Goal: Information Seeking & Learning: Find contact information

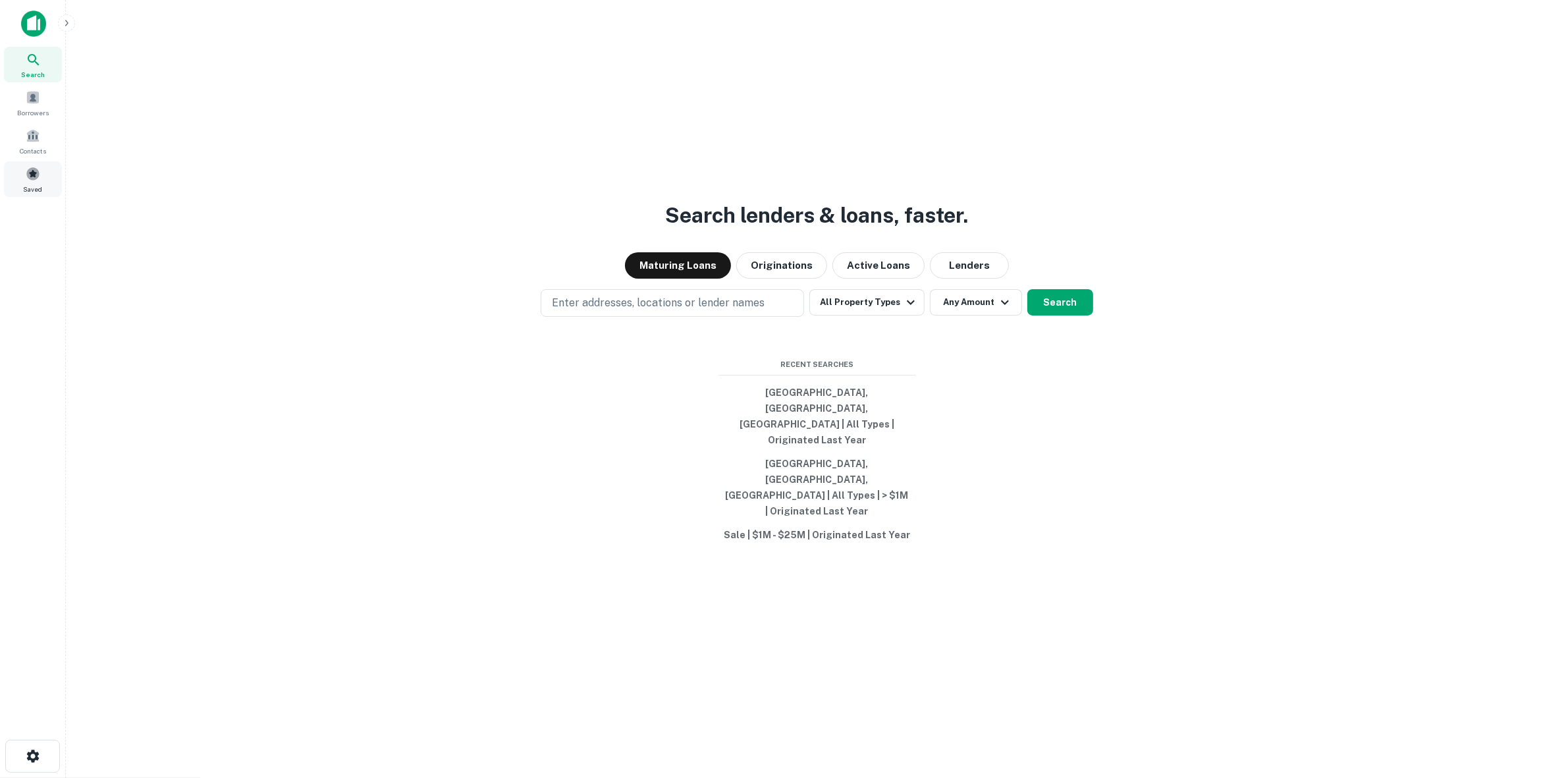
click at [38, 173] on span at bounding box center [32, 174] width 14 height 14
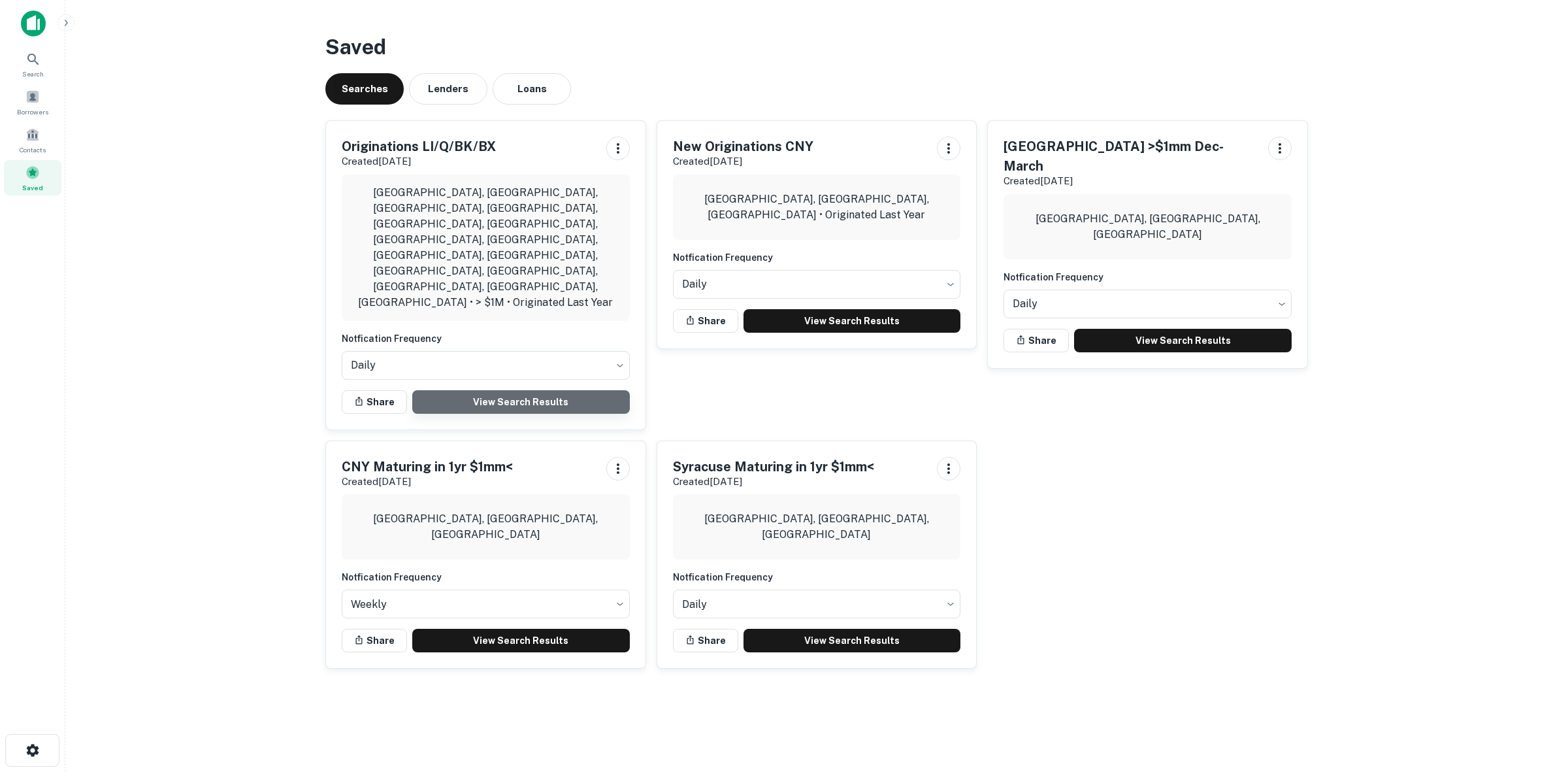
click at [481, 390] on link "View Search Results" at bounding box center [521, 401] width 218 height 24
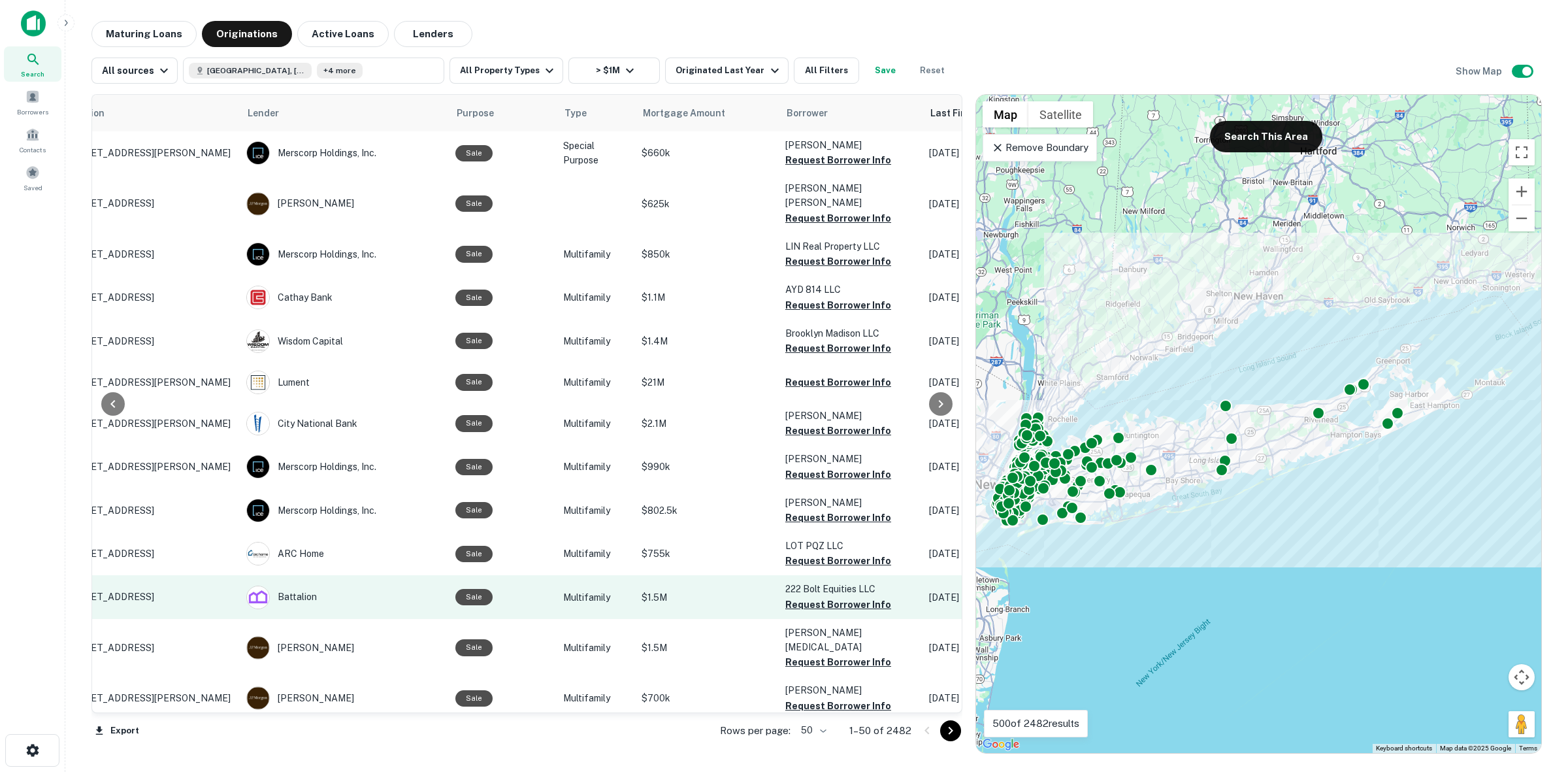
scroll to position [0, 66]
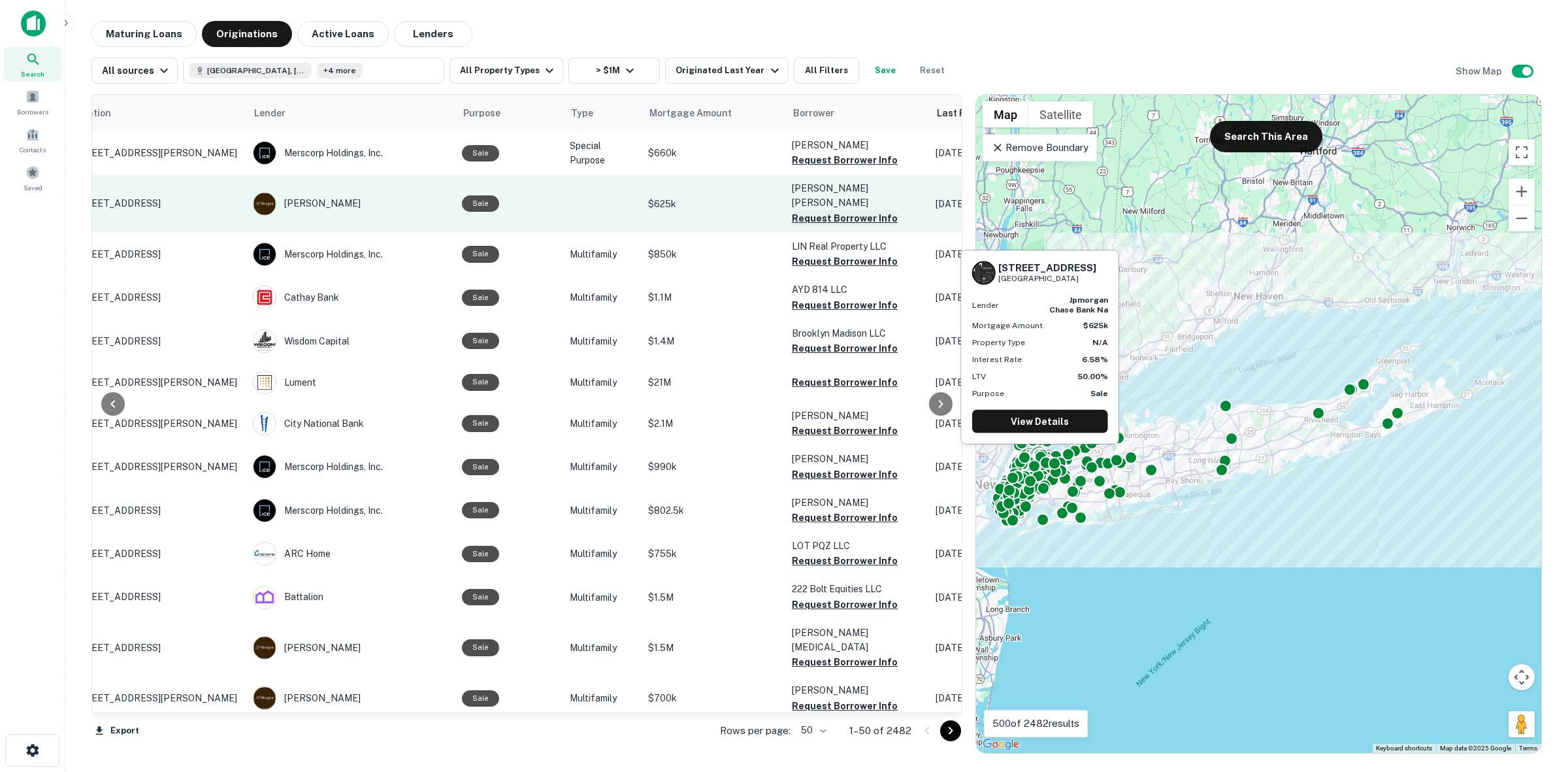
click at [816, 210] on button "Request Borrower Info" at bounding box center [845, 218] width 106 height 16
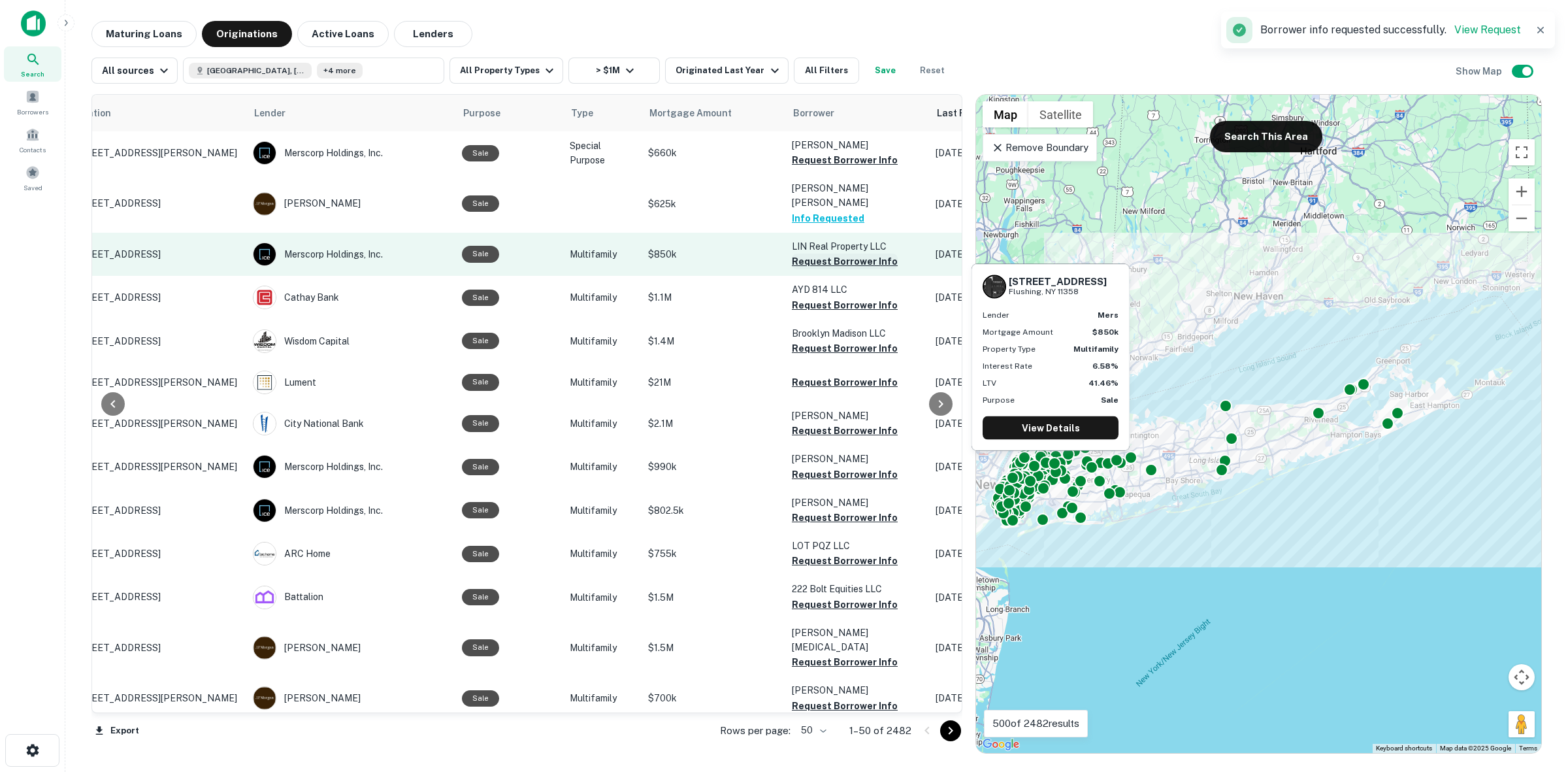
click at [848, 254] on button "Request Borrower Info" at bounding box center [845, 261] width 106 height 16
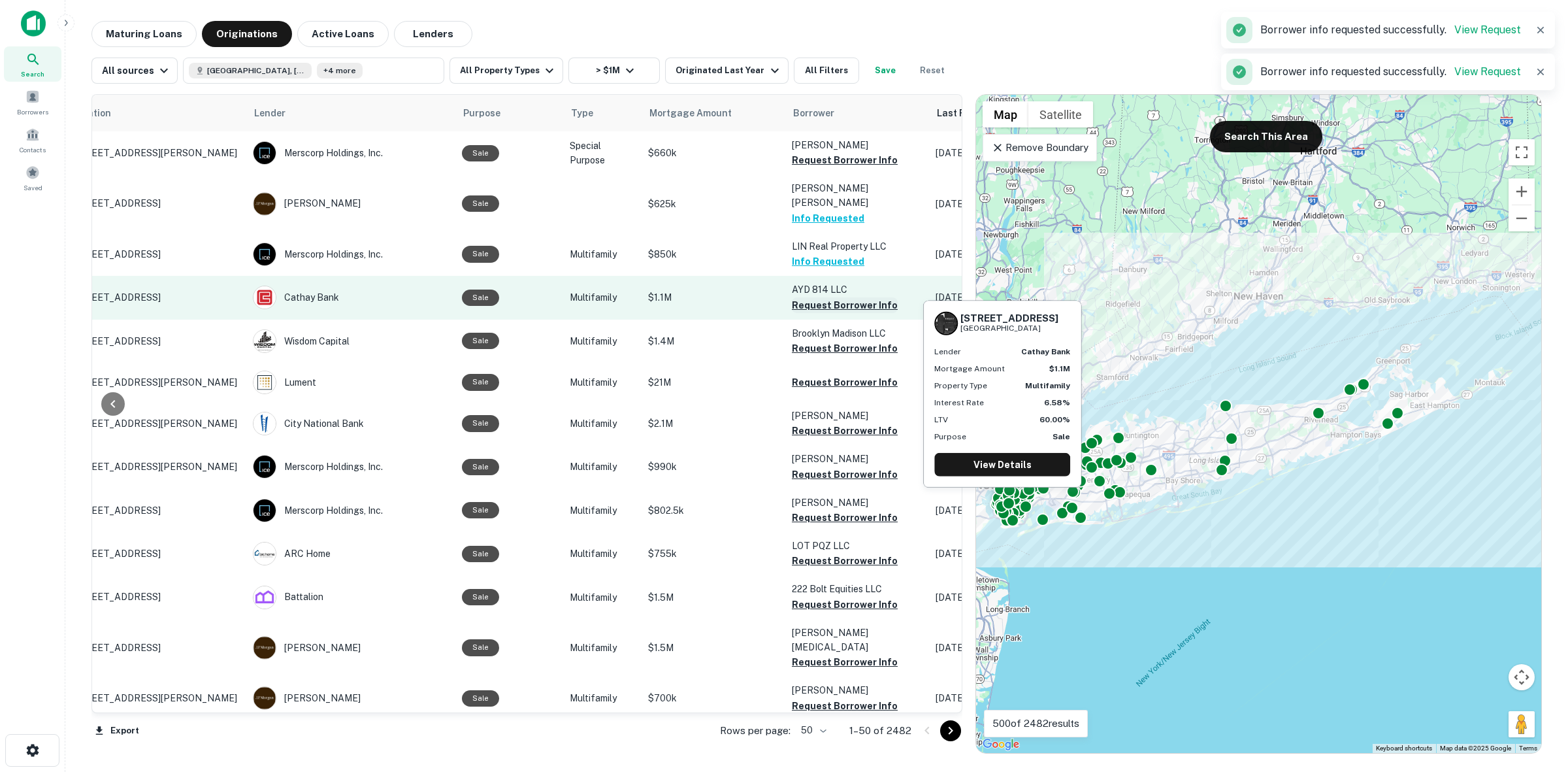
click at [854, 297] on button "Request Borrower Info" at bounding box center [845, 305] width 106 height 16
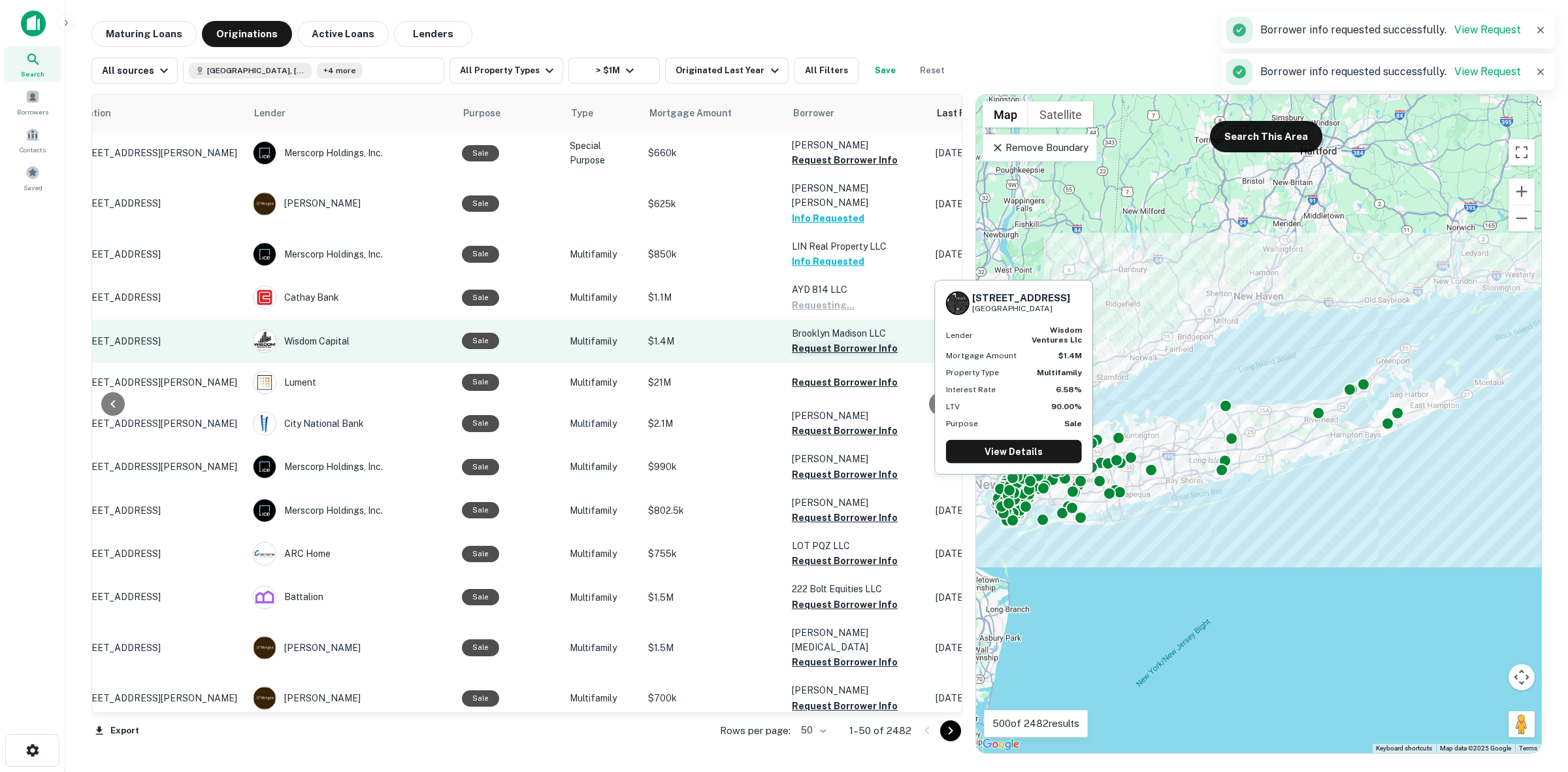
click at [848, 341] on button "Request Borrower Info" at bounding box center [845, 348] width 106 height 16
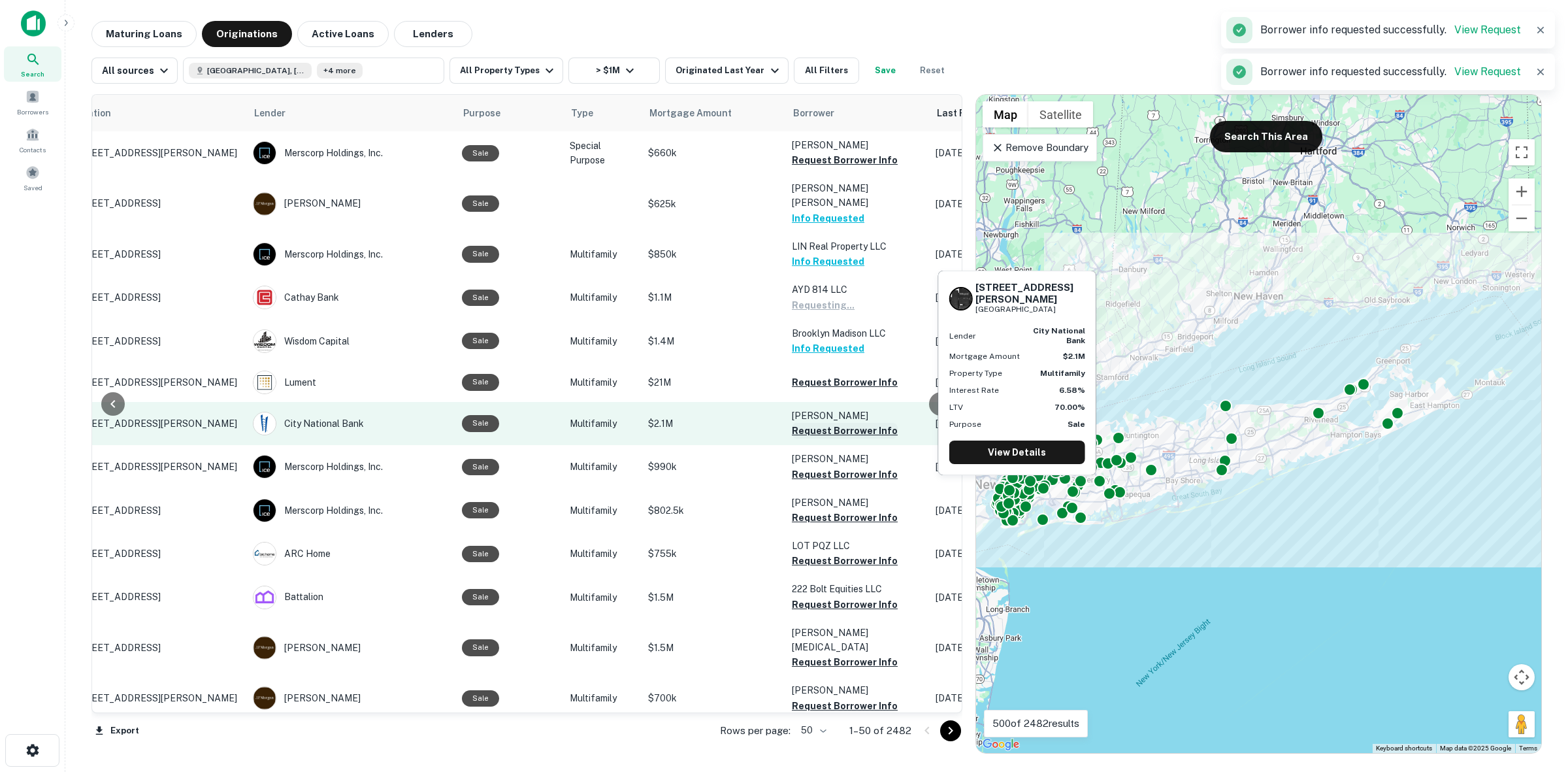
click at [847, 423] on button "Request Borrower Info" at bounding box center [845, 430] width 106 height 16
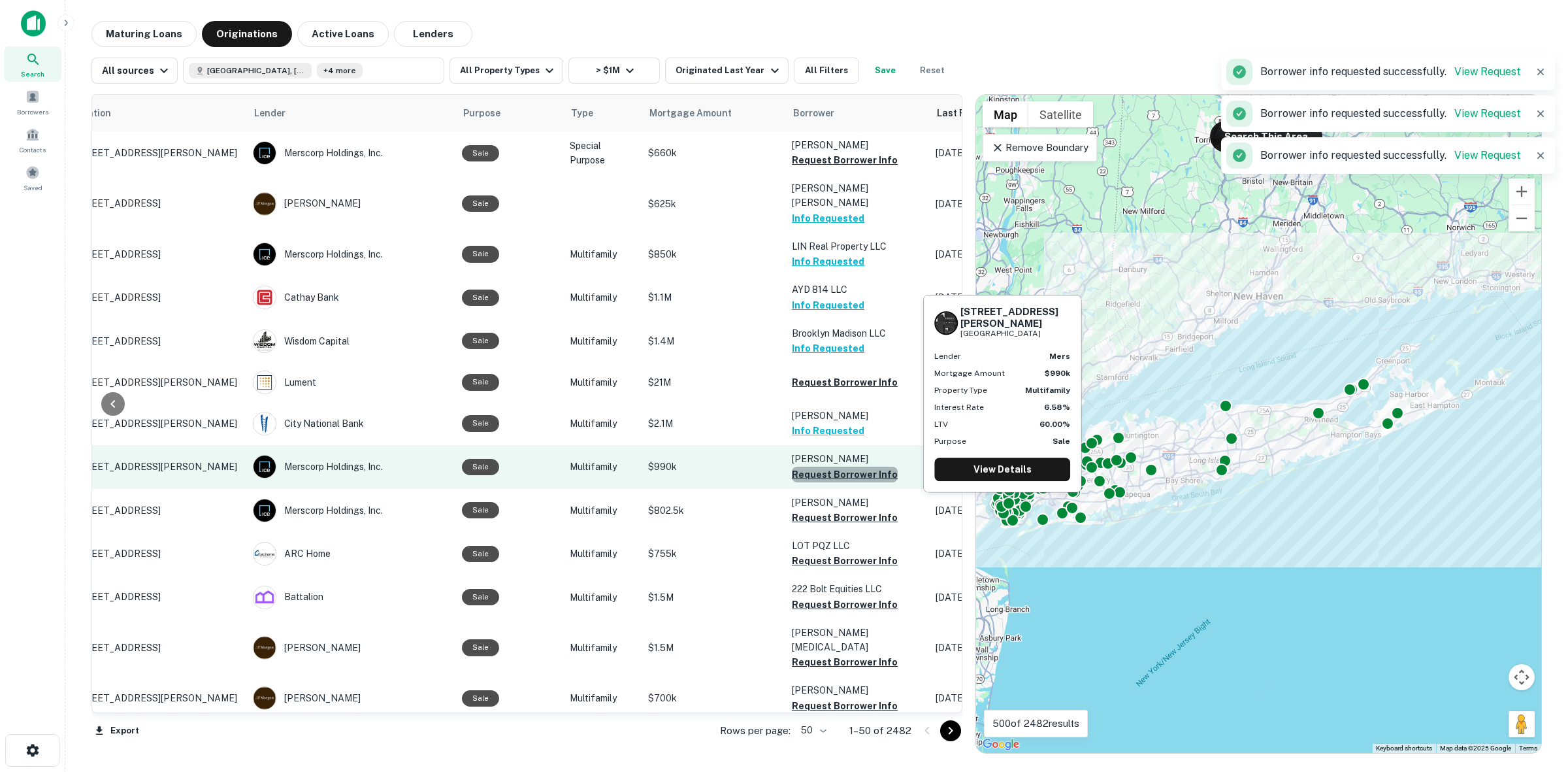
click at [848, 466] on button "Request Borrower Info" at bounding box center [845, 474] width 106 height 16
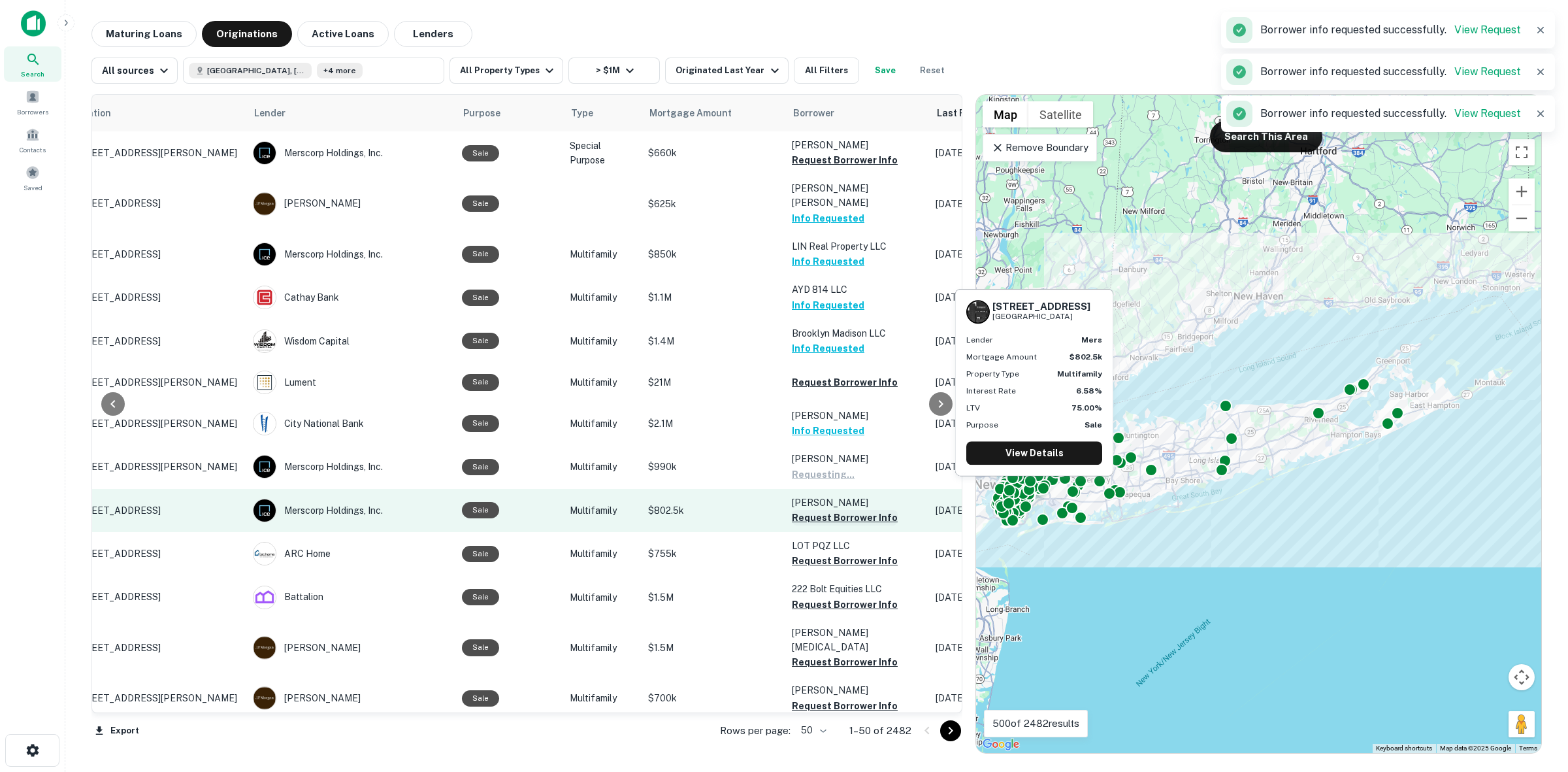
click at [853, 510] on button "Request Borrower Info" at bounding box center [845, 518] width 106 height 16
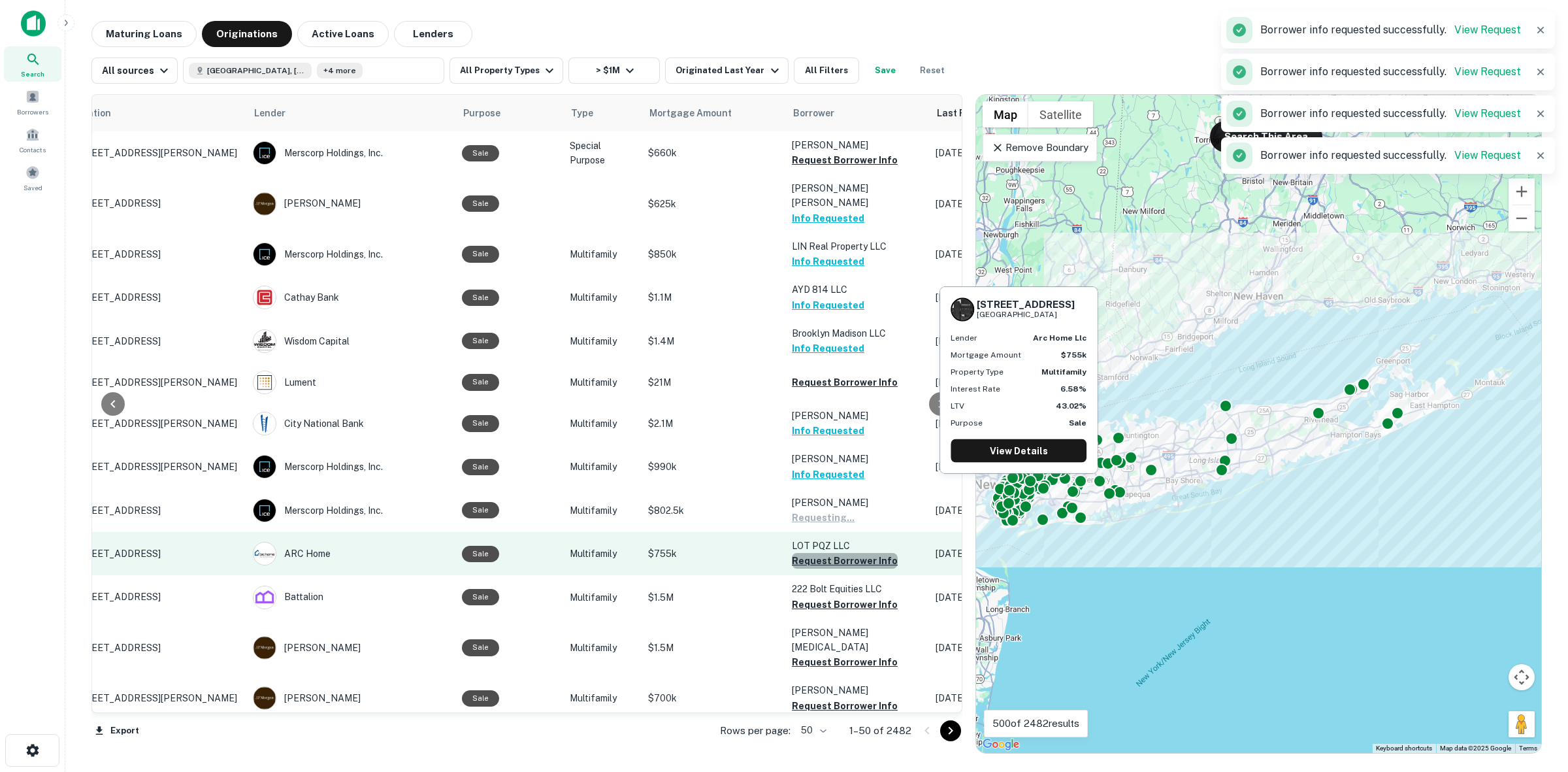
click at [860, 553] on button "Request Borrower Info" at bounding box center [845, 560] width 106 height 16
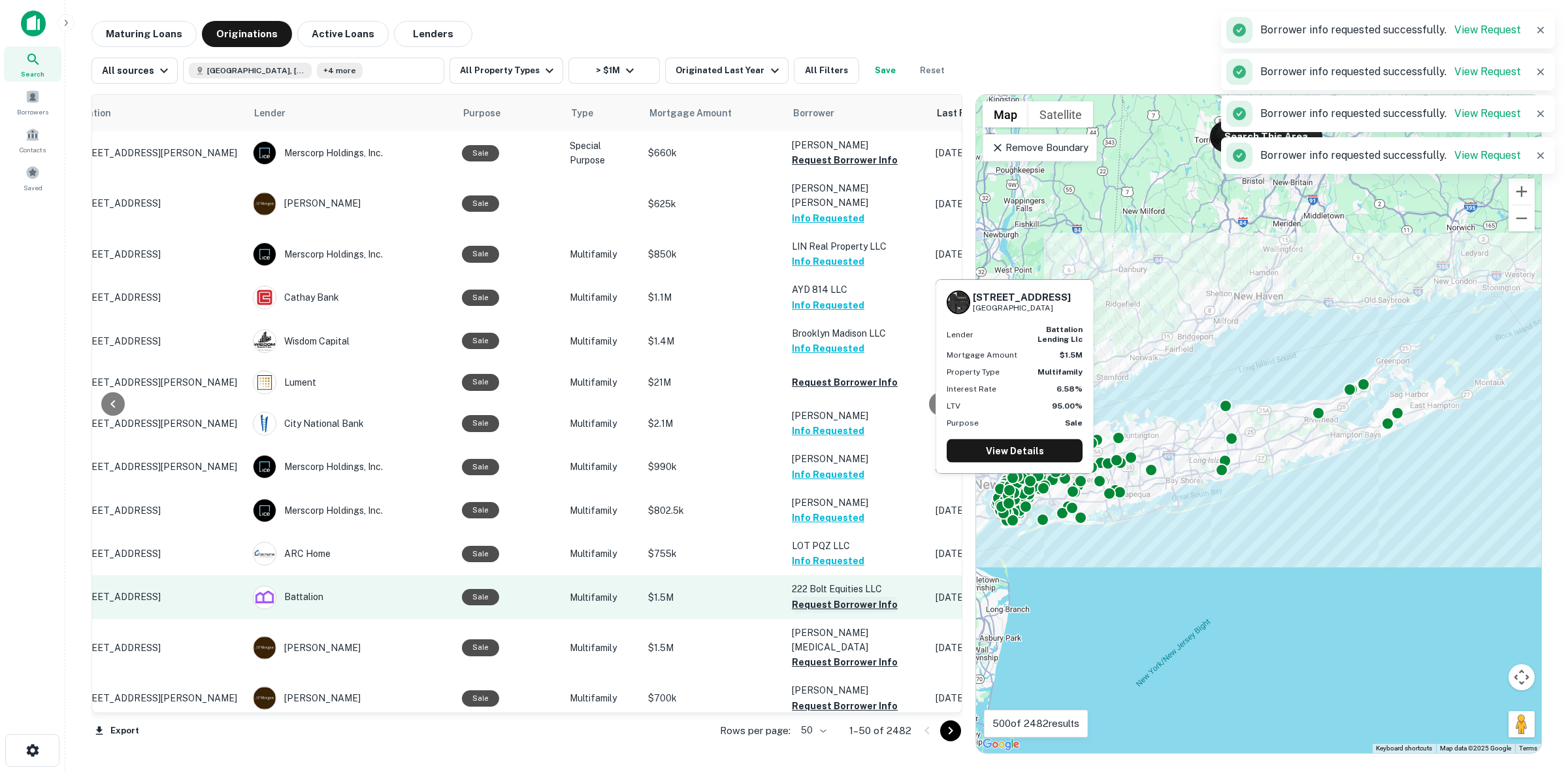
click at [848, 596] on button "Request Borrower Info" at bounding box center [845, 604] width 106 height 16
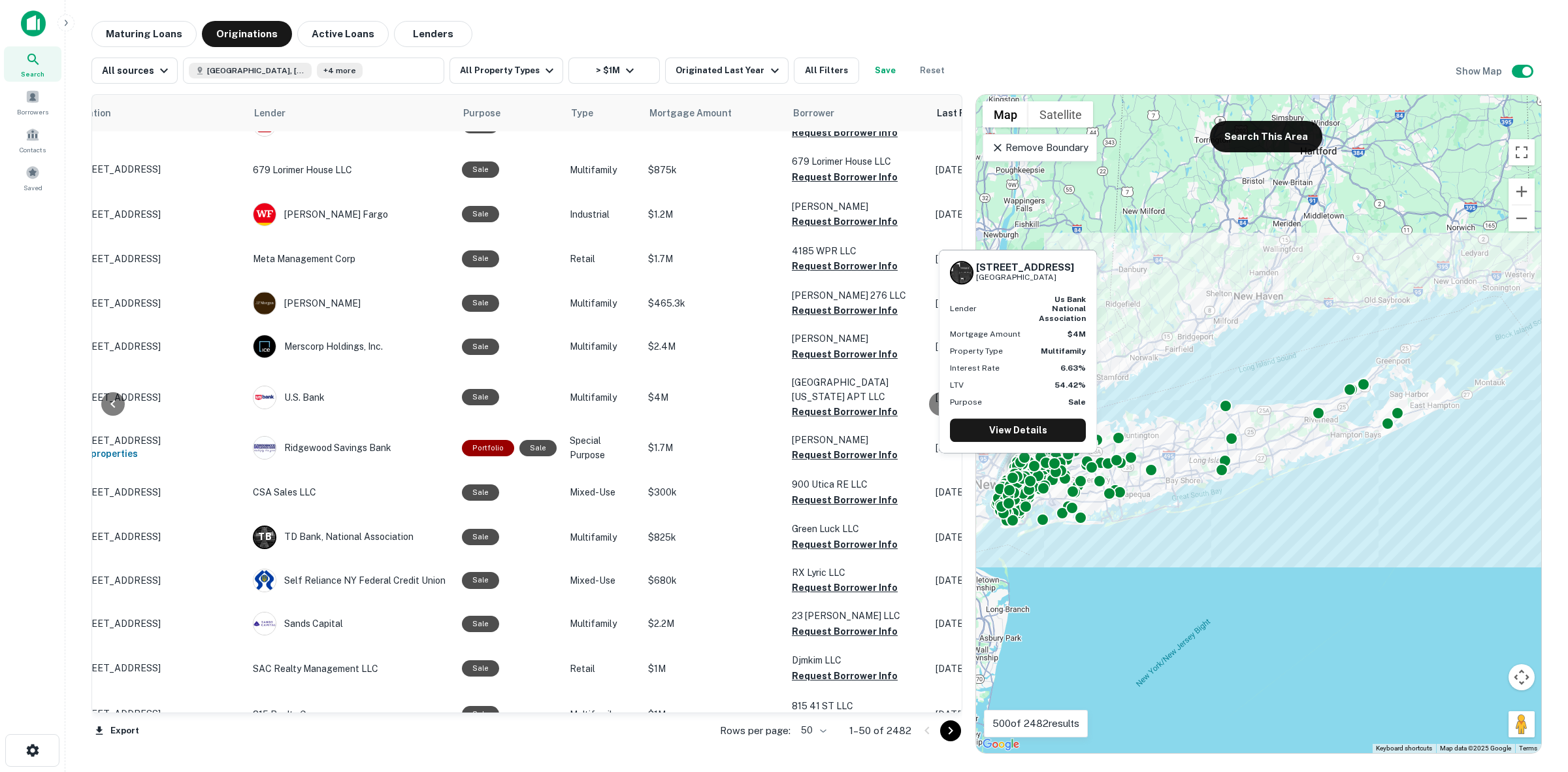
scroll to position [980, 66]
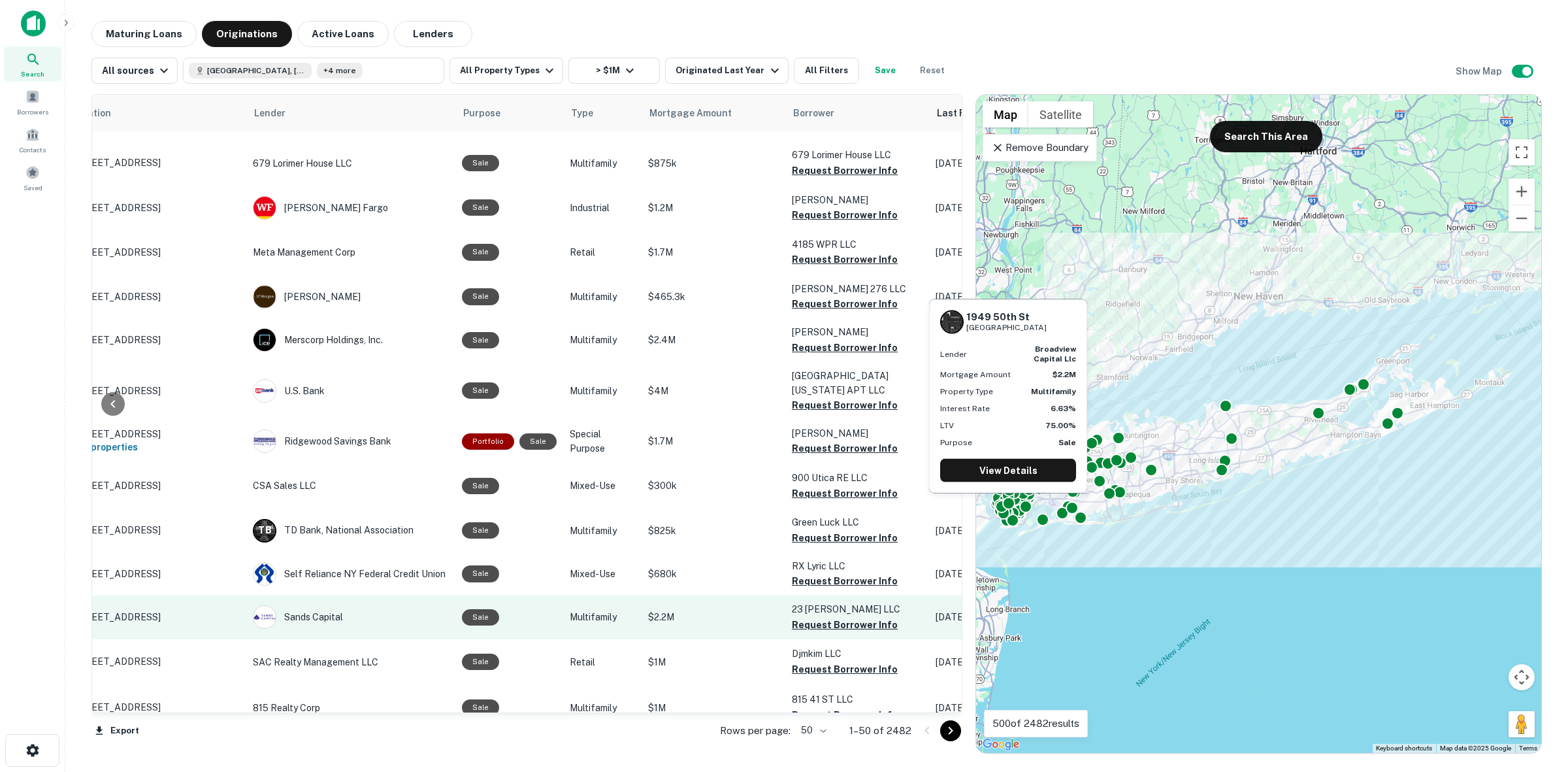
click at [846, 602] on p "23 [PERSON_NAME] LLC" at bounding box center [857, 608] width 131 height 14
click at [871, 617] on button "Request Borrower Info" at bounding box center [845, 624] width 106 height 16
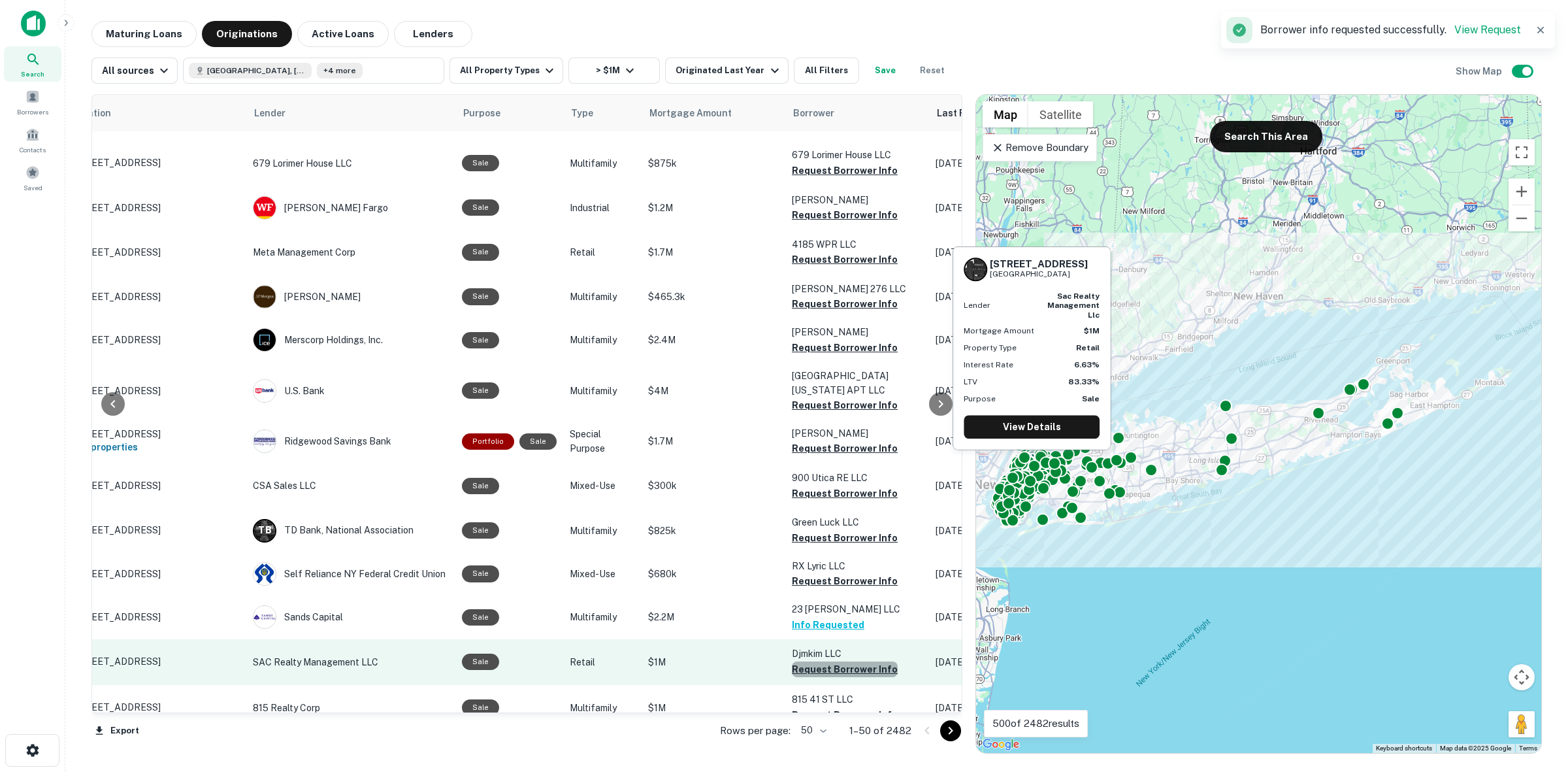
click at [860, 661] on button "Request Borrower Info" at bounding box center [845, 669] width 106 height 16
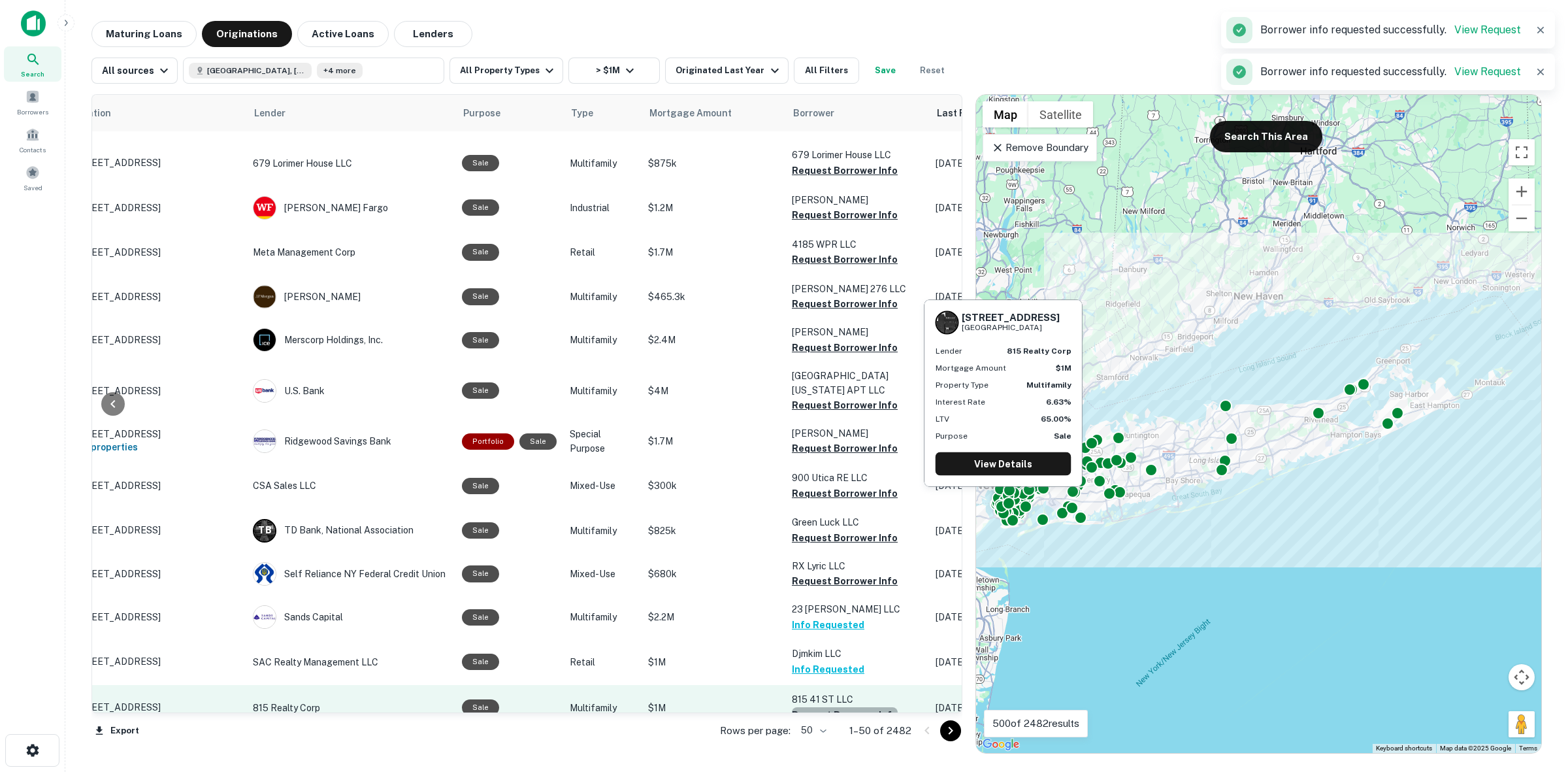
click at [875, 707] on button "Request Borrower Info" at bounding box center [845, 714] width 106 height 16
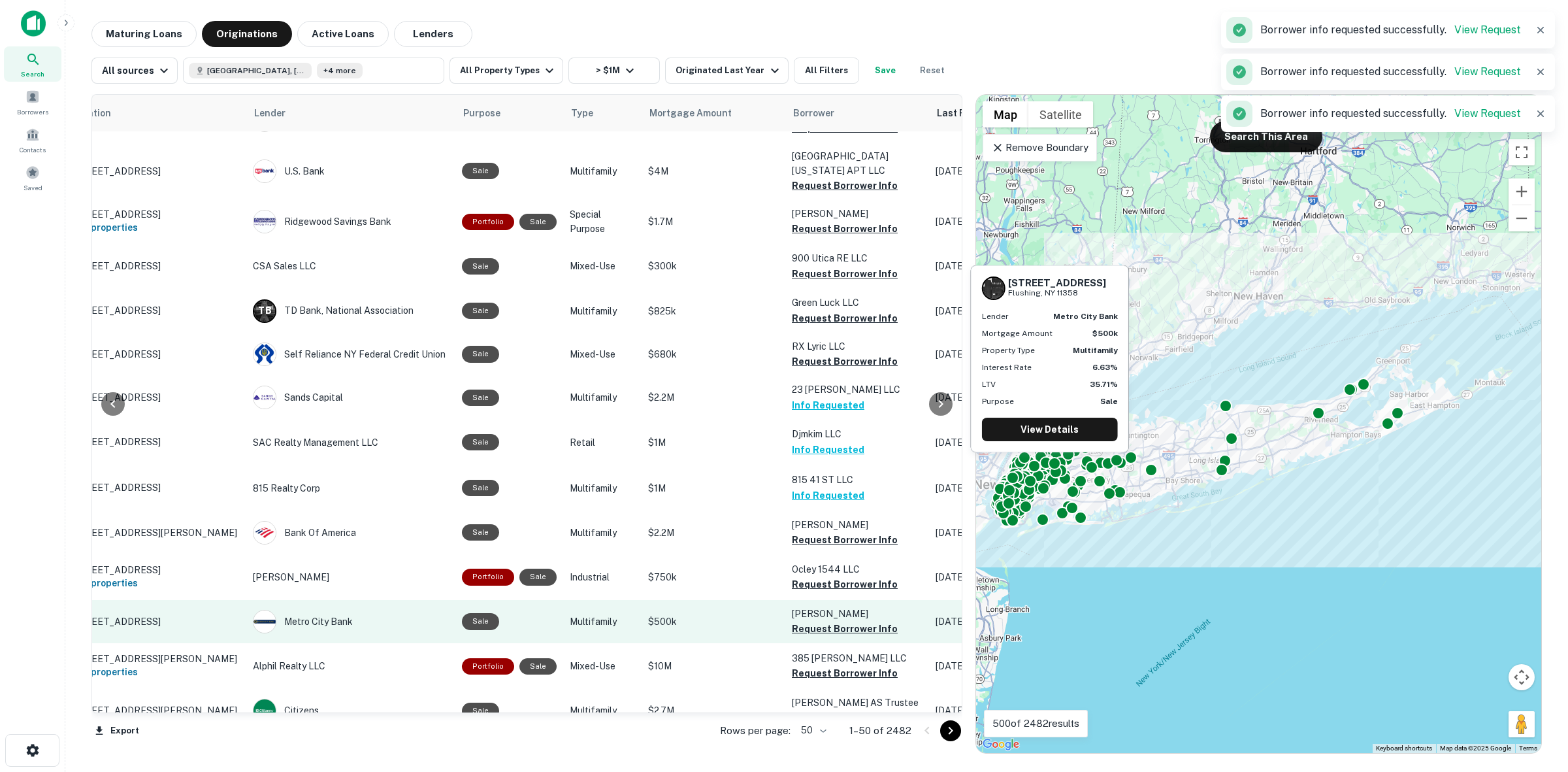
scroll to position [1388, 66]
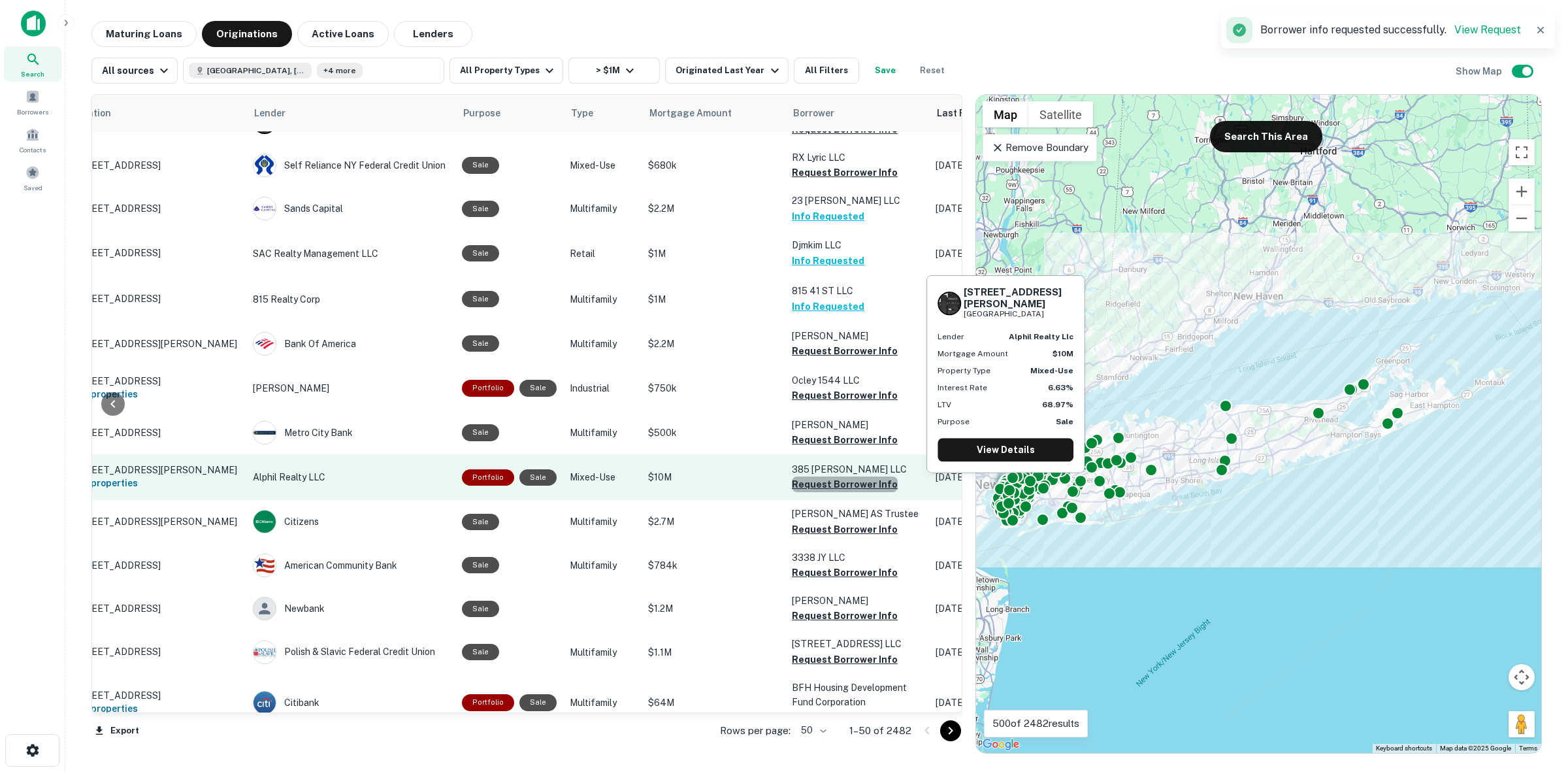
click at [844, 476] on button "Request Borrower Info" at bounding box center [845, 483] width 106 height 16
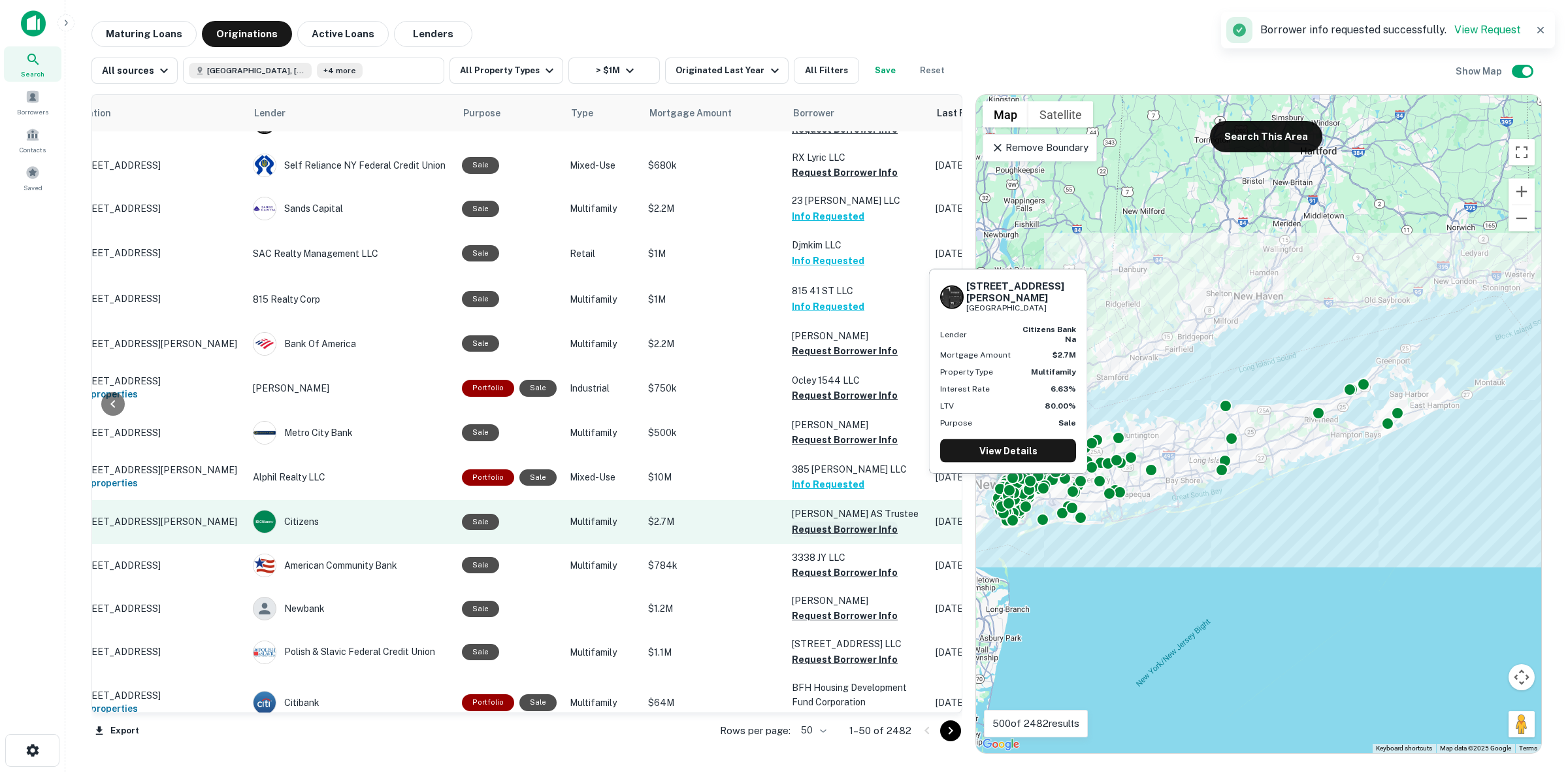
click at [812, 521] on button "Request Borrower Info" at bounding box center [845, 529] width 106 height 16
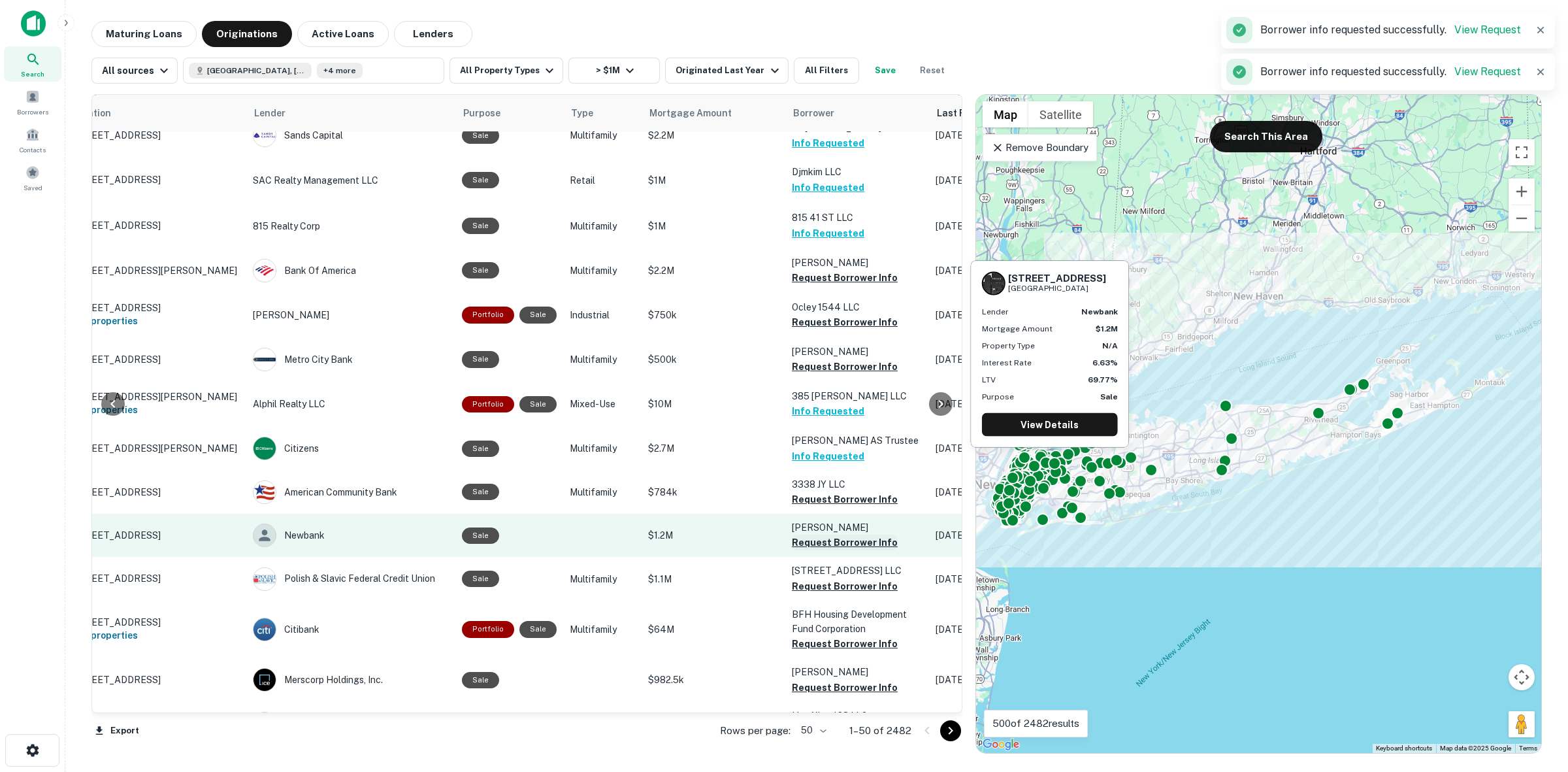
scroll to position [1625, 66]
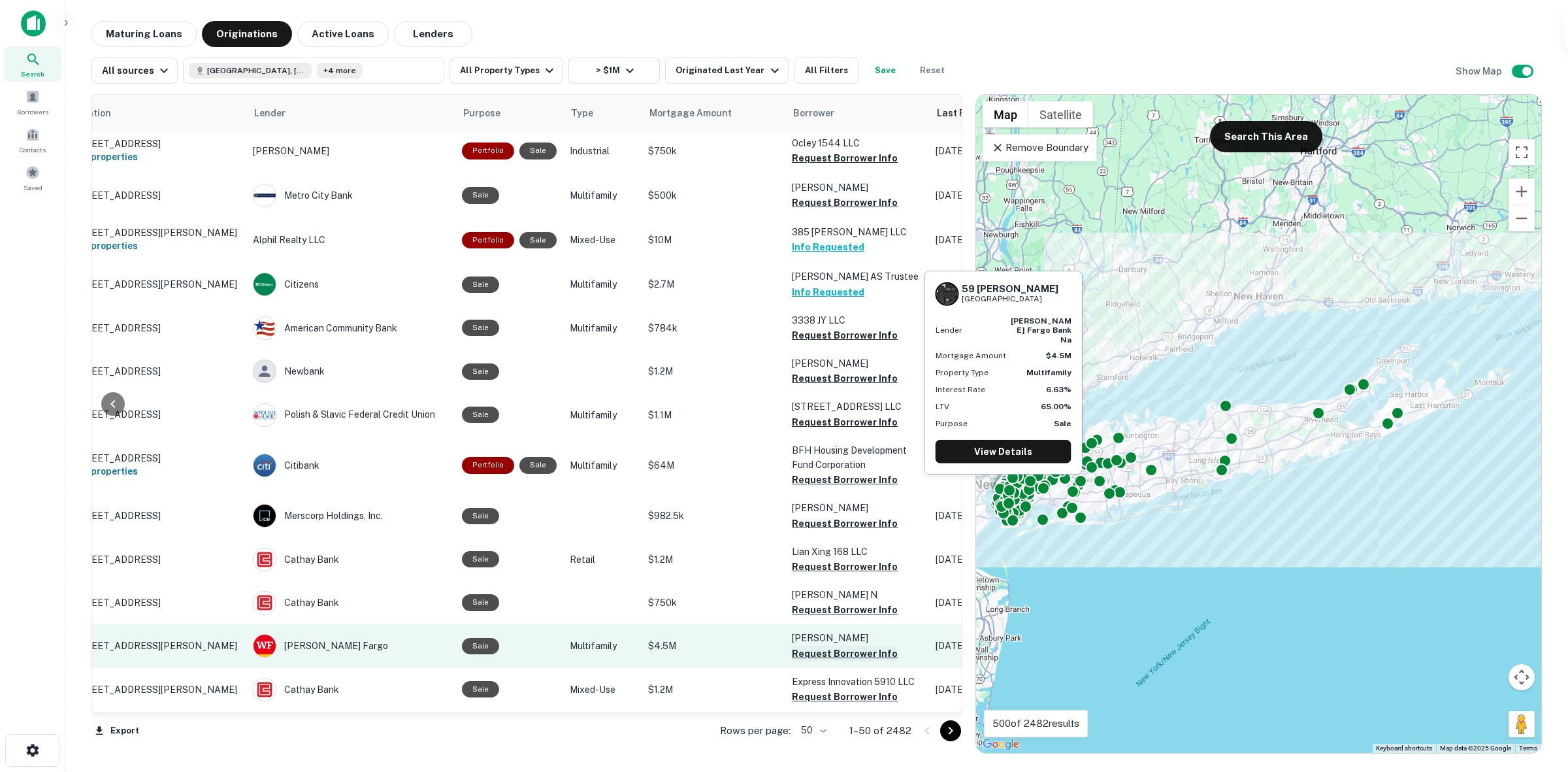
click at [814, 645] on button "Request Borrower Info" at bounding box center [845, 653] width 106 height 16
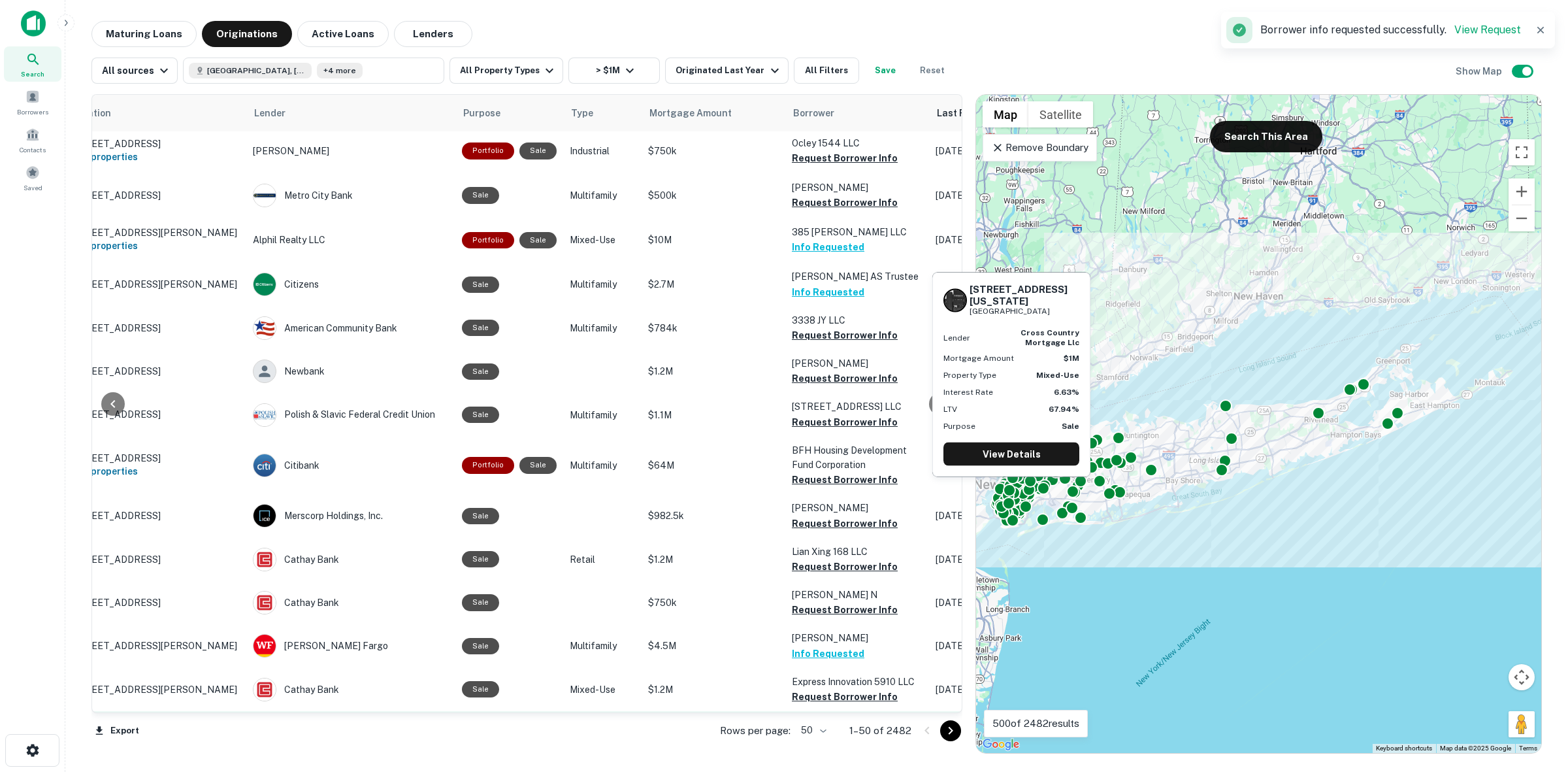
click at [819, 746] on button "Request Borrower Info" at bounding box center [845, 754] width 106 height 16
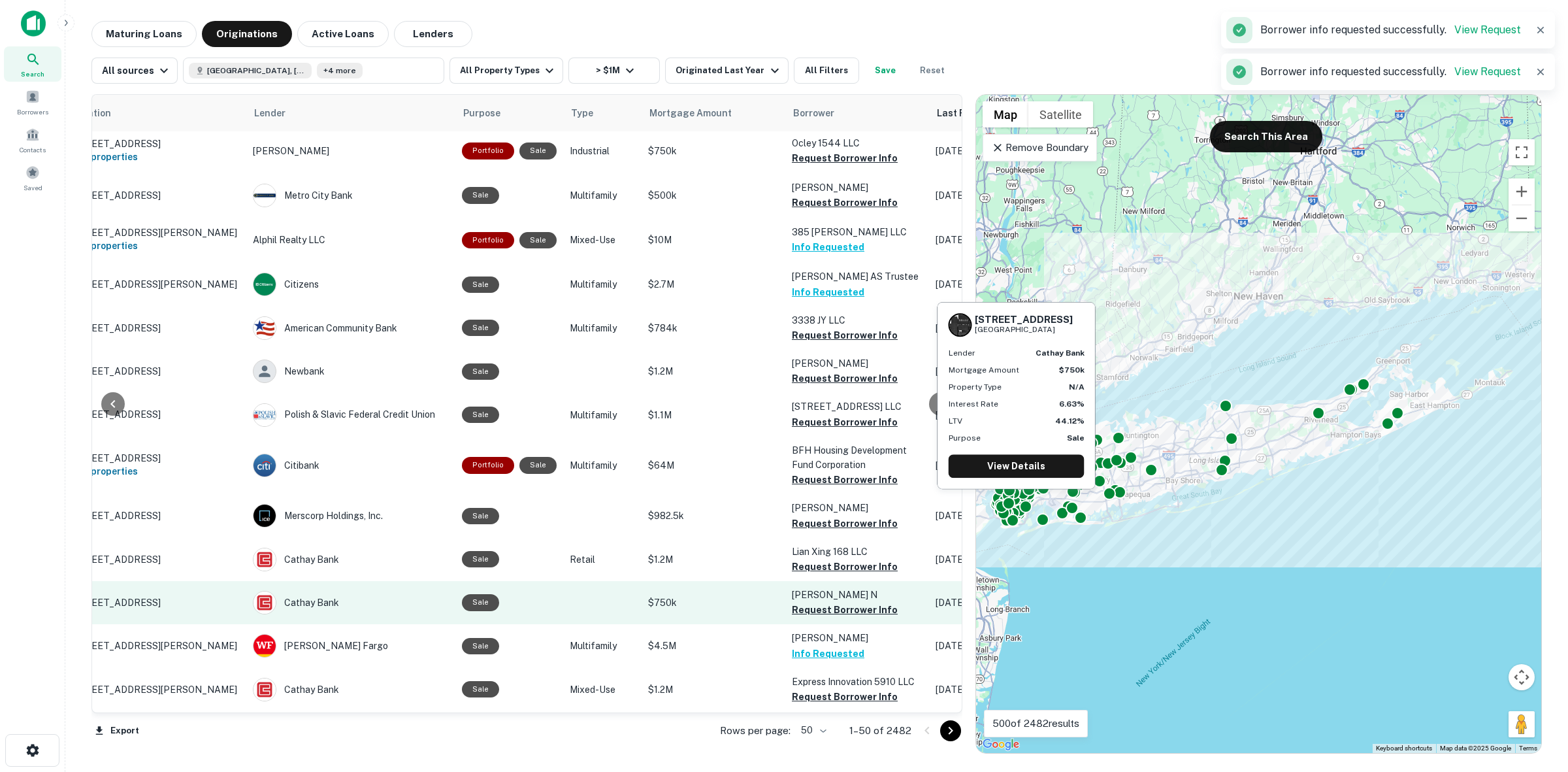
drag, startPoint x: 812, startPoint y: 555, endPoint x: 821, endPoint y: 546, distance: 12.7
click at [812, 602] on button "Request Borrower Info" at bounding box center [845, 609] width 106 height 16
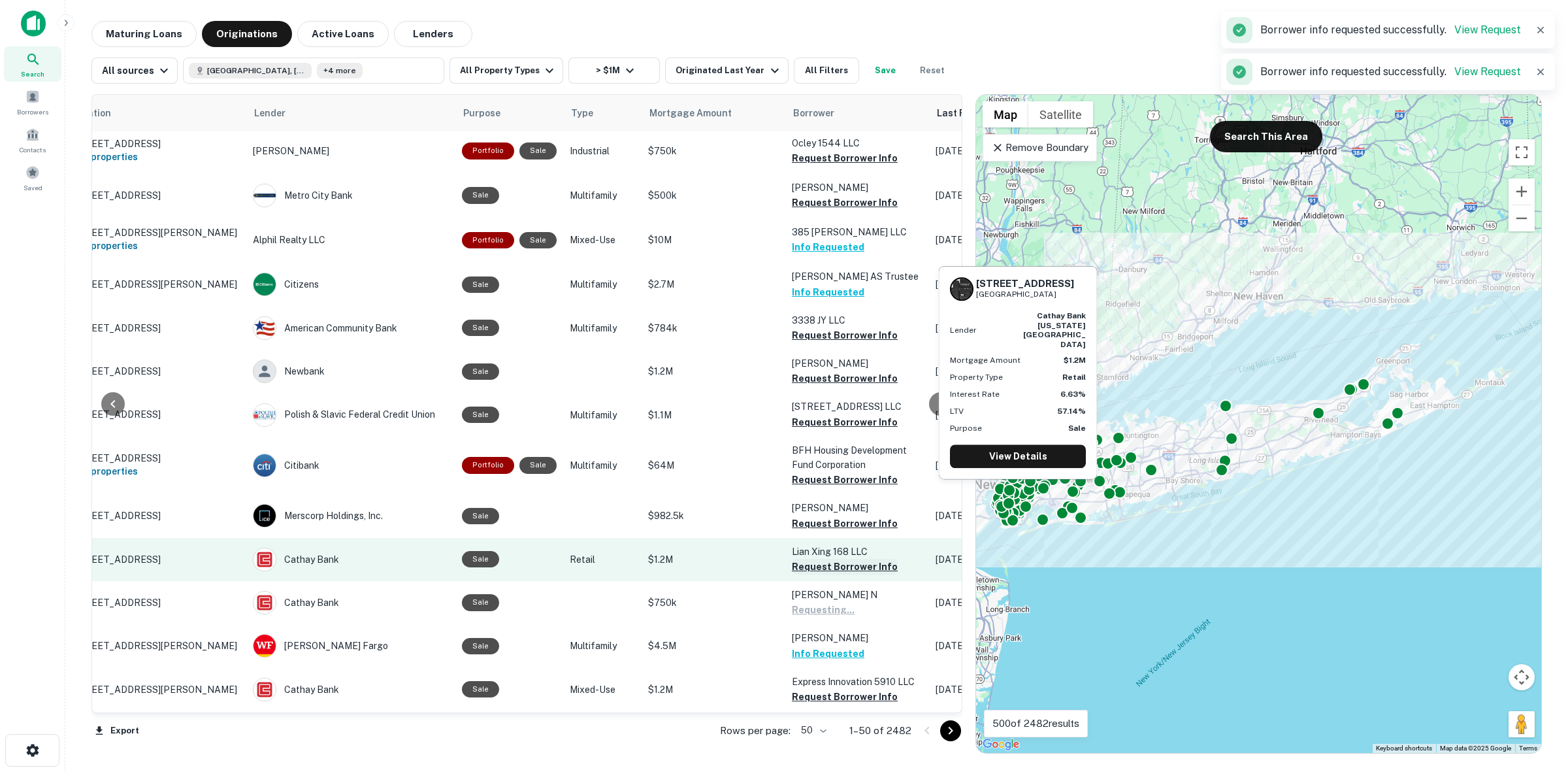
click at [841, 558] on button "Request Borrower Info" at bounding box center [845, 566] width 106 height 16
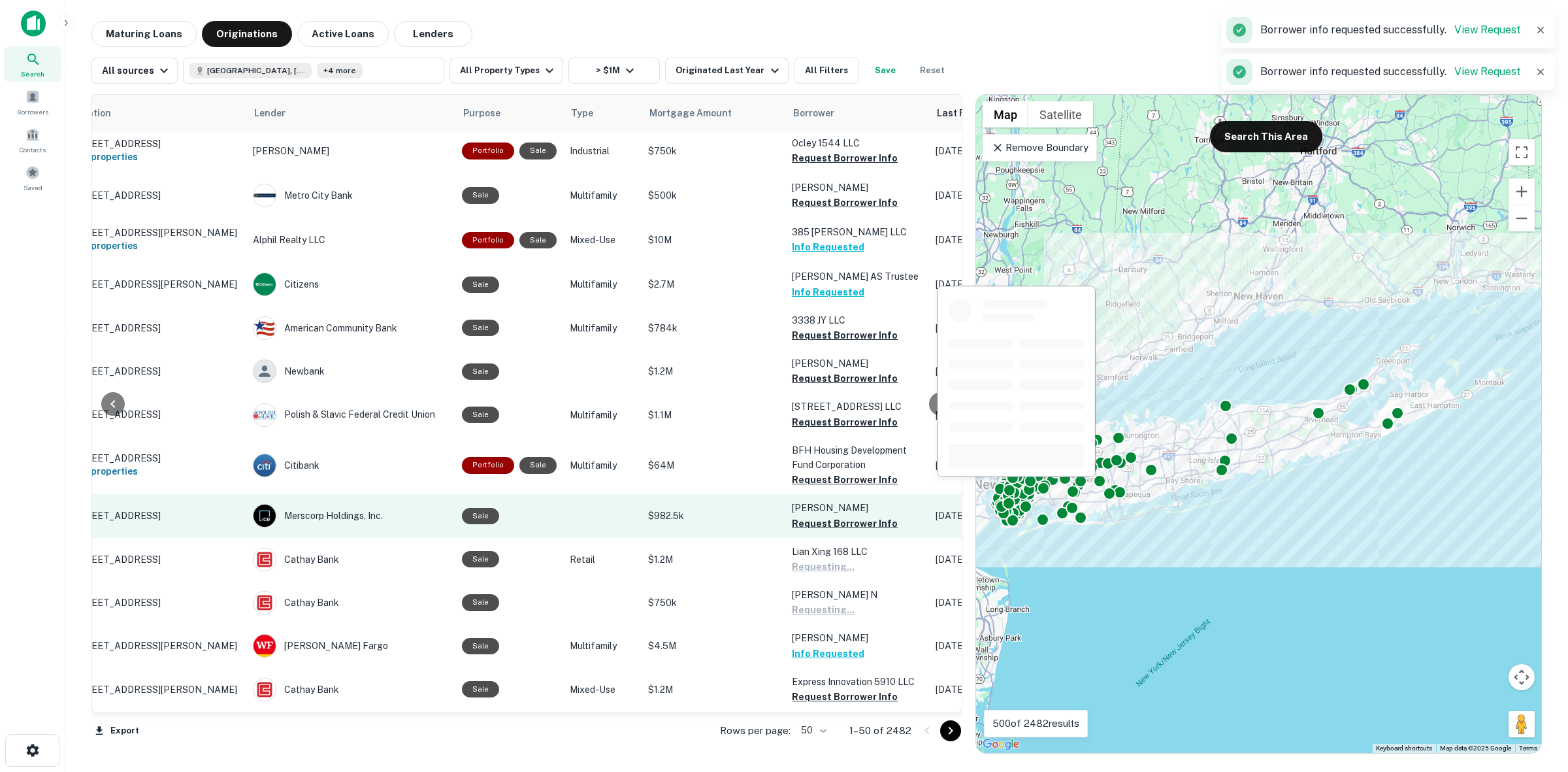
click at [846, 494] on td "[PERSON_NAME] Request Borrower Info" at bounding box center [857, 516] width 144 height 44
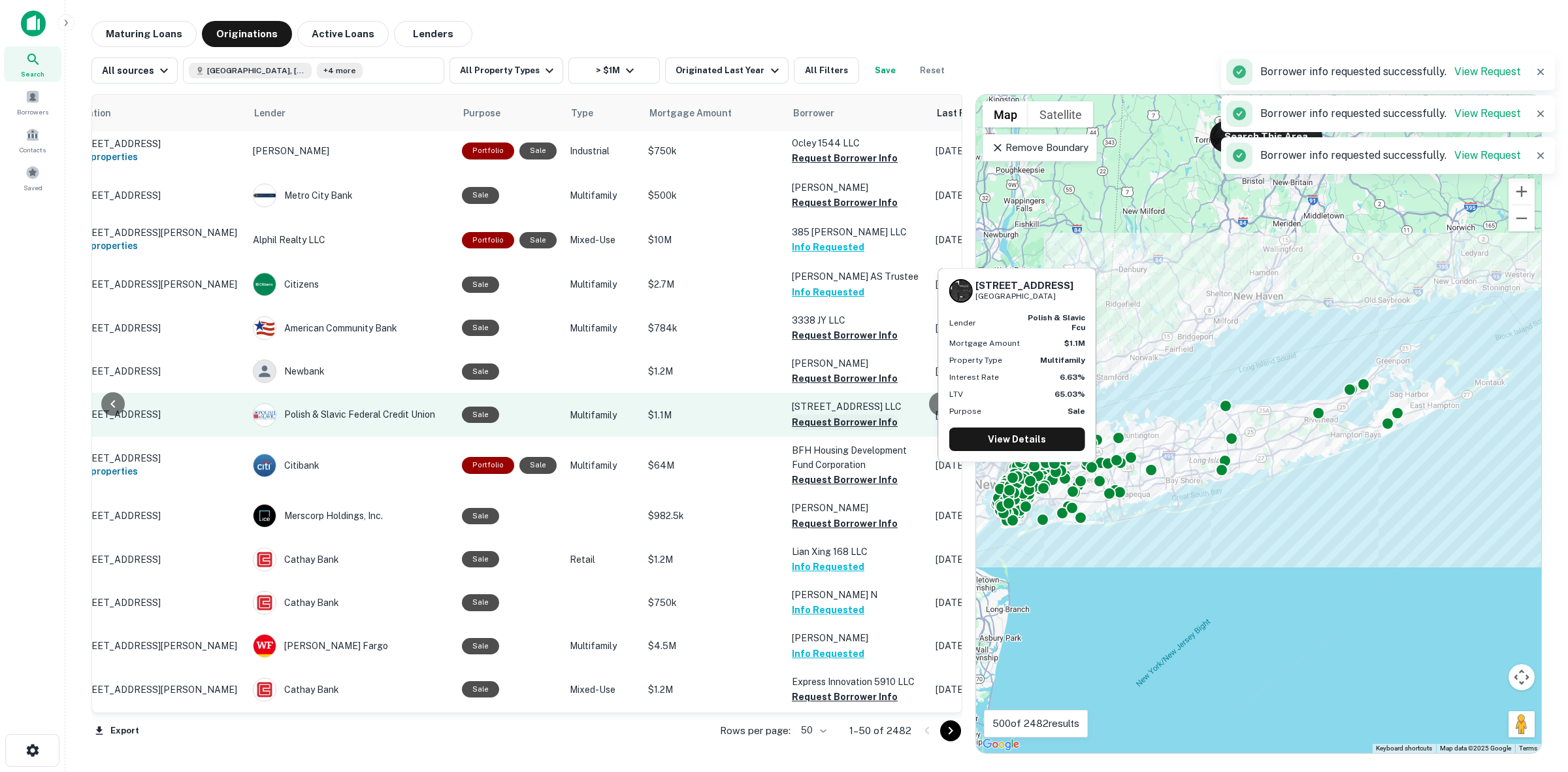
click at [870, 414] on button "Request Borrower Info" at bounding box center [845, 422] width 106 height 16
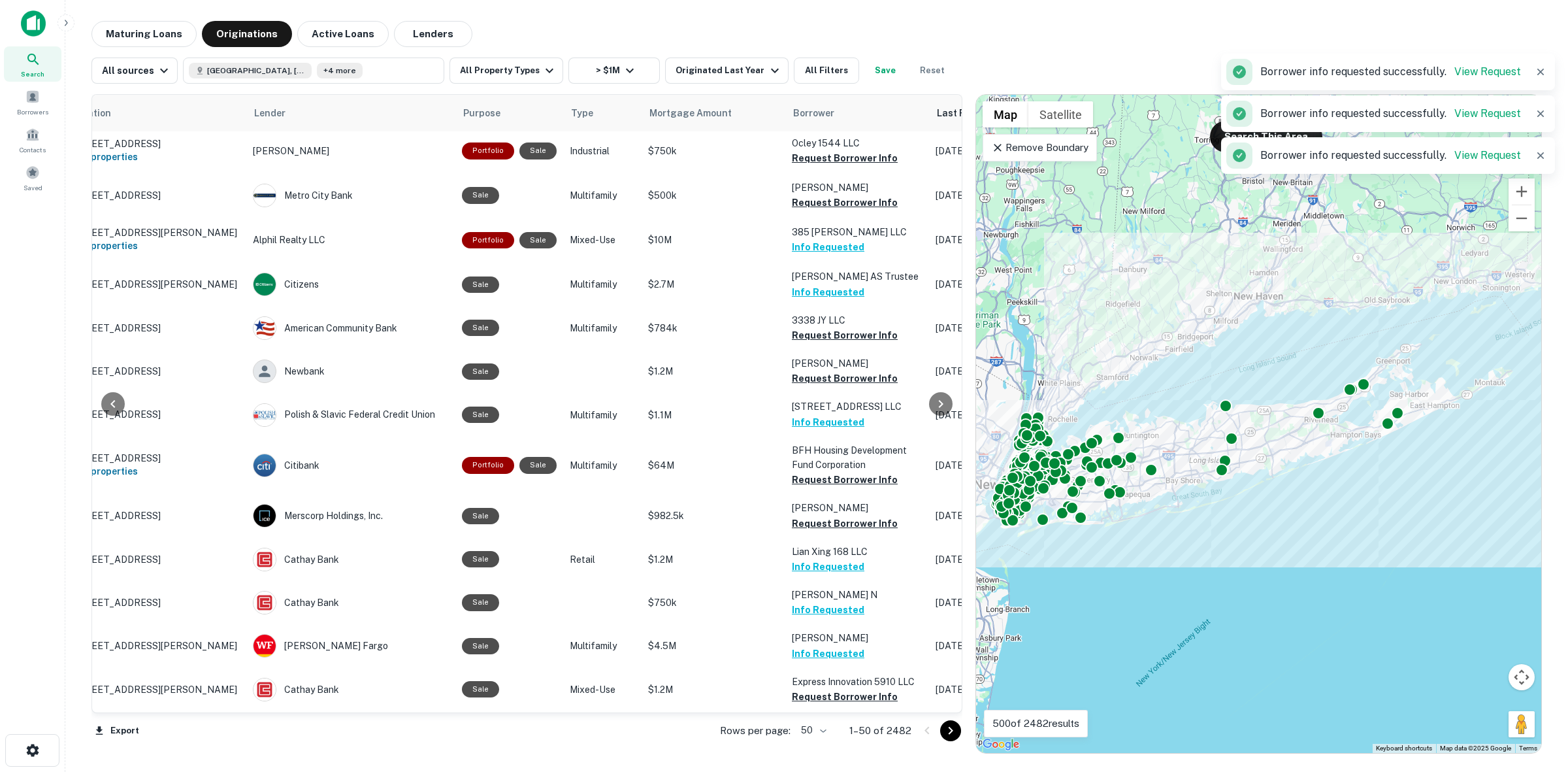
drag, startPoint x: 948, startPoint y: 734, endPoint x: 942, endPoint y: 716, distance: 19.0
click at [948, 733] on icon "Go to next page" at bounding box center [950, 730] width 16 height 16
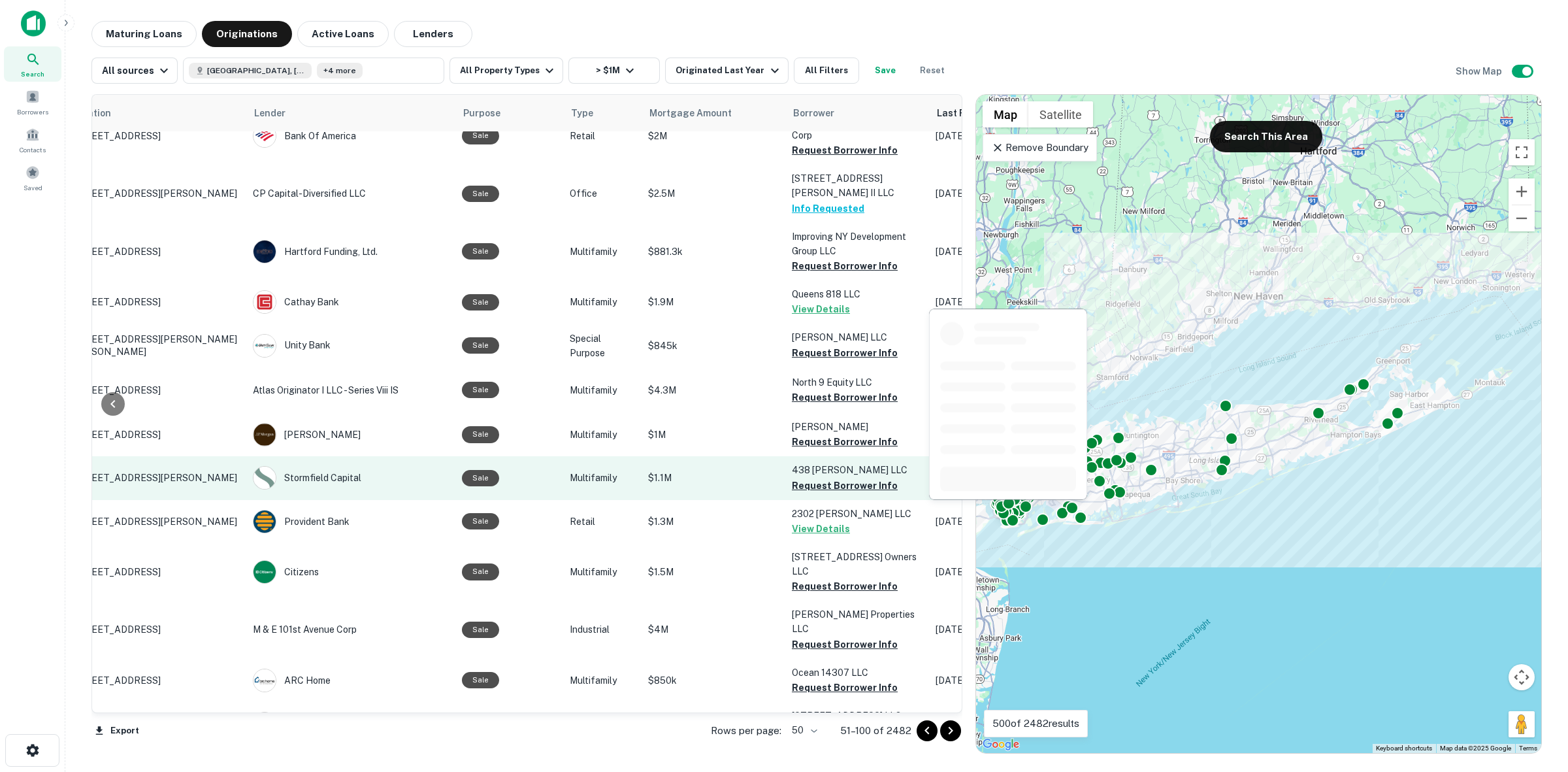
scroll to position [1054, 66]
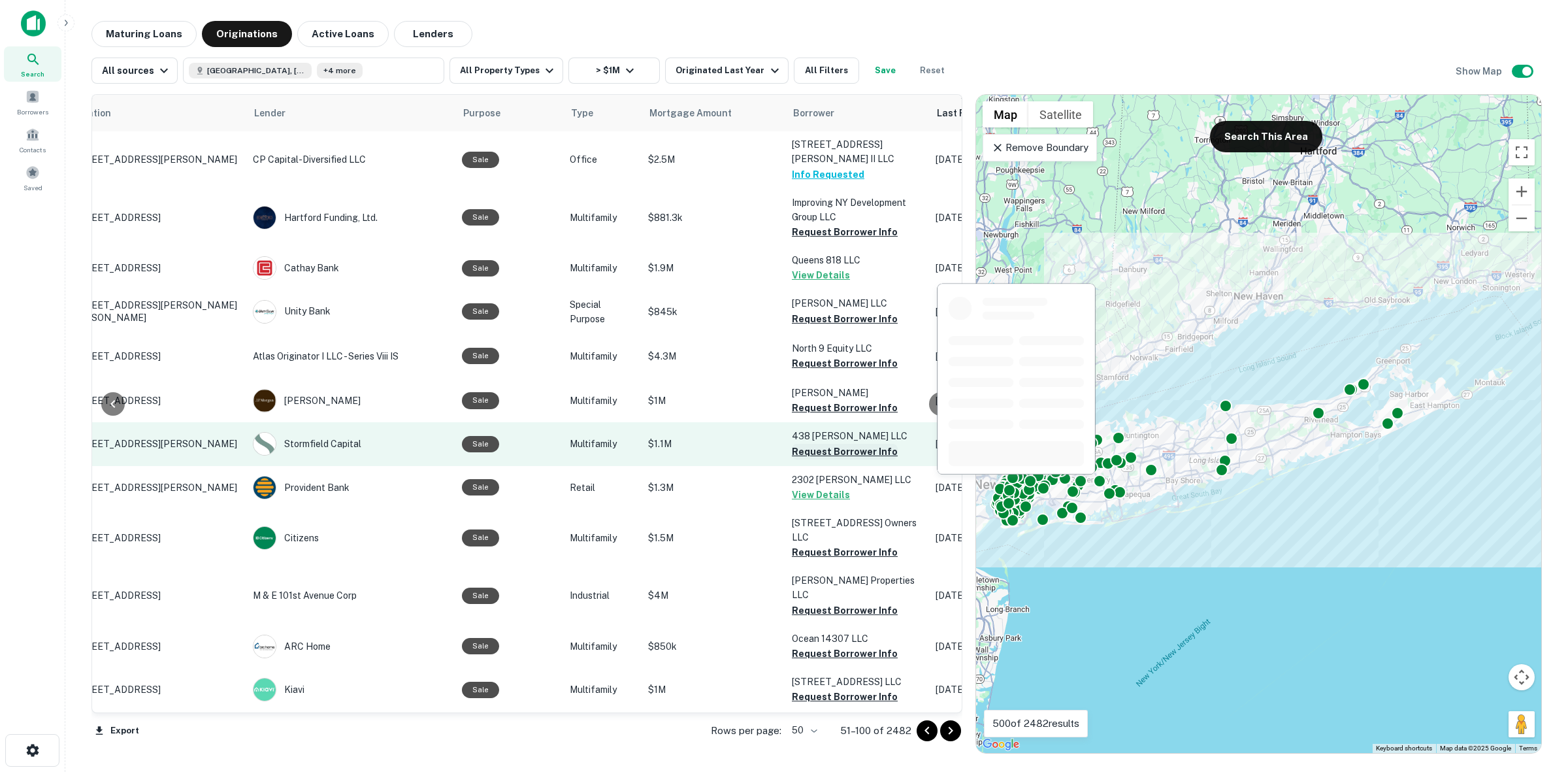
click at [856, 444] on button "Request Borrower Info" at bounding box center [845, 451] width 106 height 16
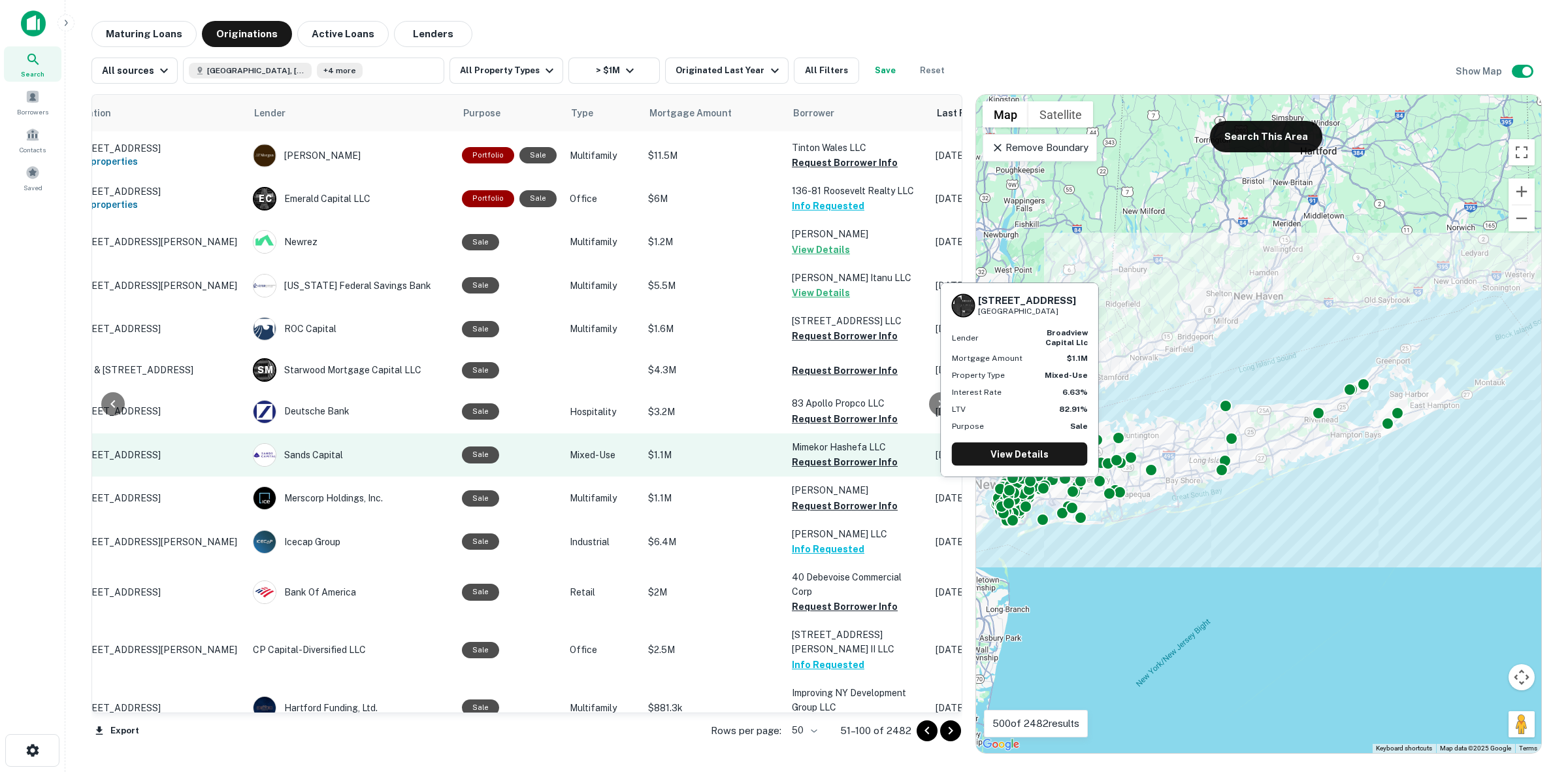
scroll to position [400, 66]
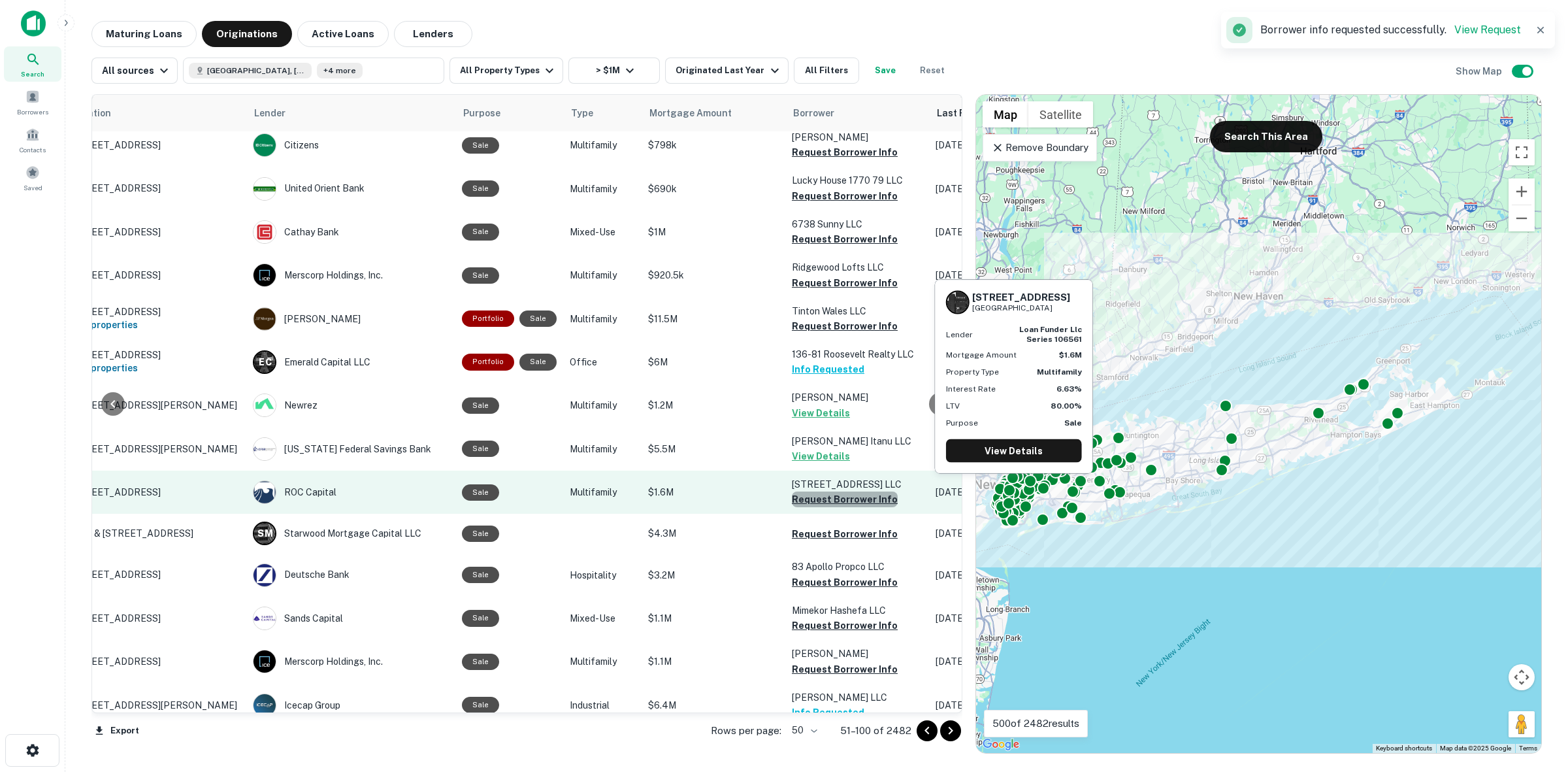
click at [853, 492] on button "Request Borrower Info" at bounding box center [845, 499] width 106 height 16
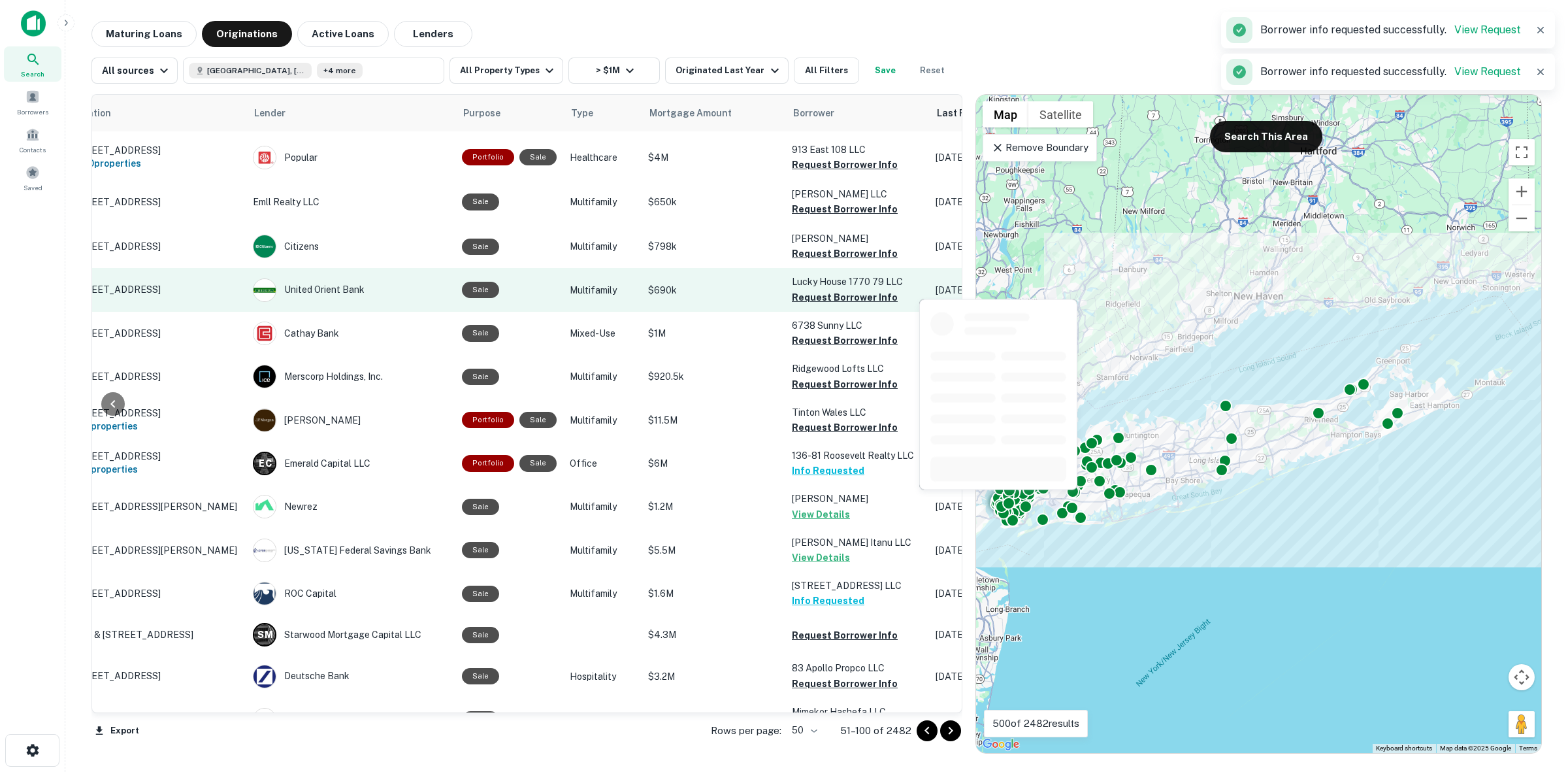
scroll to position [237, 66]
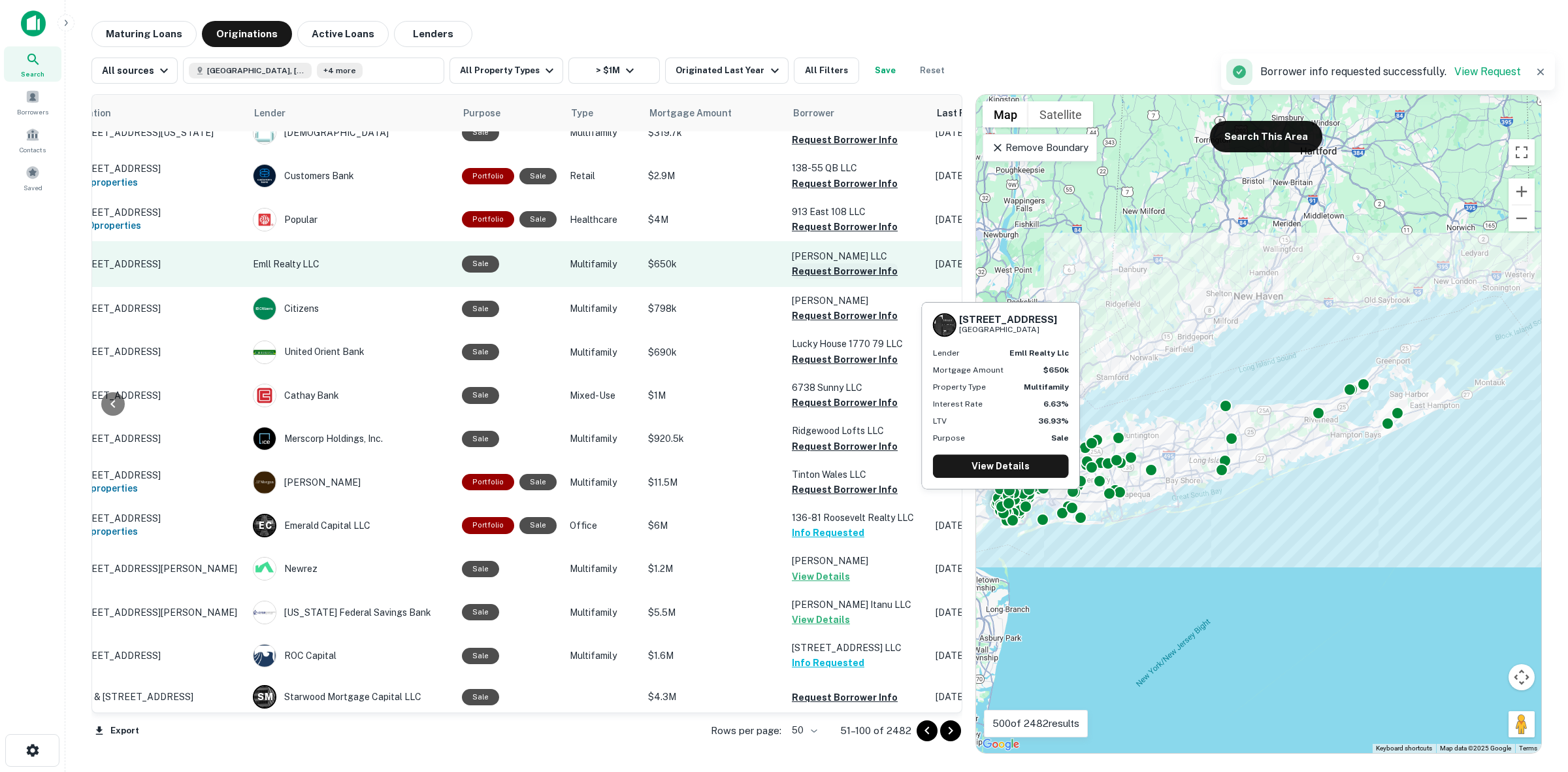
click at [827, 272] on button "Request Borrower Info" at bounding box center [845, 271] width 106 height 16
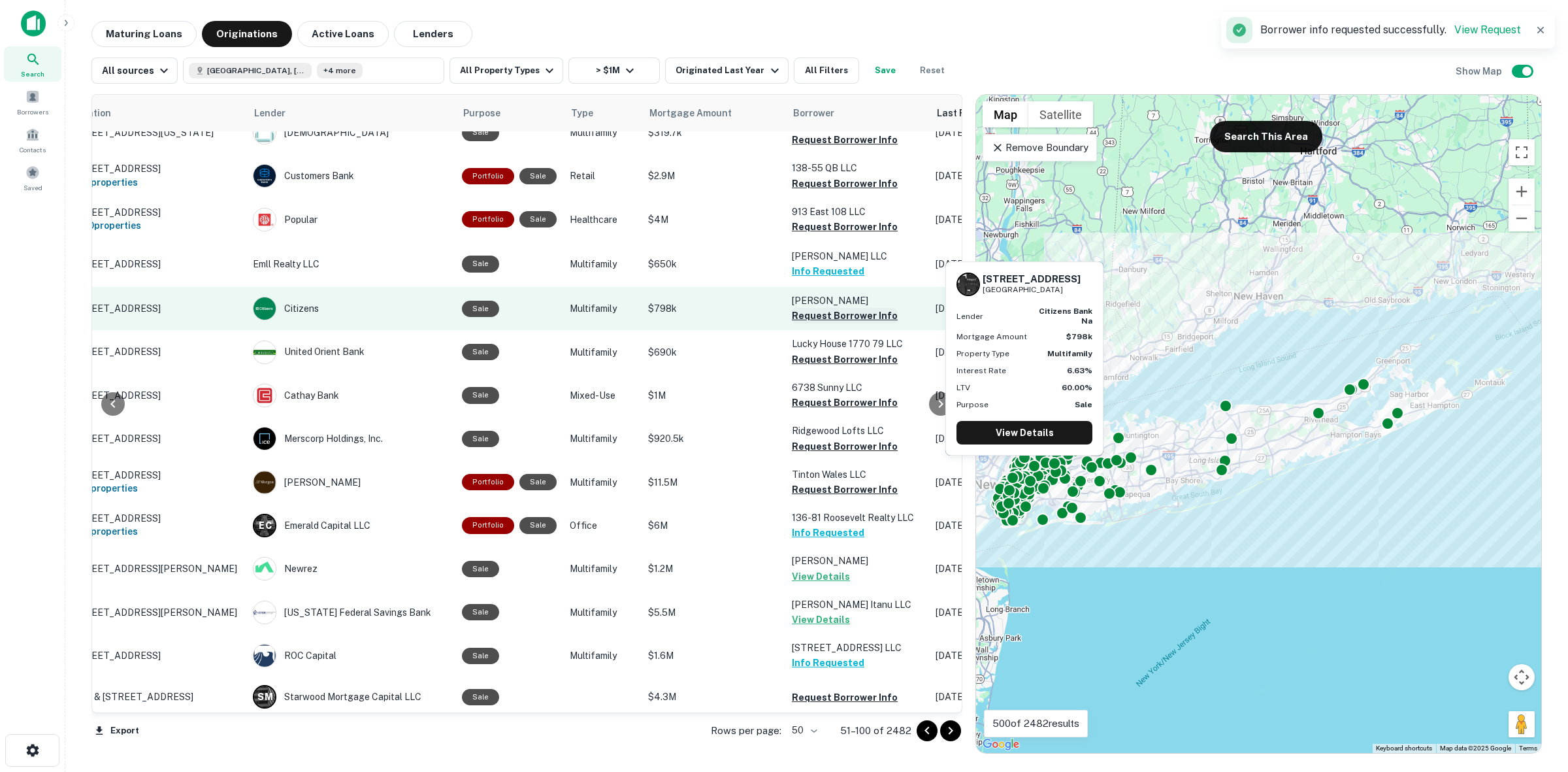
click at [830, 309] on button "Request Borrower Info" at bounding box center [845, 315] width 106 height 16
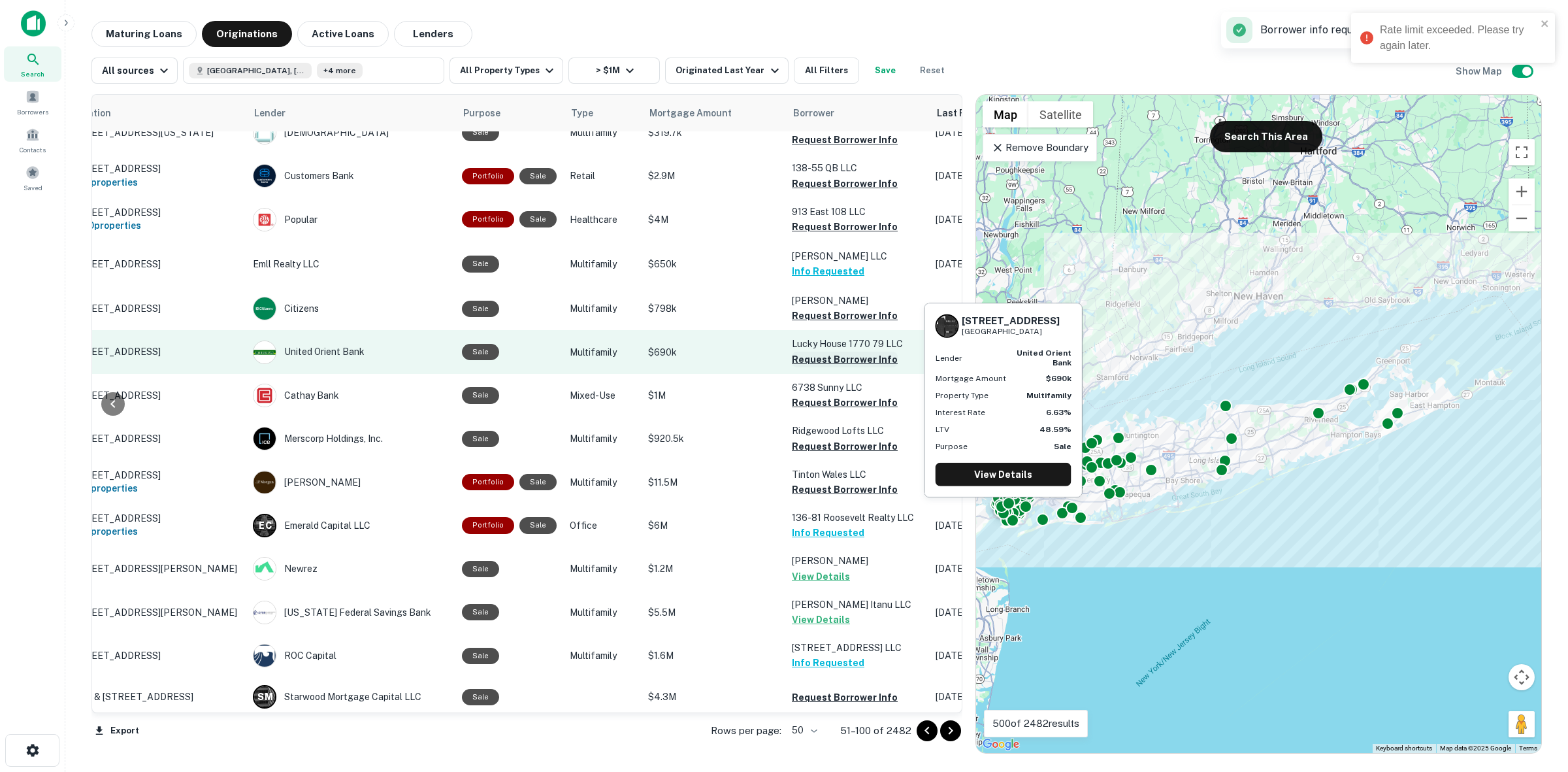
click at [860, 362] on button "Request Borrower Info" at bounding box center [845, 360] width 106 height 16
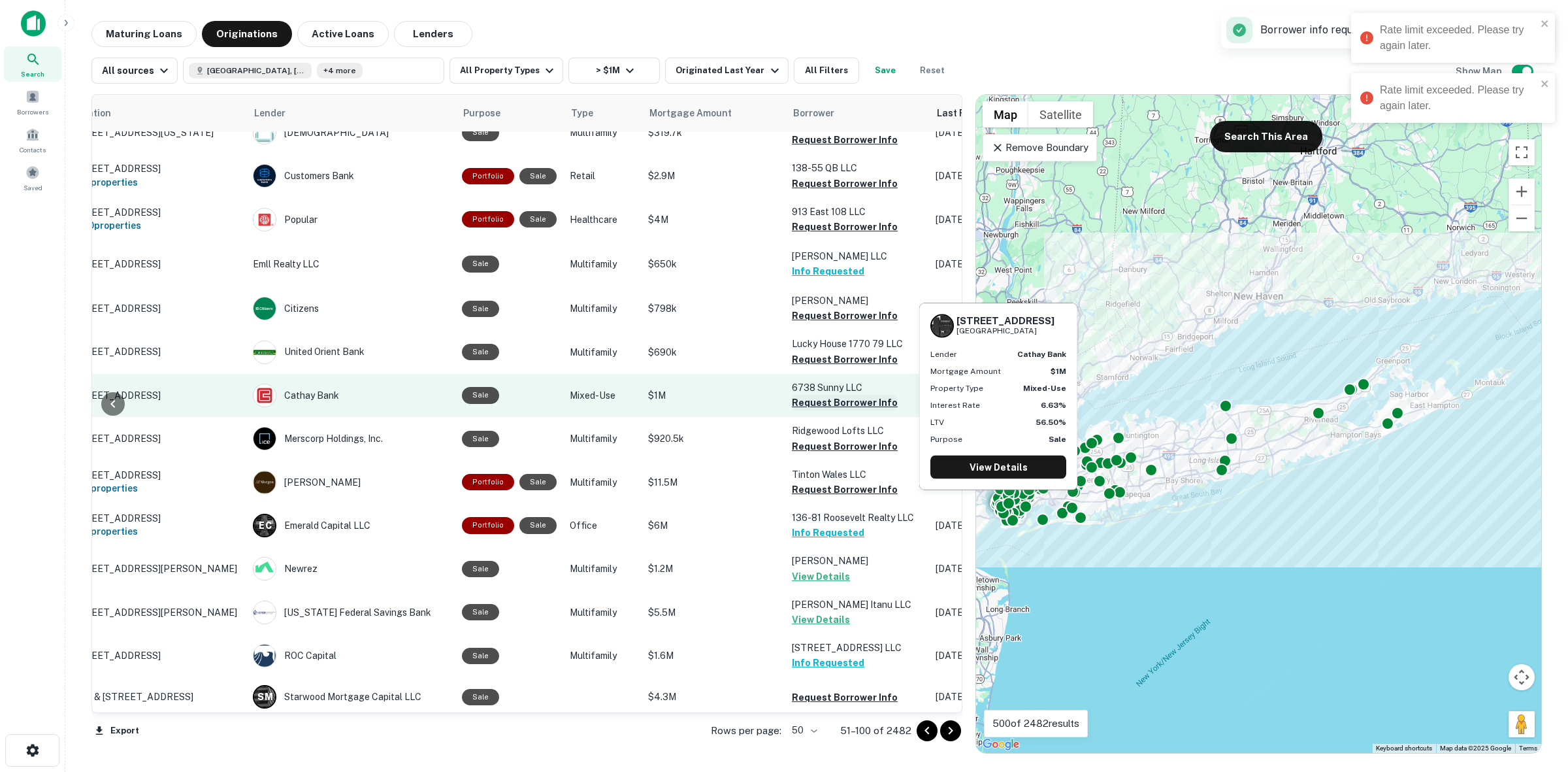
click at [867, 395] on button "Request Borrower Info" at bounding box center [845, 402] width 106 height 16
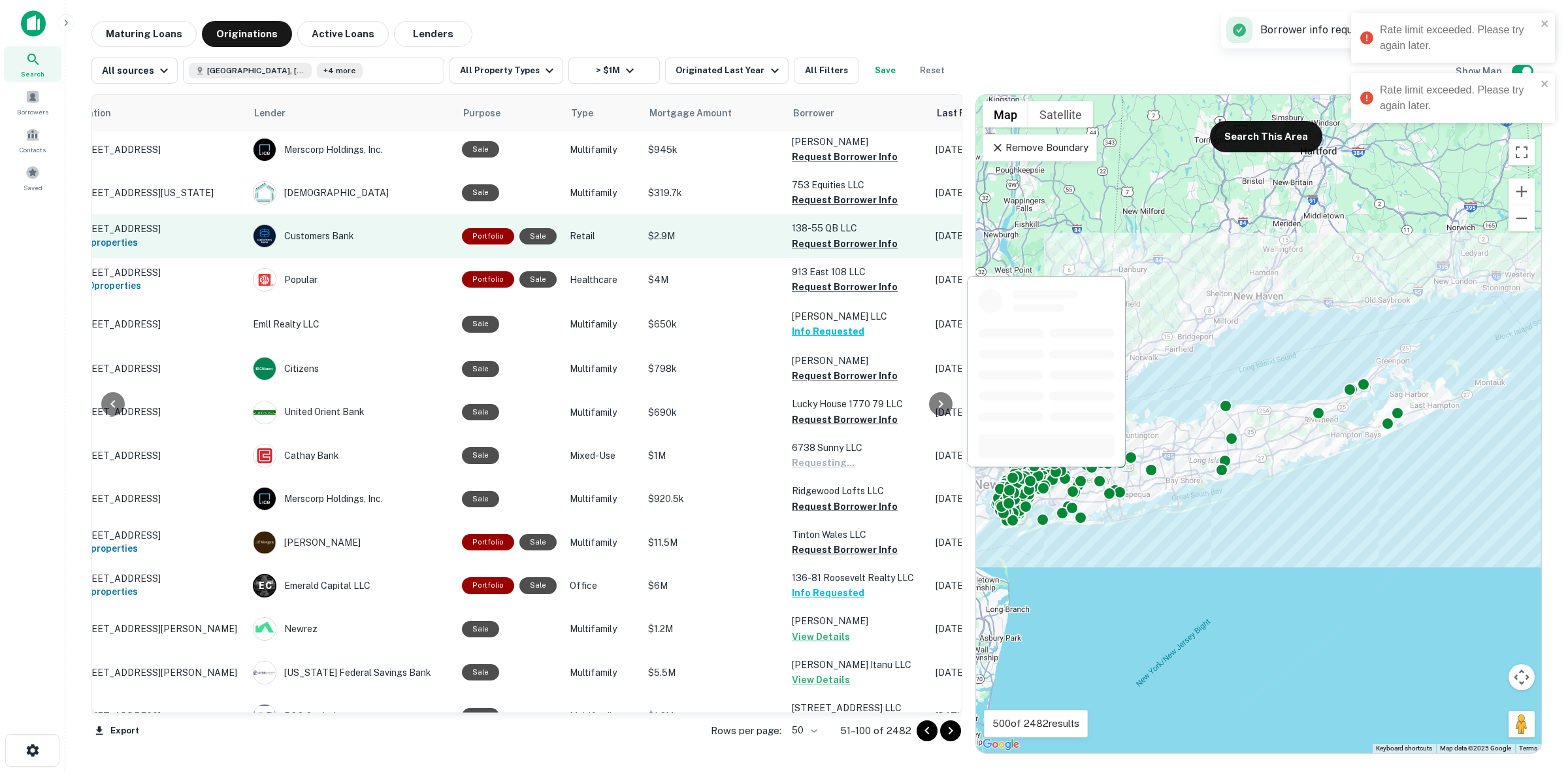
scroll to position [0, 66]
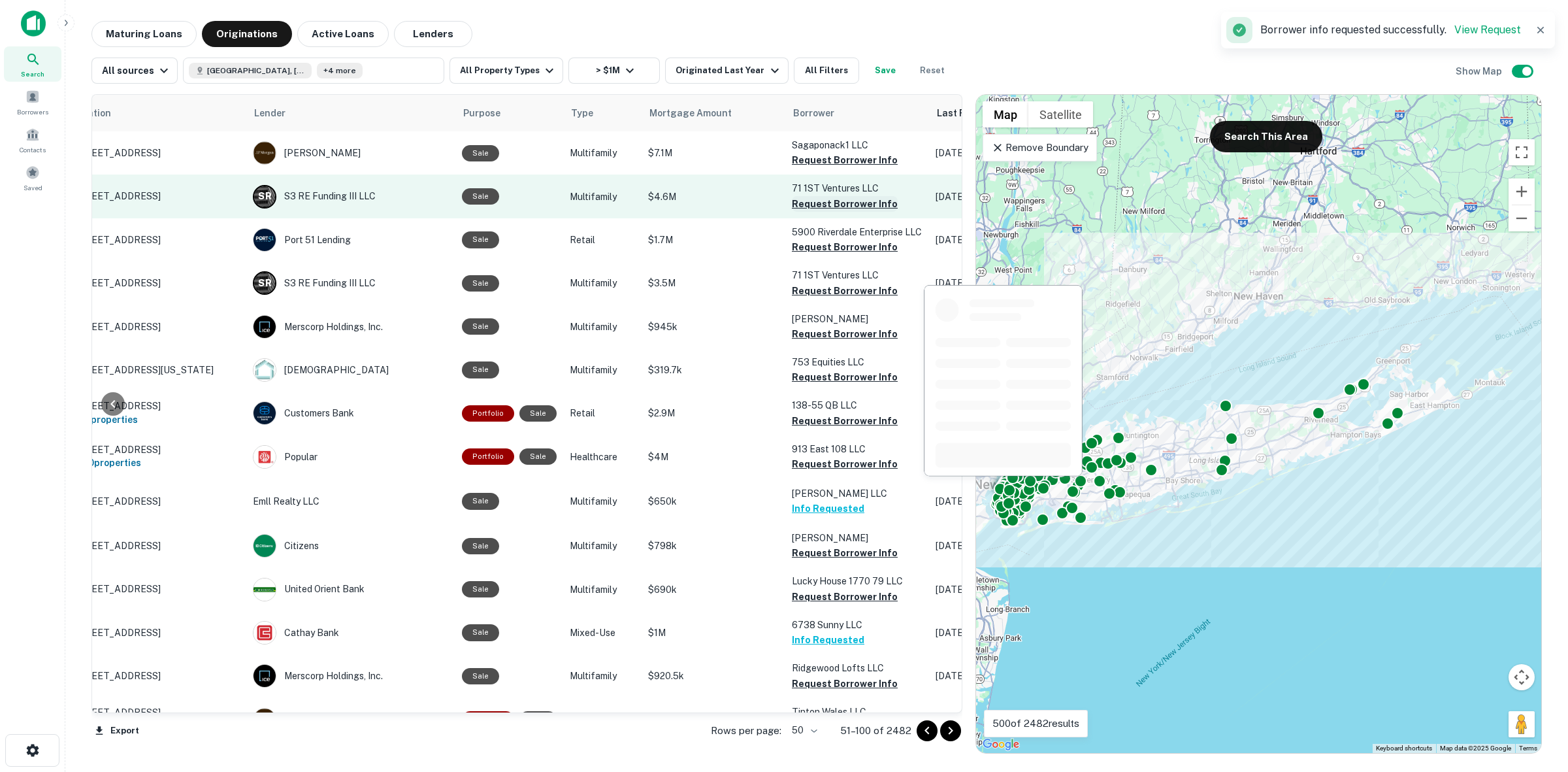
click at [834, 203] on button "Request Borrower Info" at bounding box center [845, 203] width 106 height 16
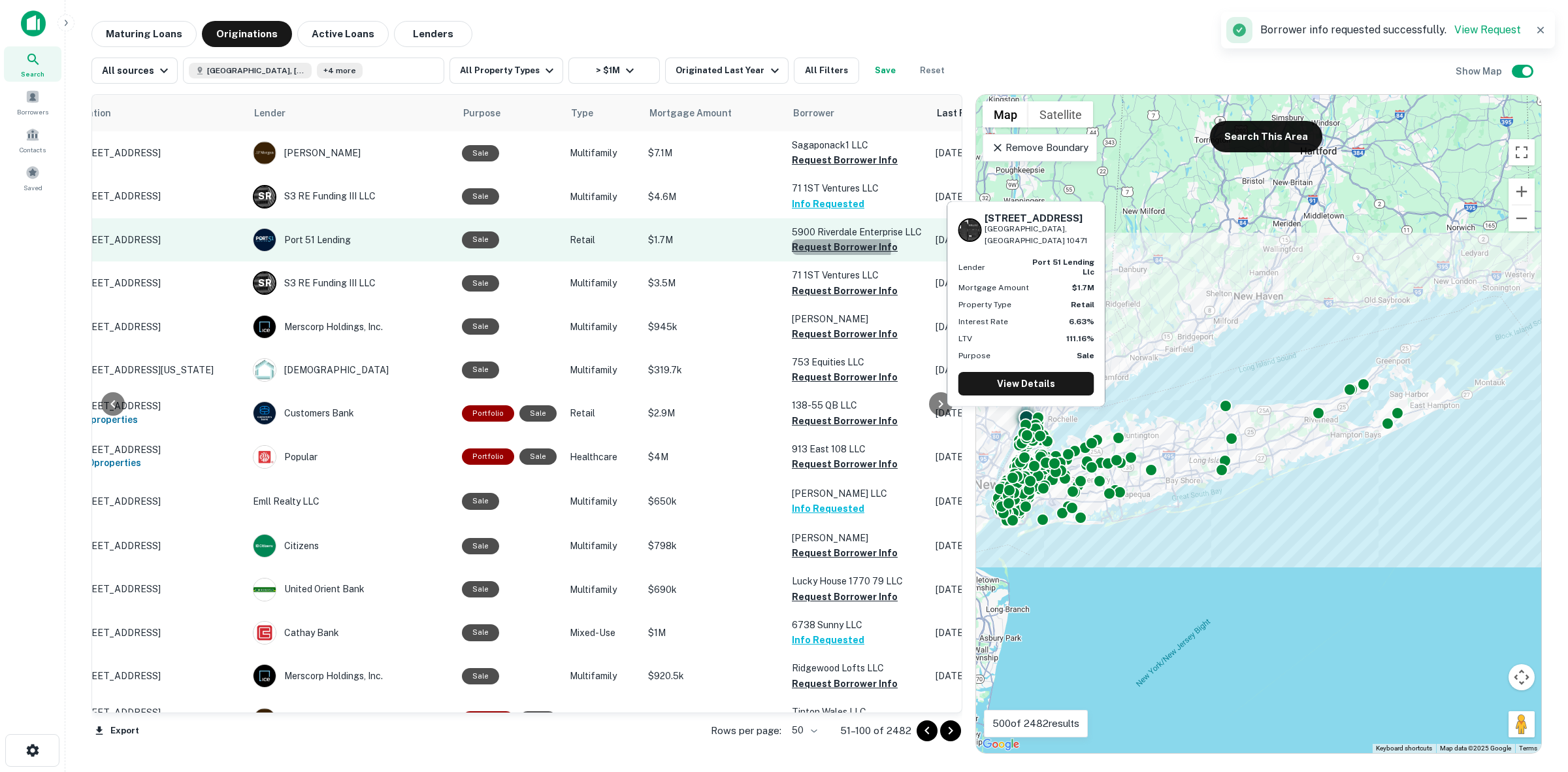
click at [836, 247] on button "Request Borrower Info" at bounding box center [845, 247] width 106 height 16
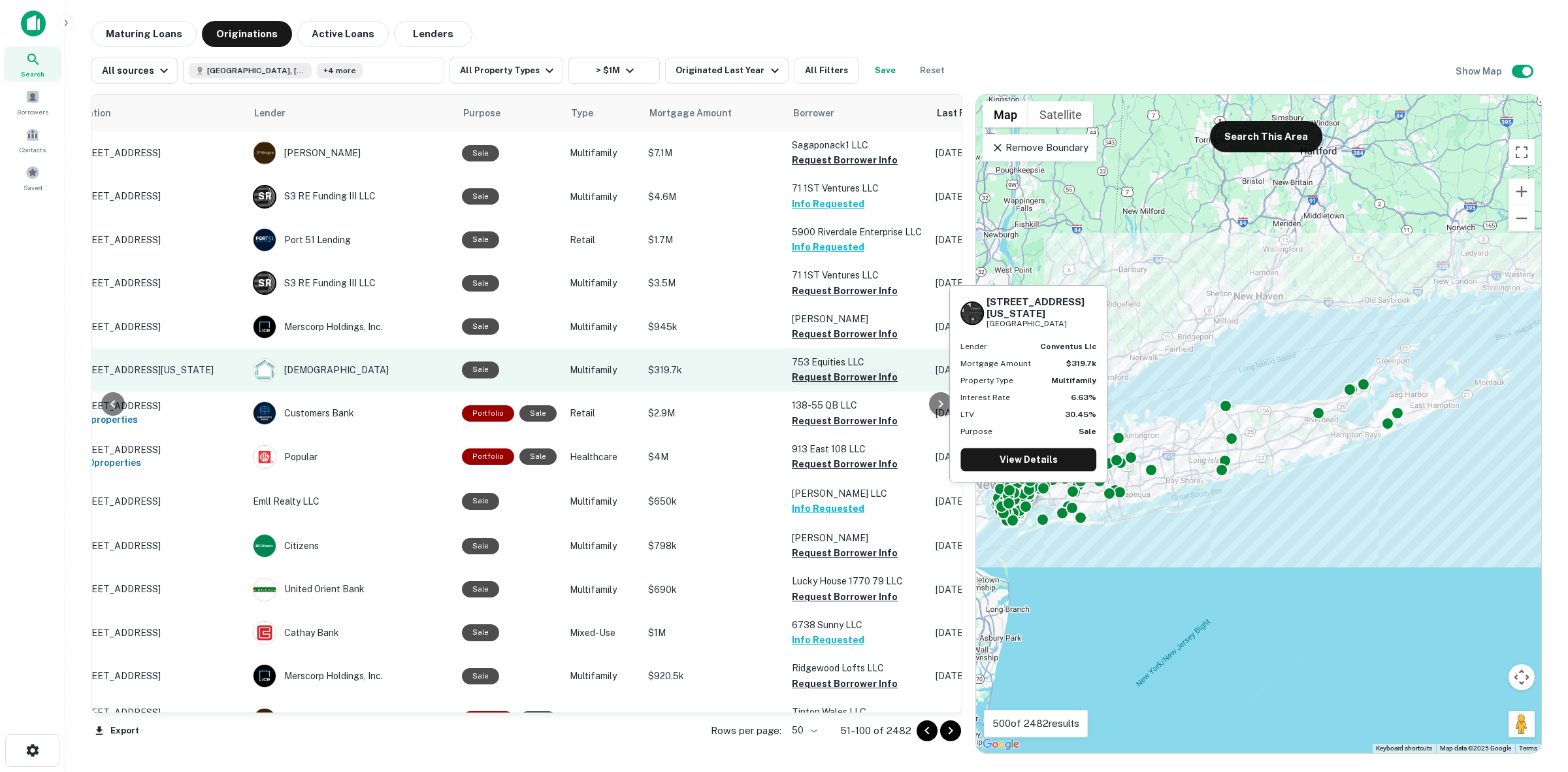
click at [848, 371] on button "Request Borrower Info" at bounding box center [845, 377] width 106 height 16
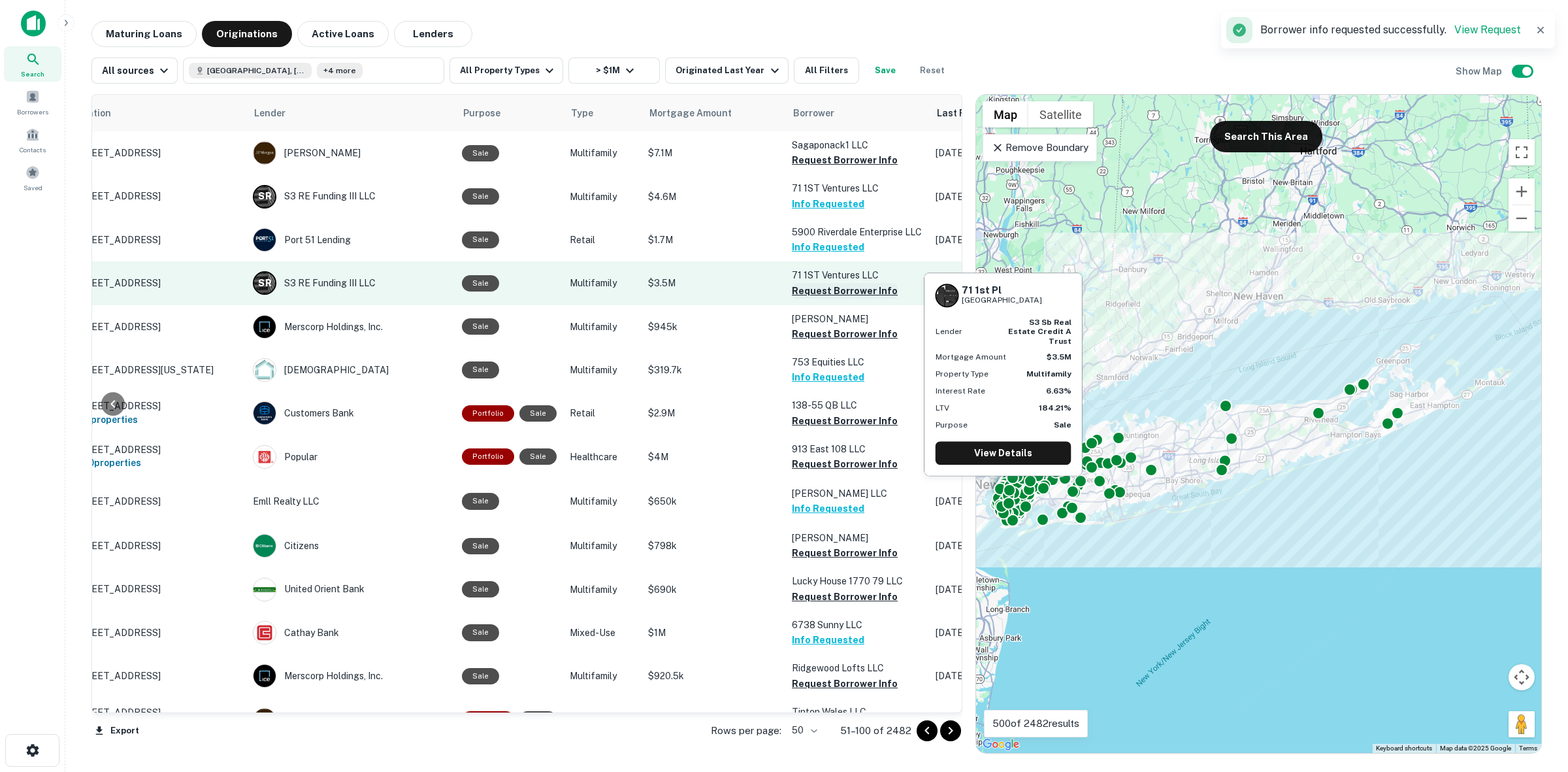
click at [816, 289] on button "Request Borrower Info" at bounding box center [845, 290] width 106 height 16
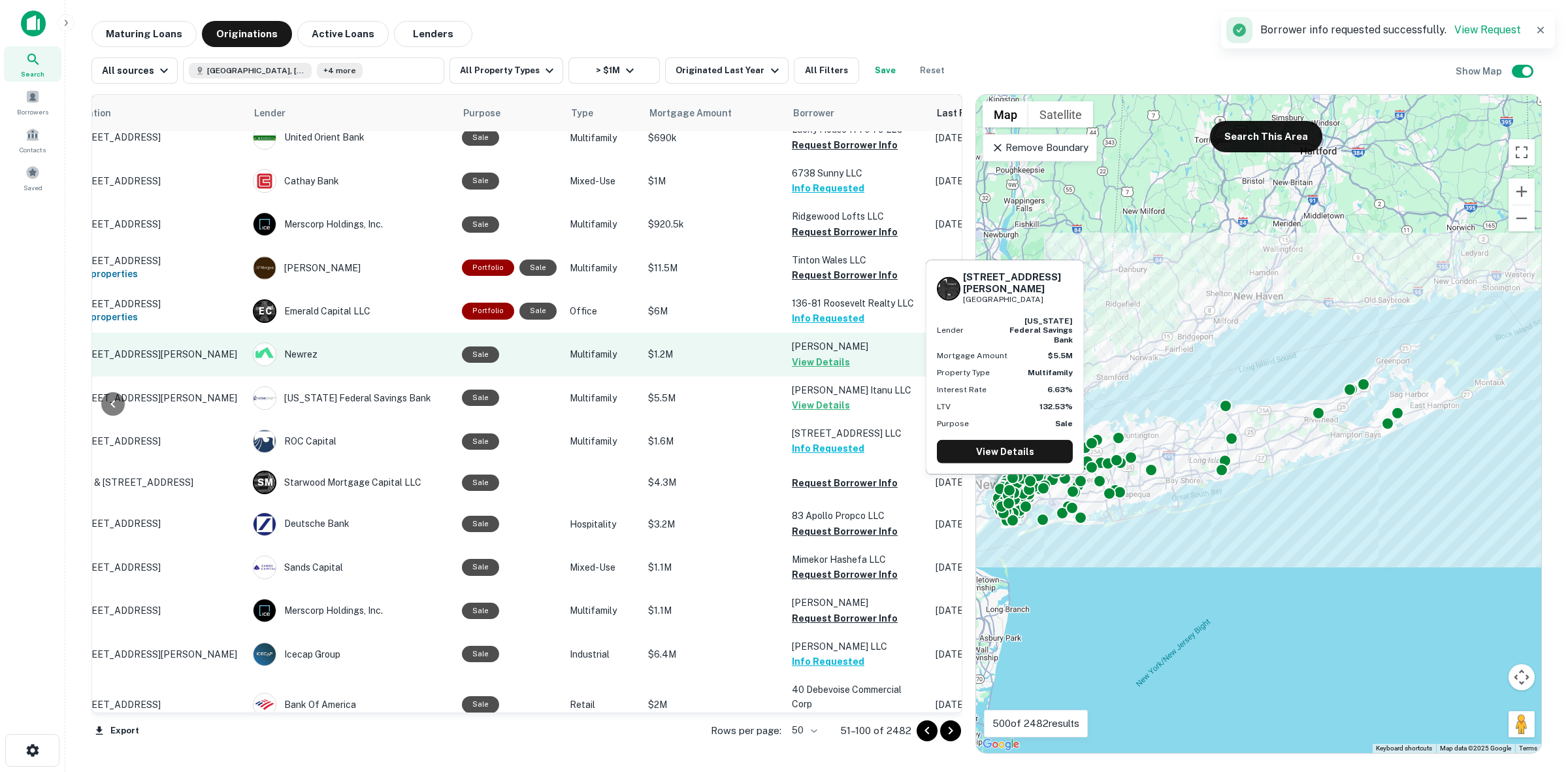
scroll to position [490, 66]
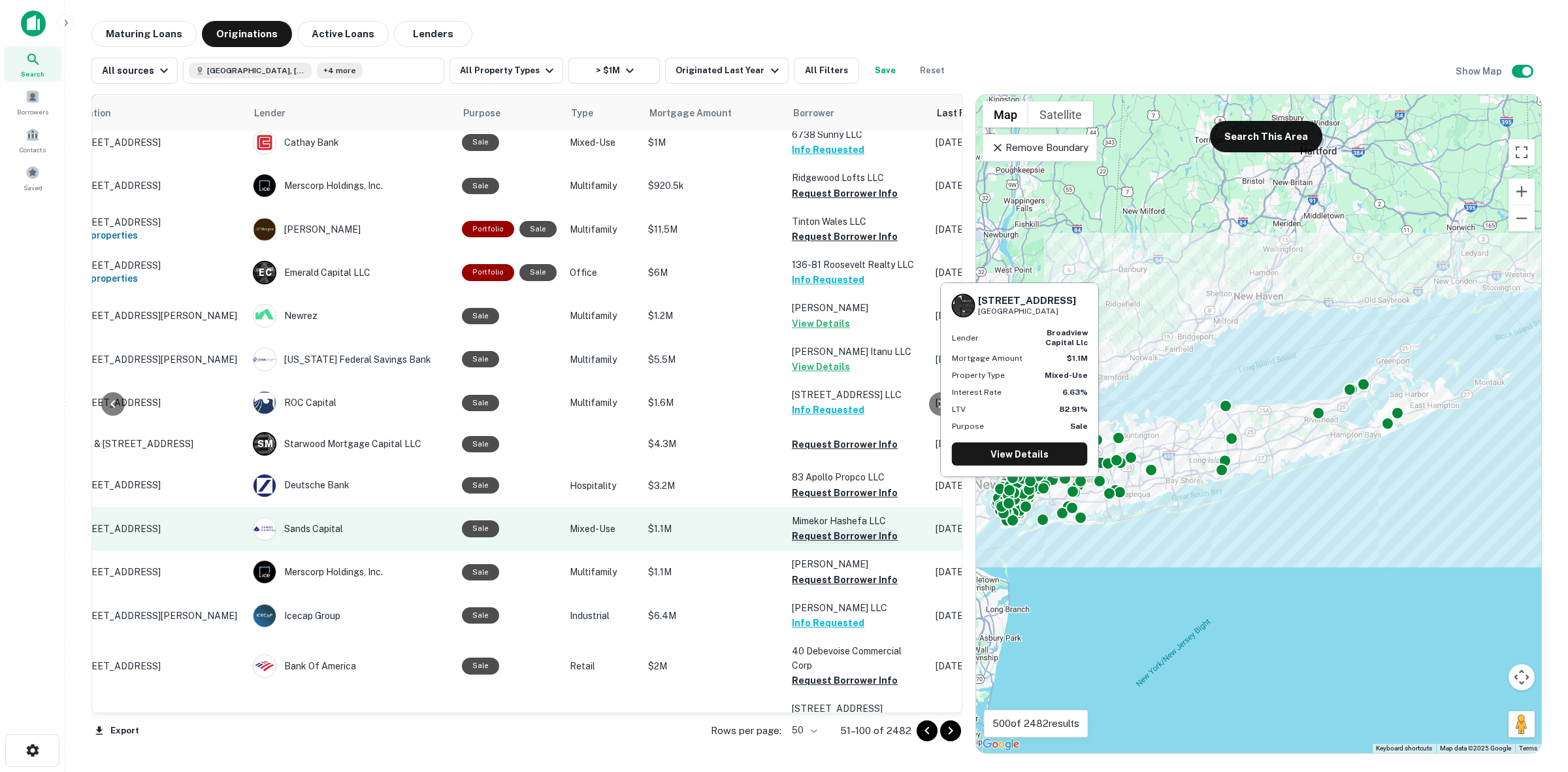
click at [856, 544] on button "Request Borrower Info" at bounding box center [845, 535] width 106 height 16
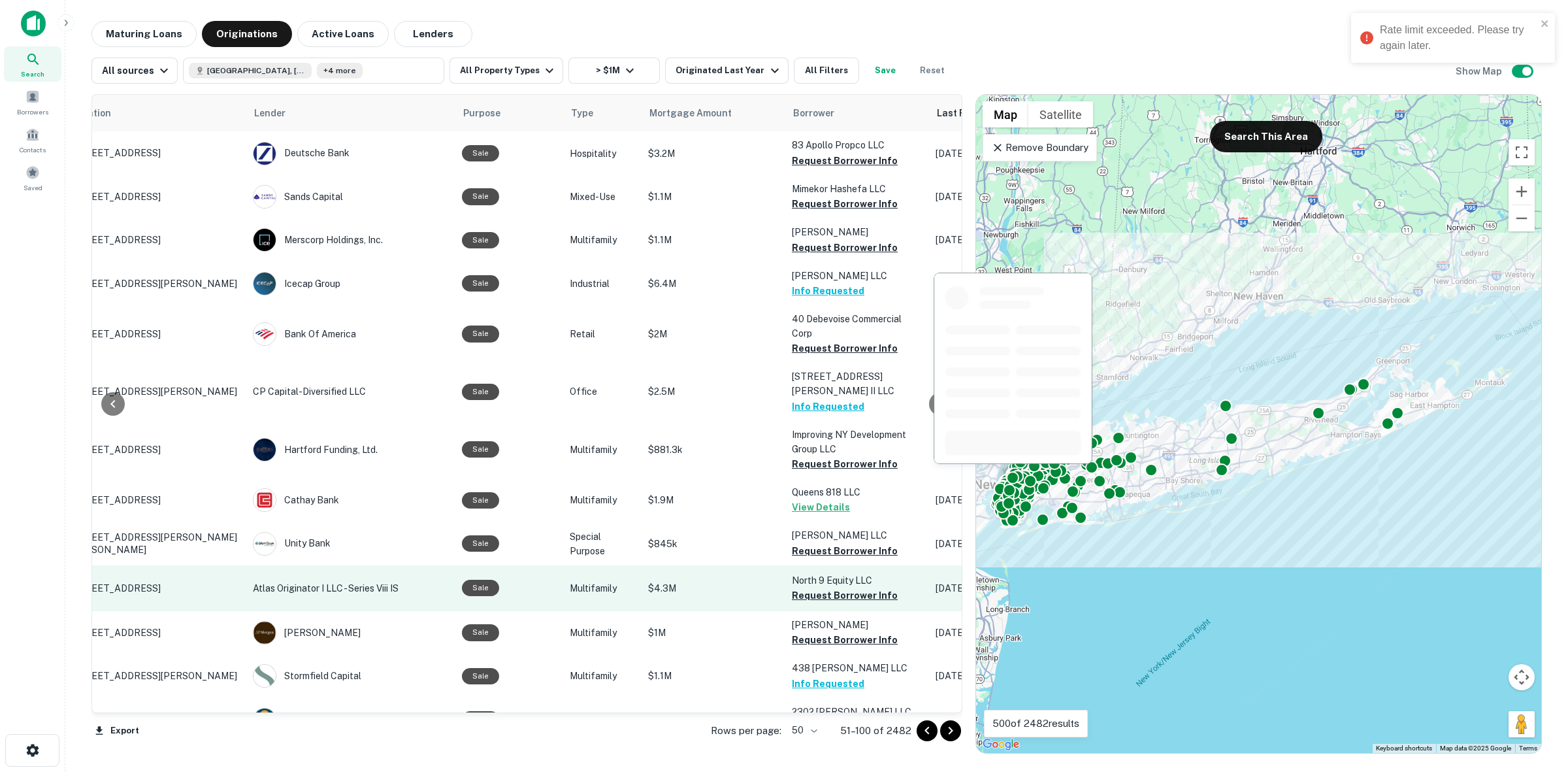
scroll to position [899, 66]
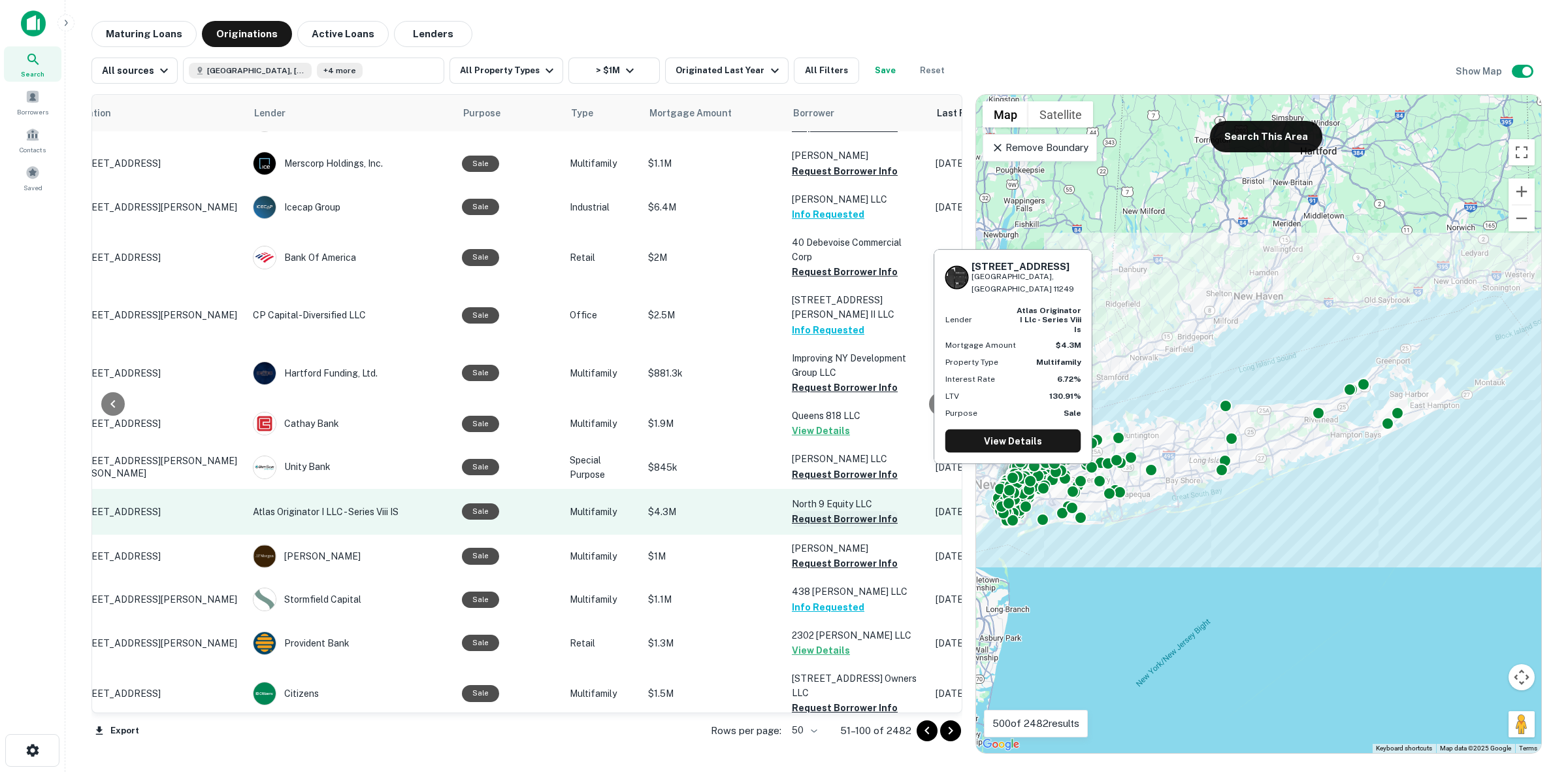
click at [852, 511] on button "Request Borrower Info" at bounding box center [845, 518] width 106 height 16
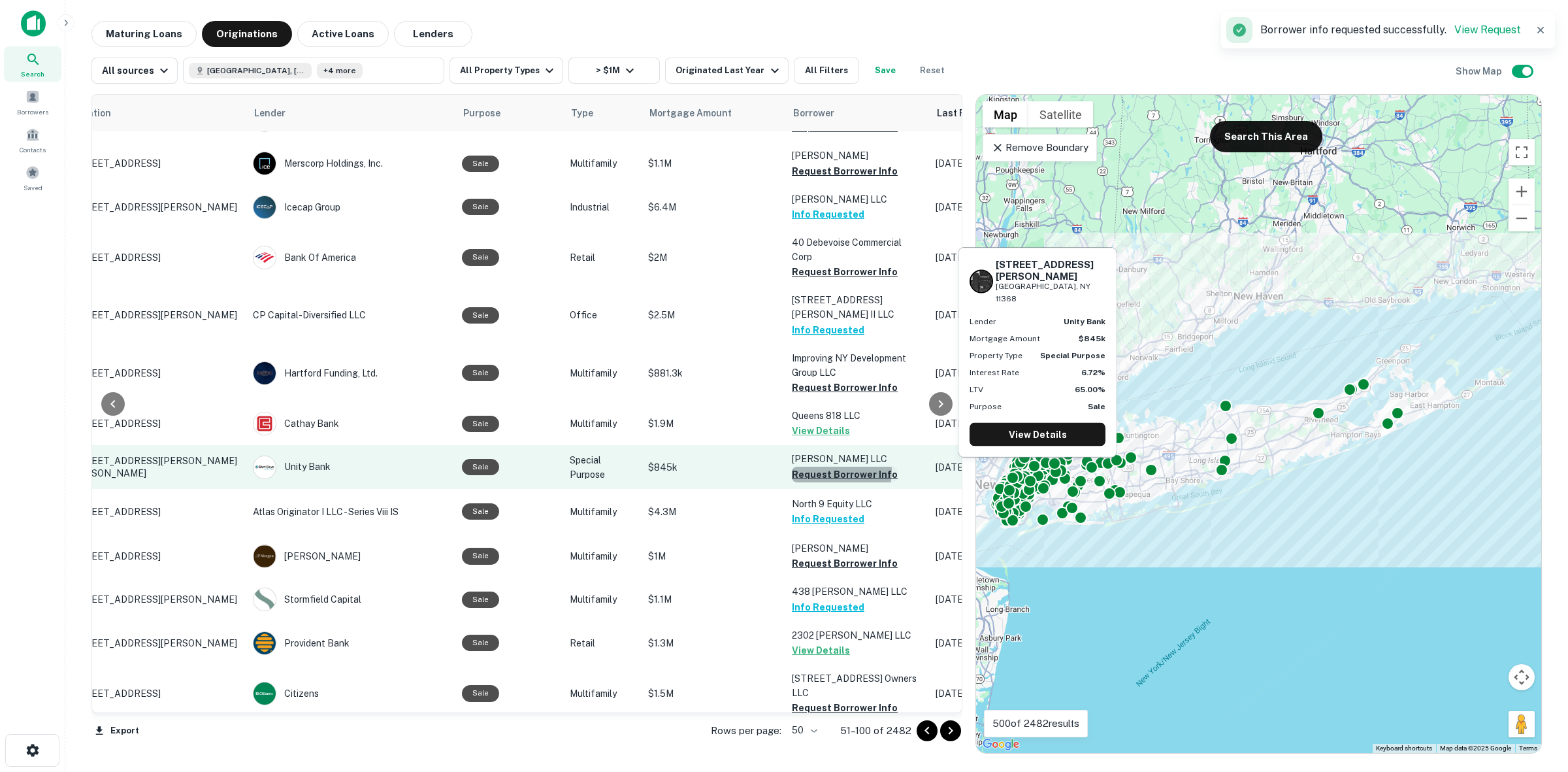
click at [817, 466] on button "Request Borrower Info" at bounding box center [845, 474] width 106 height 16
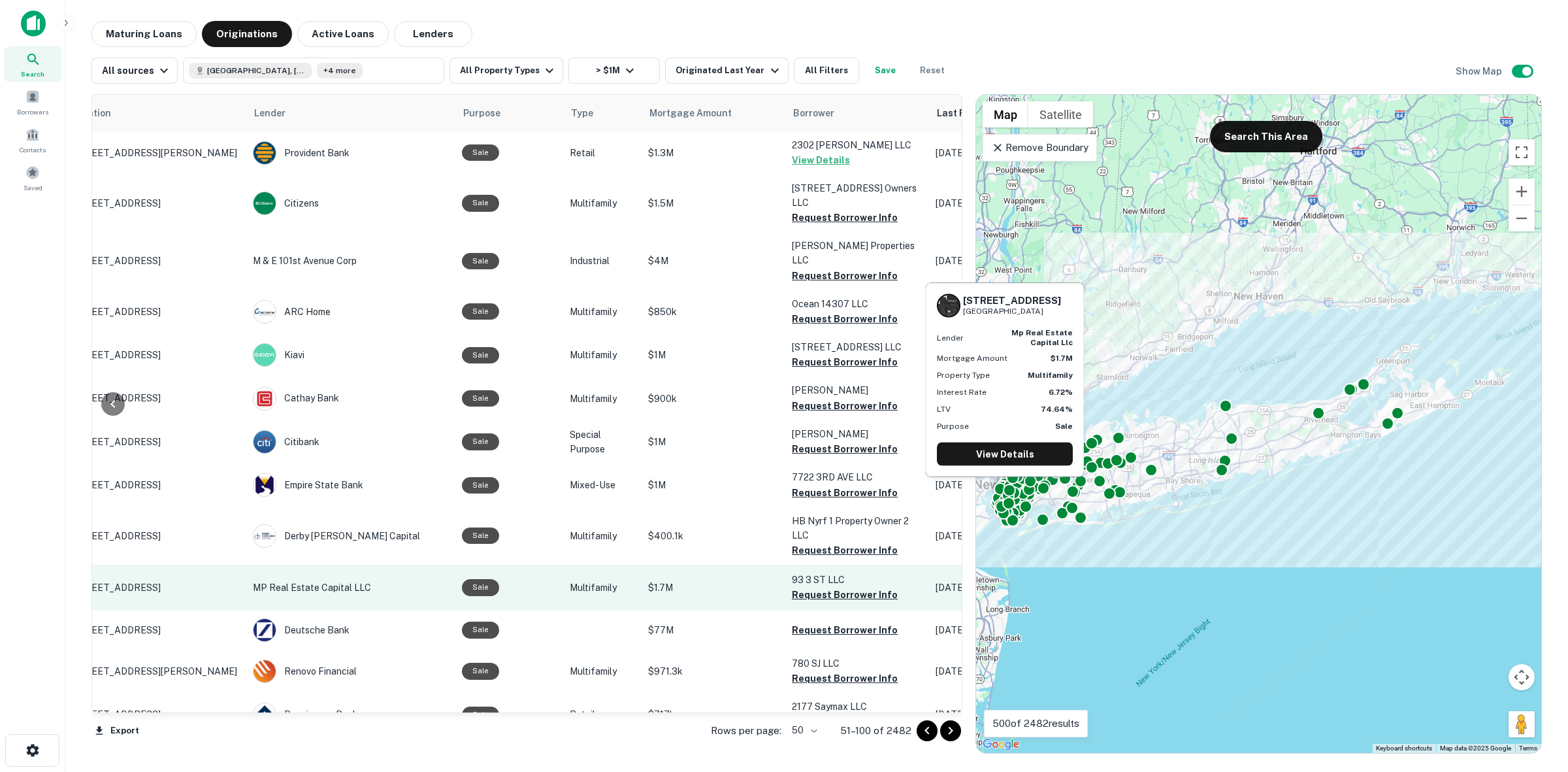
scroll to position [1470, 66]
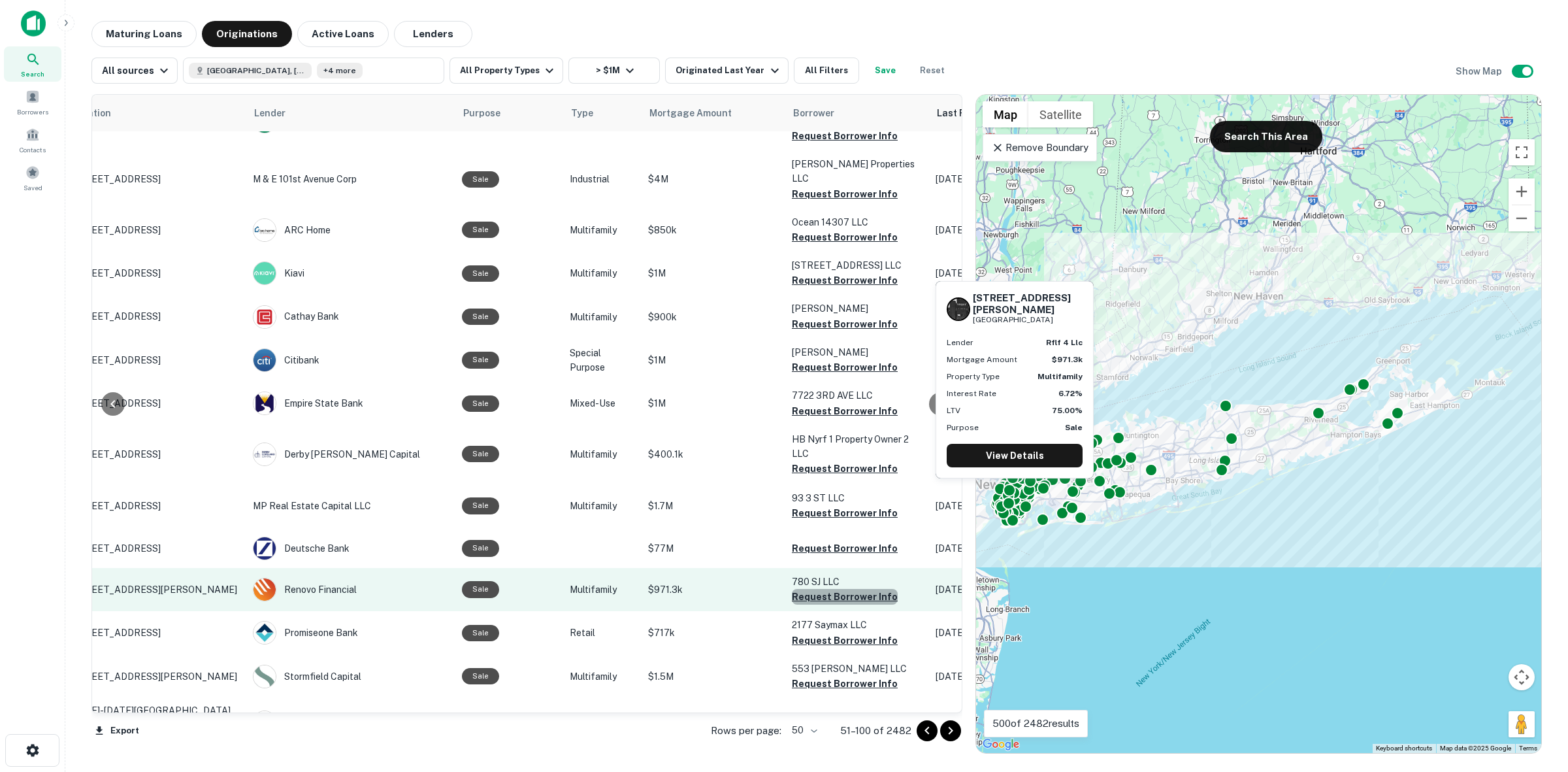
click at [848, 588] on button "Request Borrower Info" at bounding box center [845, 596] width 106 height 16
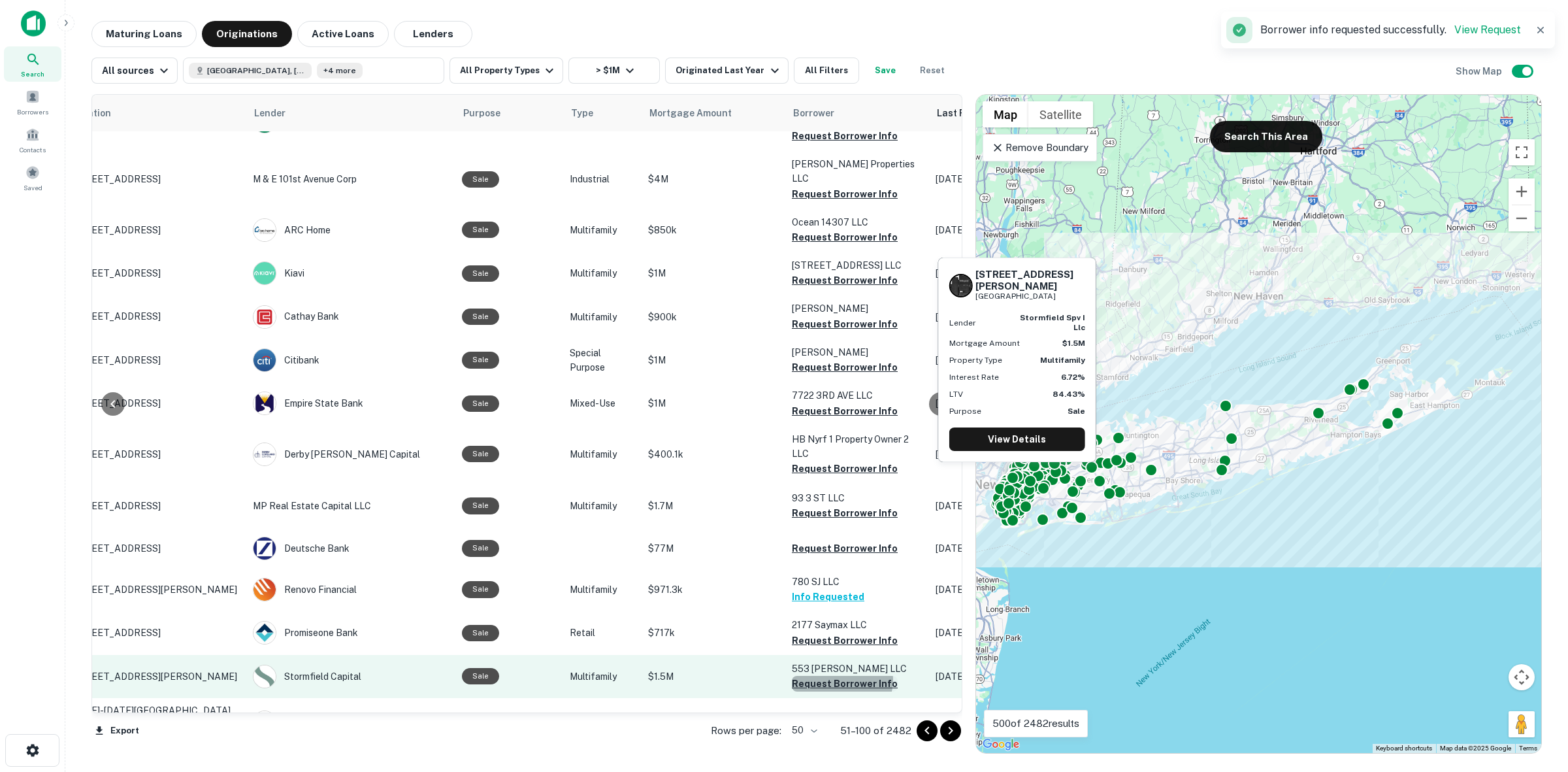
click at [837, 676] on button "Request Borrower Info" at bounding box center [845, 683] width 106 height 16
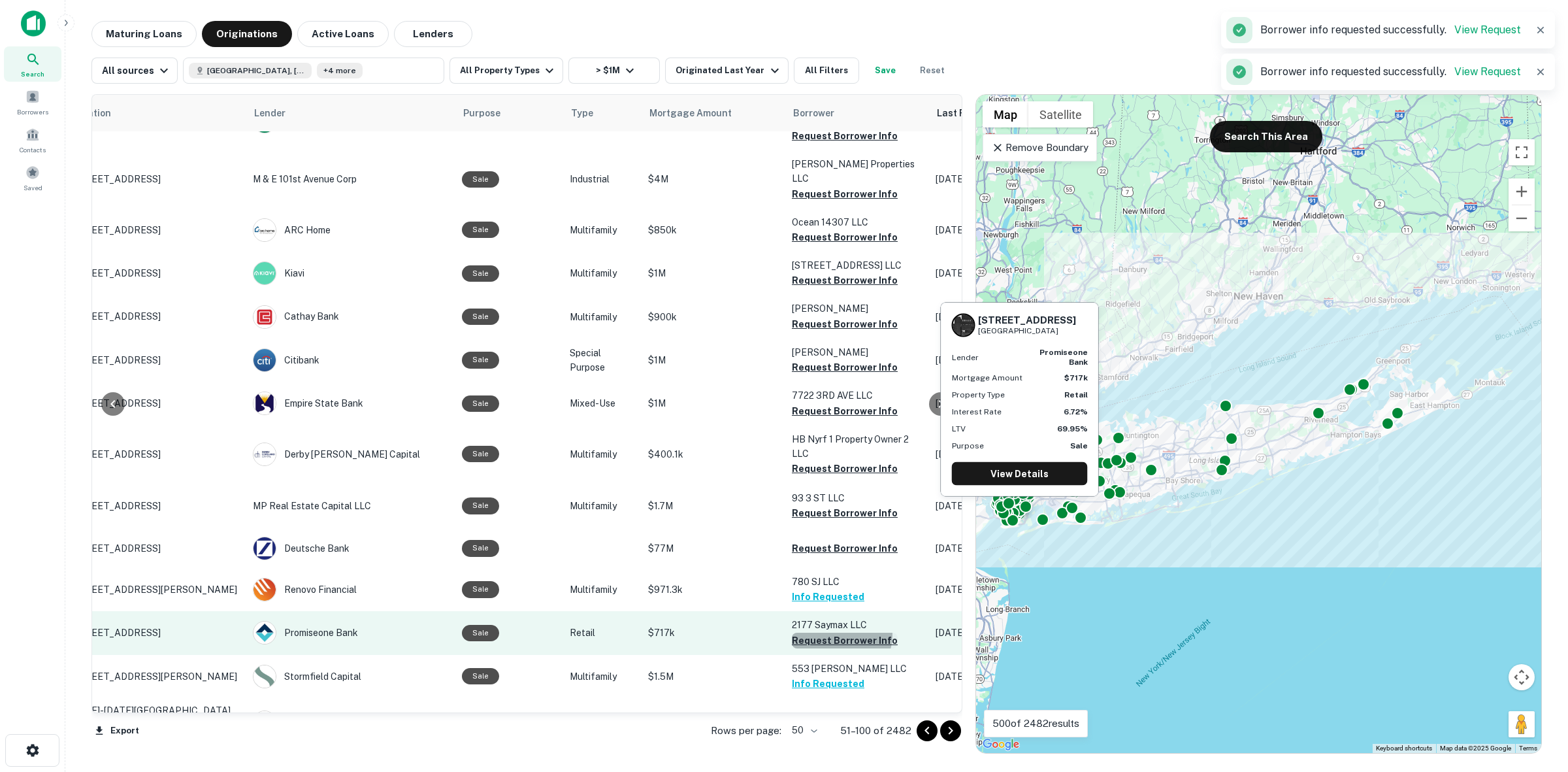
click at [828, 632] on button "Request Borrower Info" at bounding box center [845, 640] width 106 height 16
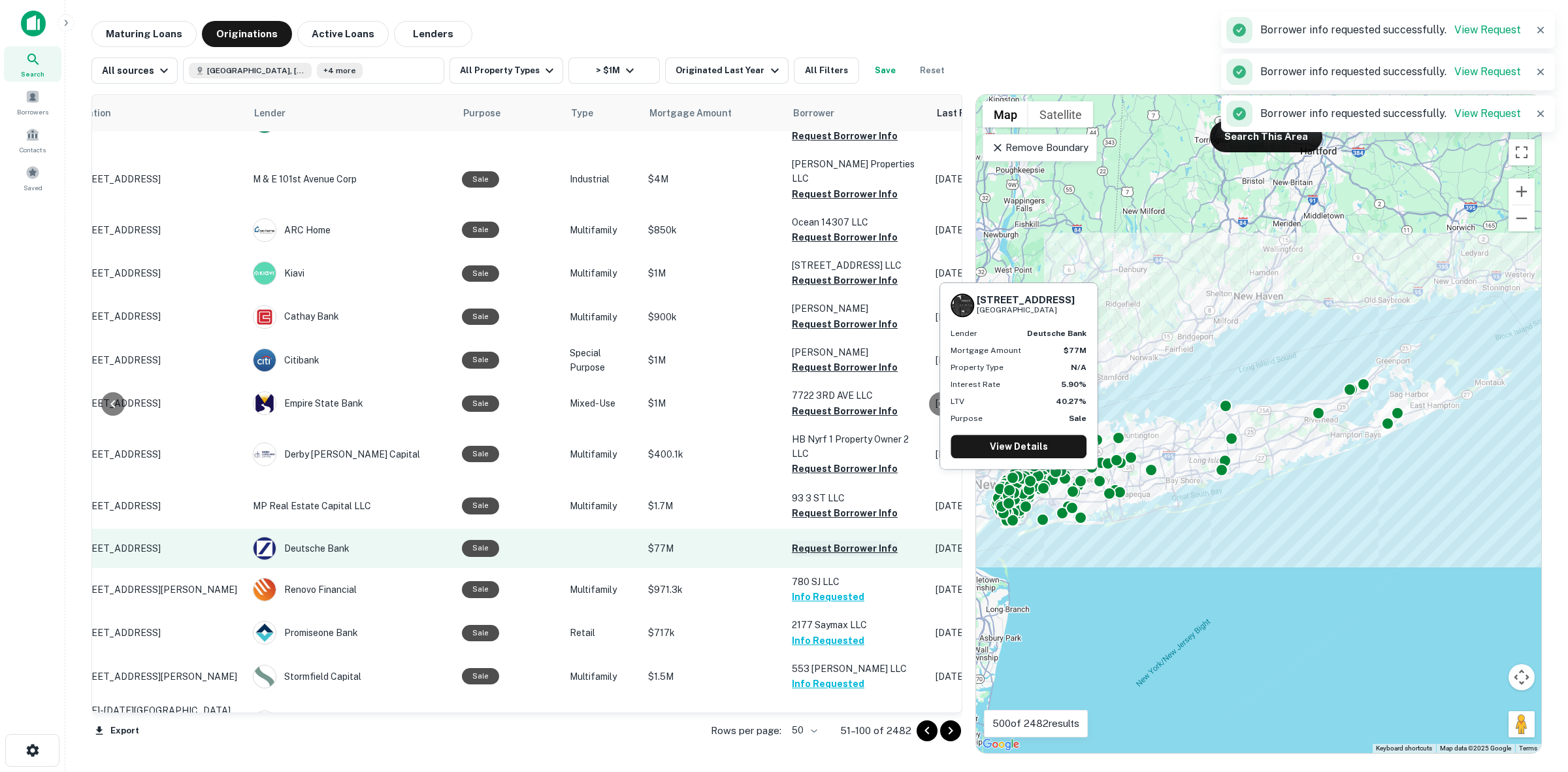
click at [850, 540] on button "Request Borrower Info" at bounding box center [845, 548] width 106 height 16
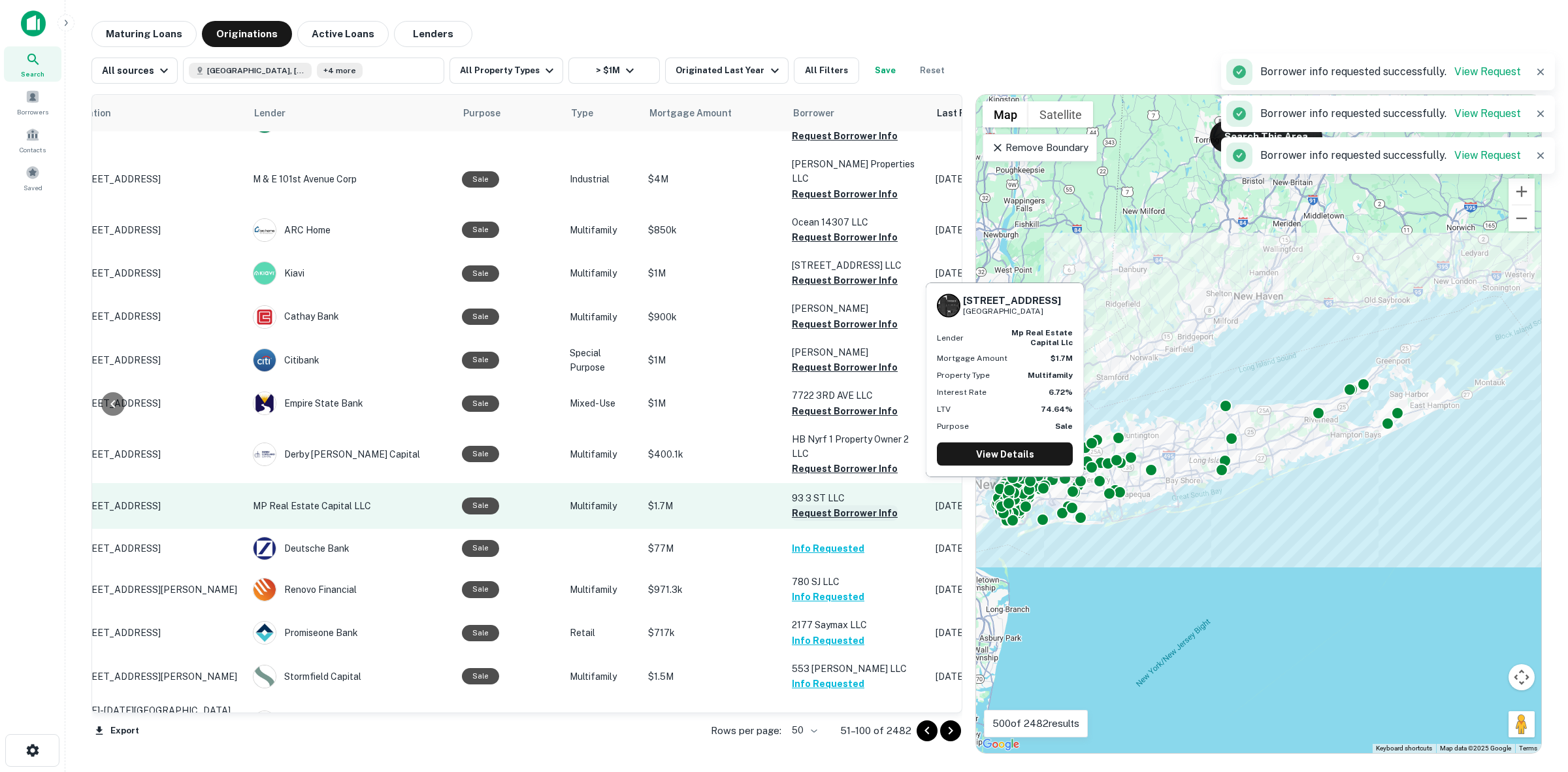
click at [884, 505] on button "Request Borrower Info" at bounding box center [845, 513] width 106 height 16
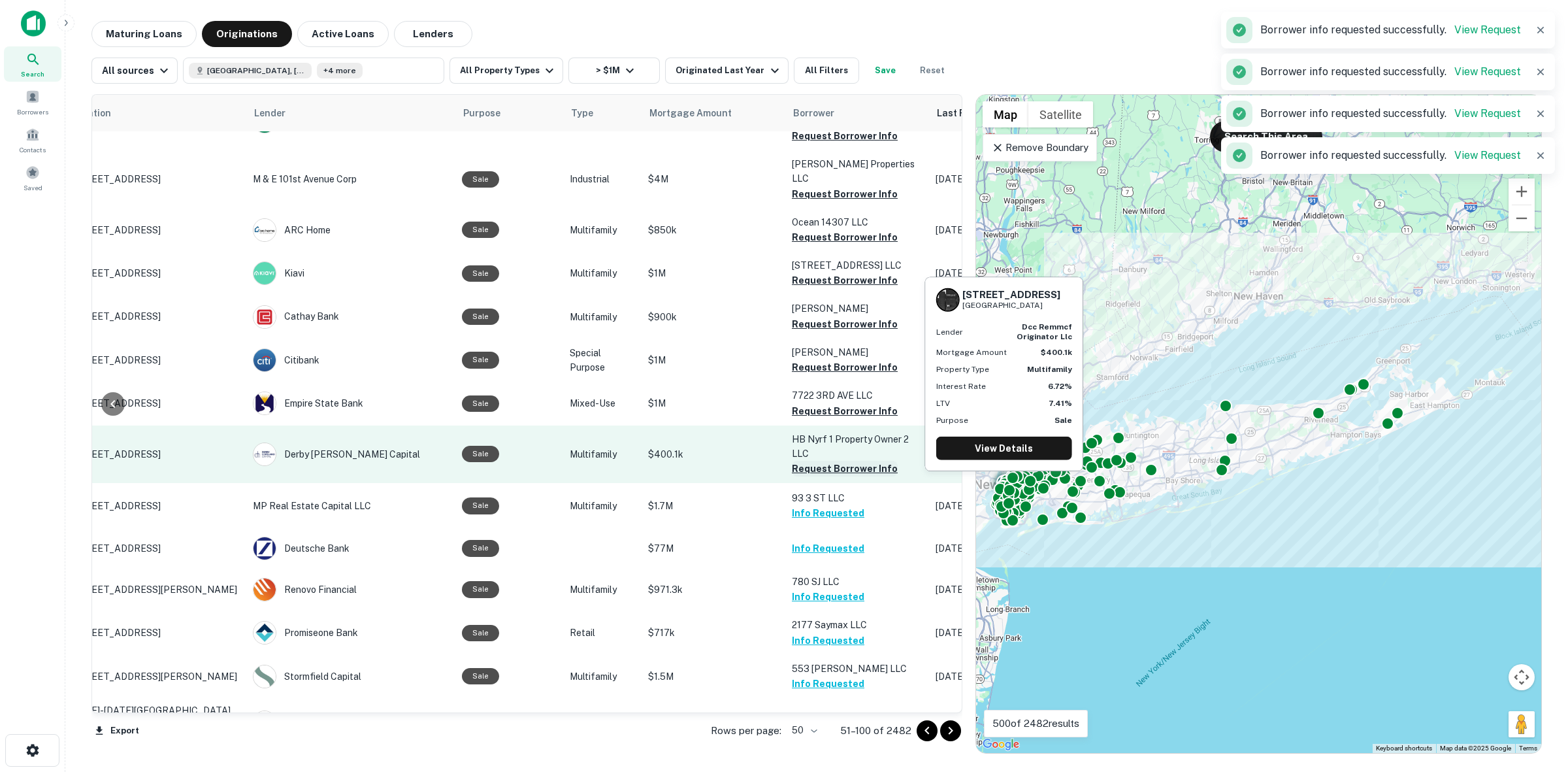
click at [877, 461] on button "Request Borrower Info" at bounding box center [845, 468] width 106 height 16
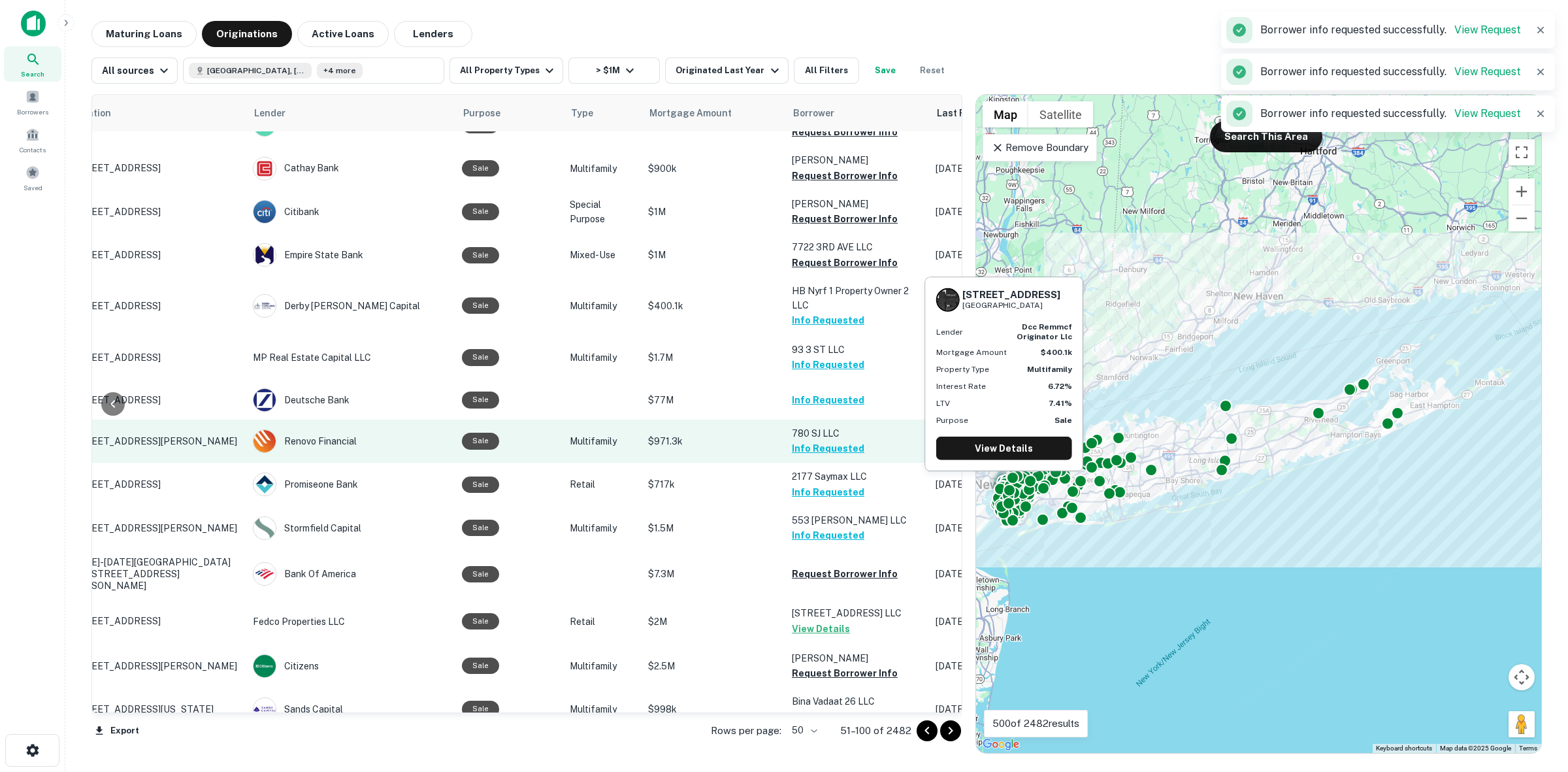
scroll to position [1667, 66]
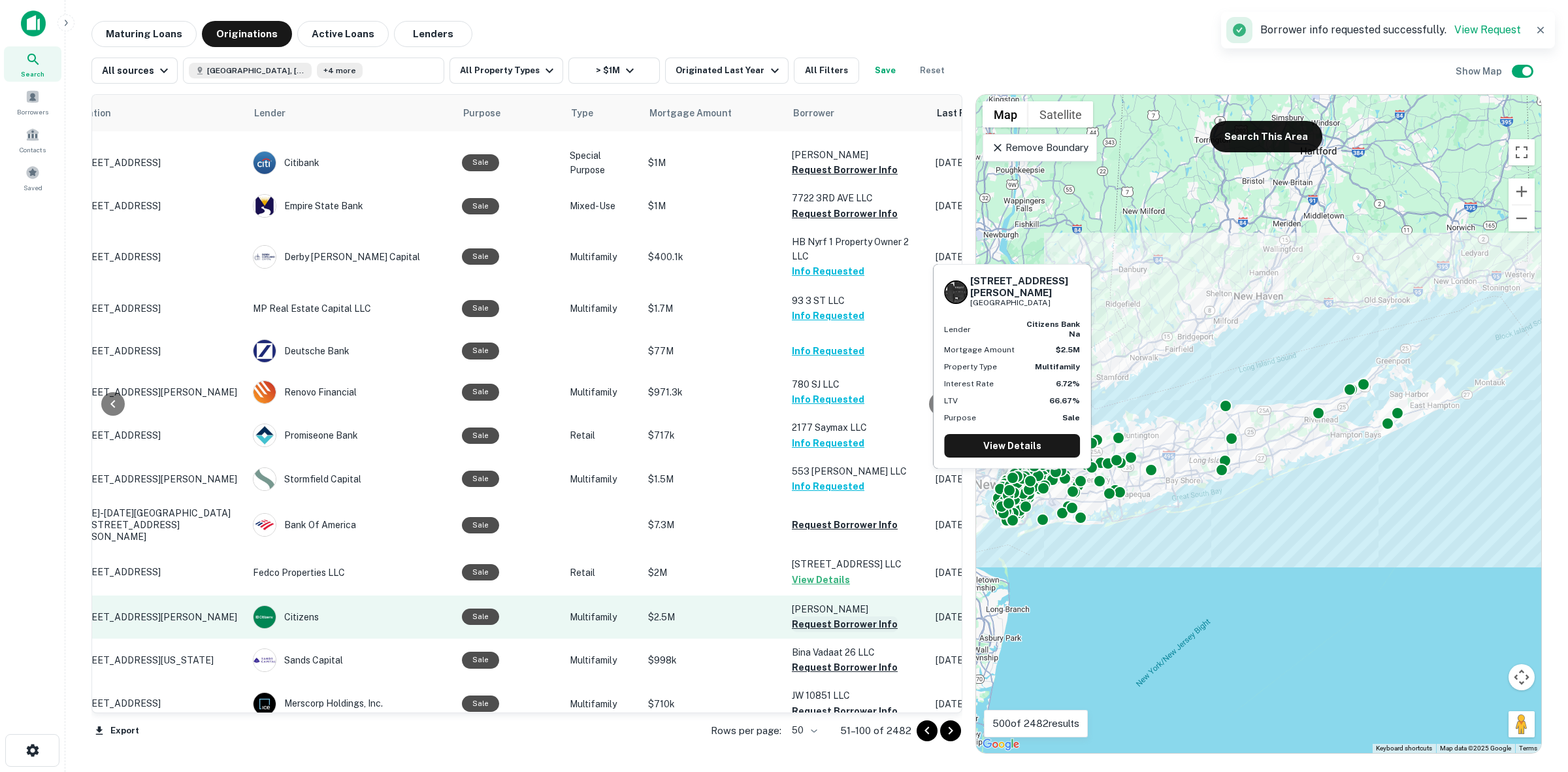
click at [831, 616] on button "Request Borrower Info" at bounding box center [845, 623] width 106 height 16
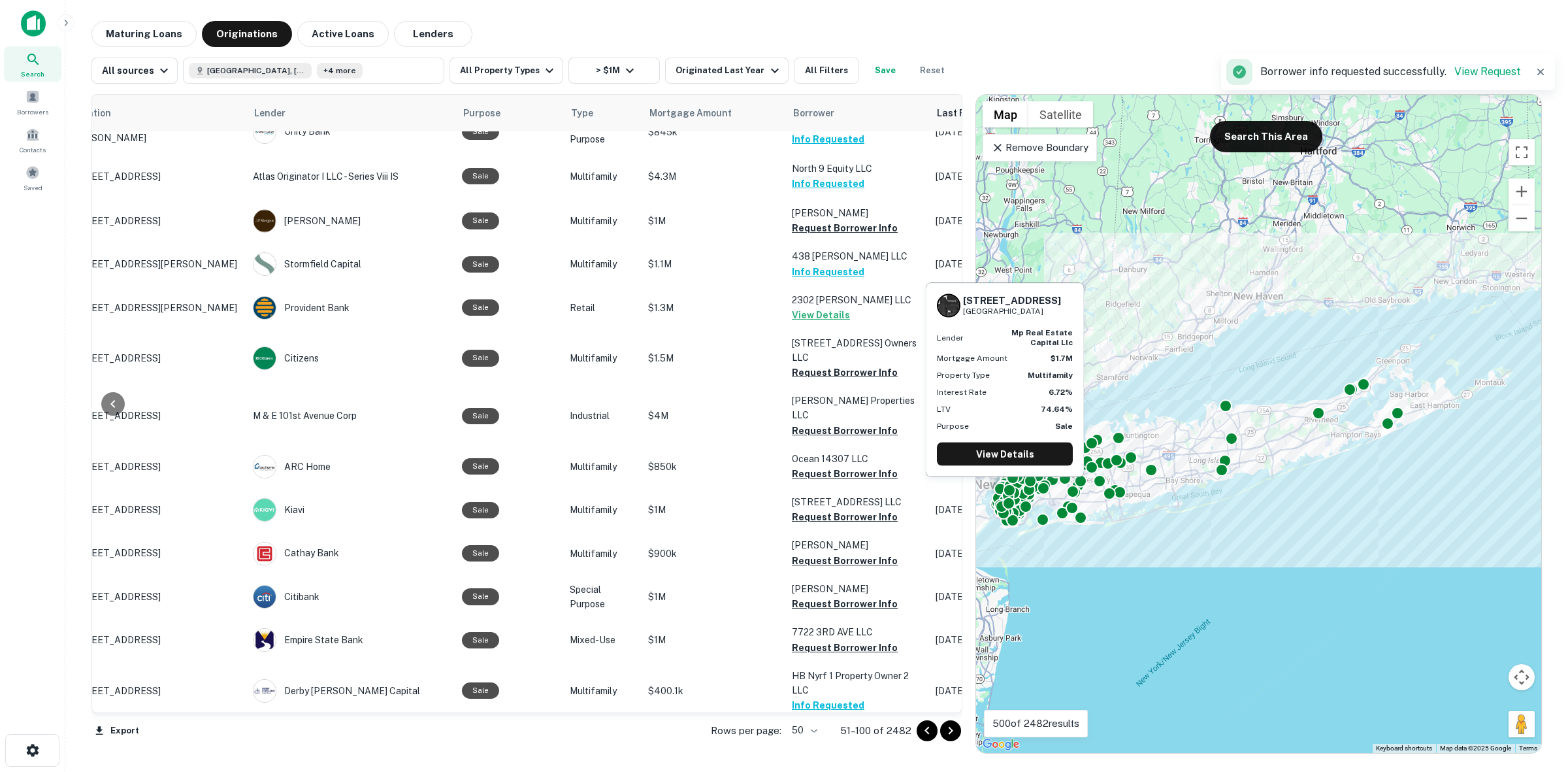
scroll to position [1096, 66]
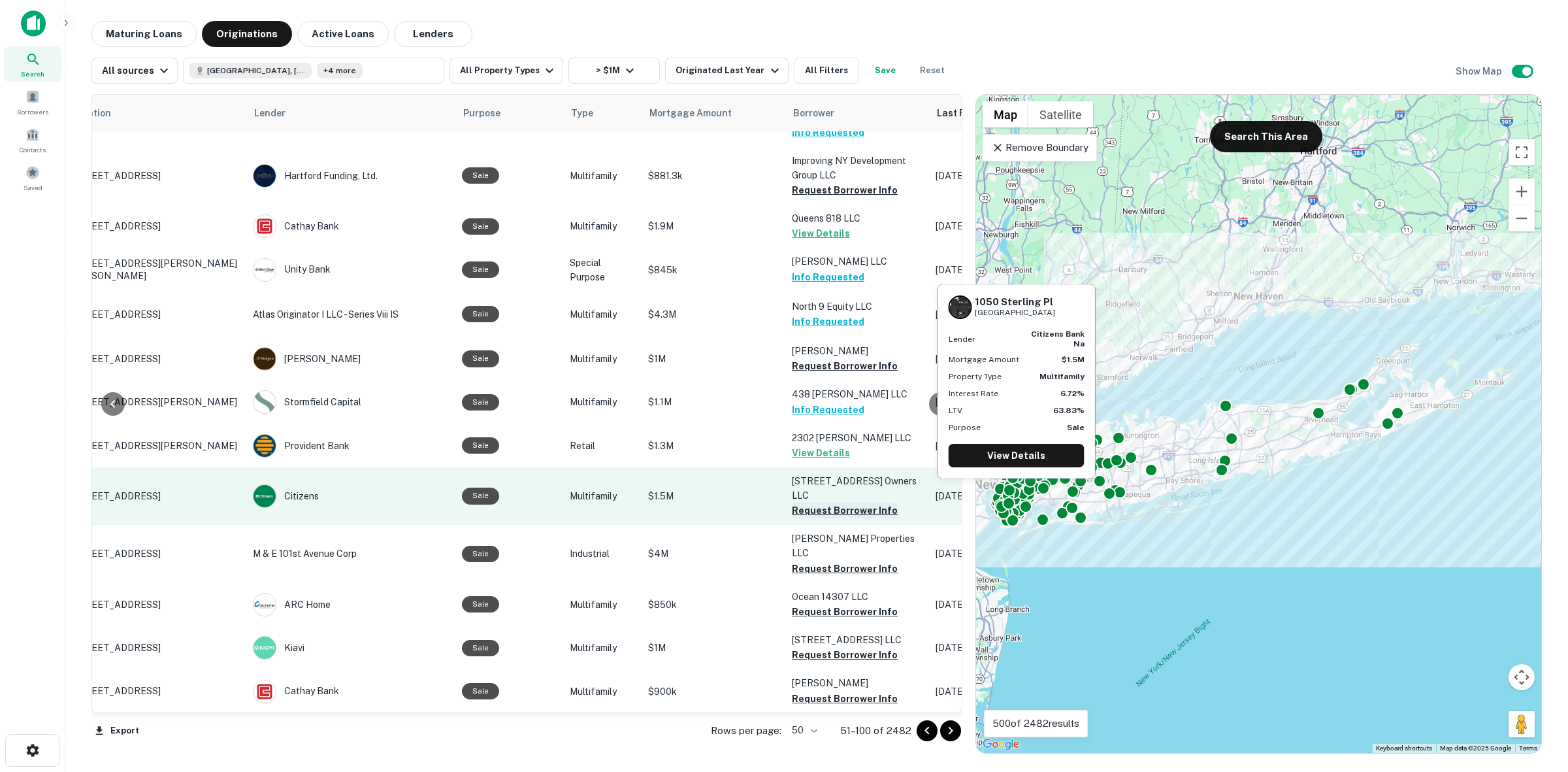
click at [860, 502] on button "Request Borrower Info" at bounding box center [845, 510] width 106 height 16
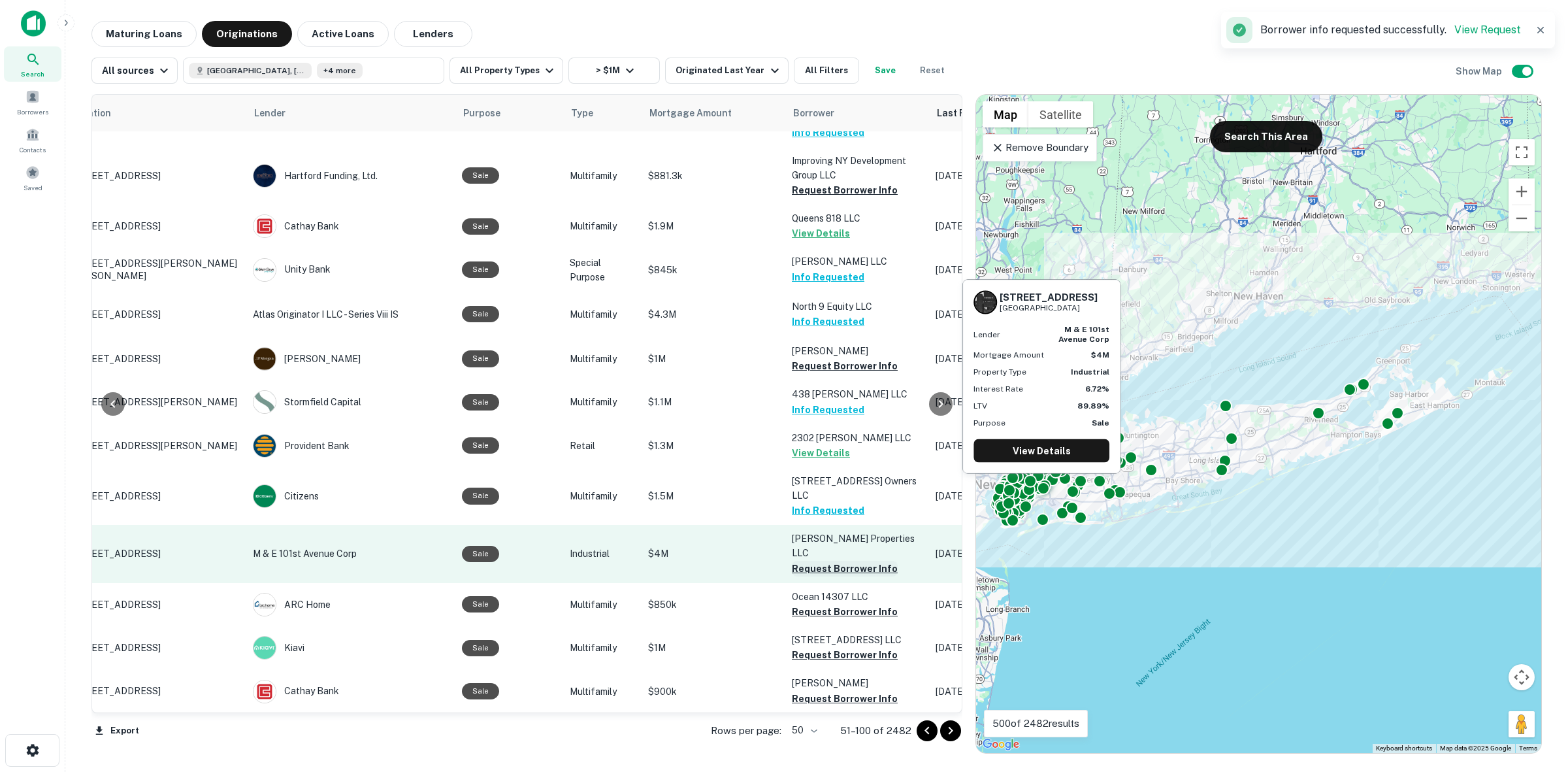
click at [856, 561] on button "Request Borrower Info" at bounding box center [845, 569] width 106 height 16
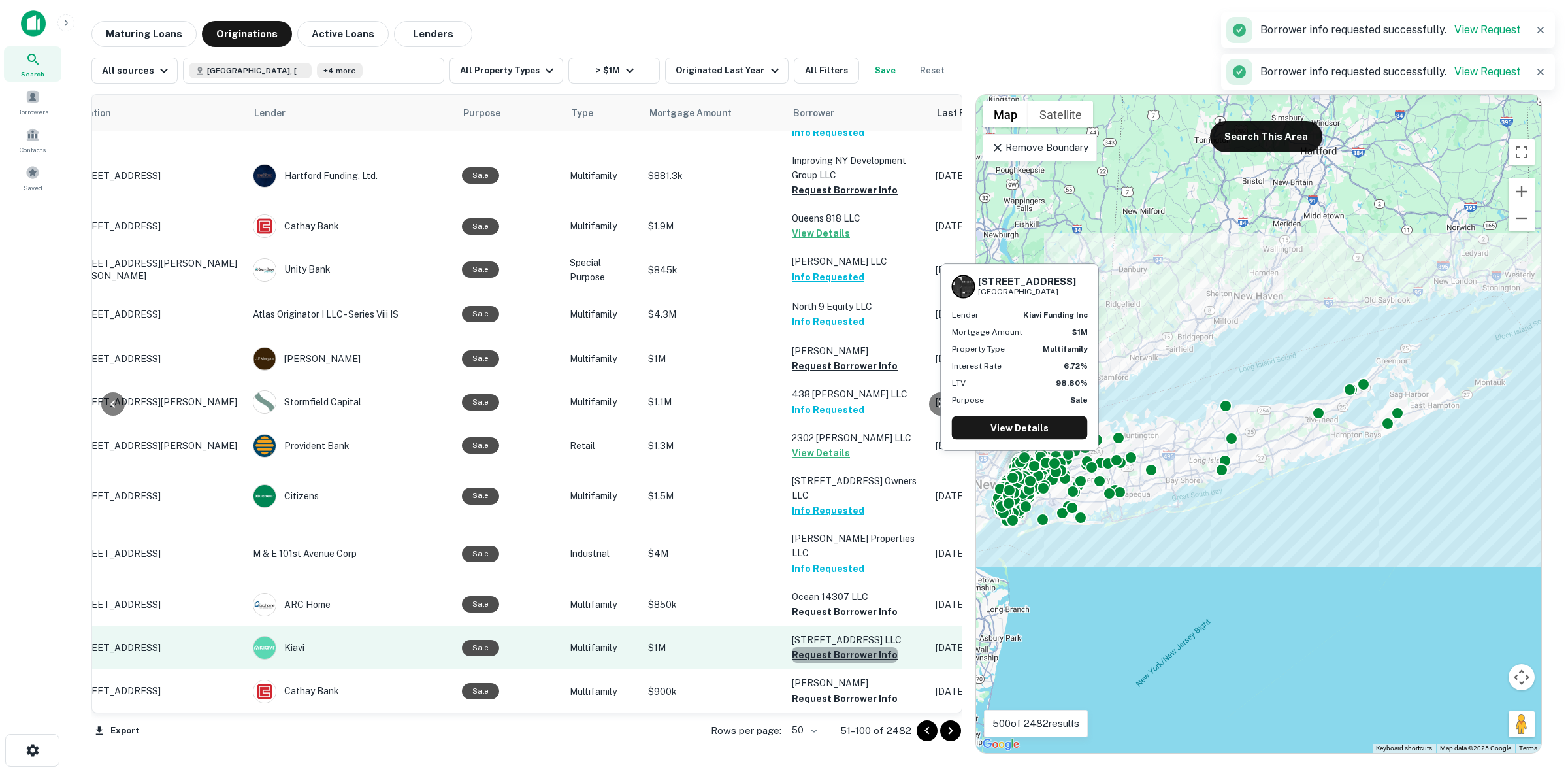
click at [852, 647] on button "Request Borrower Info" at bounding box center [845, 655] width 106 height 16
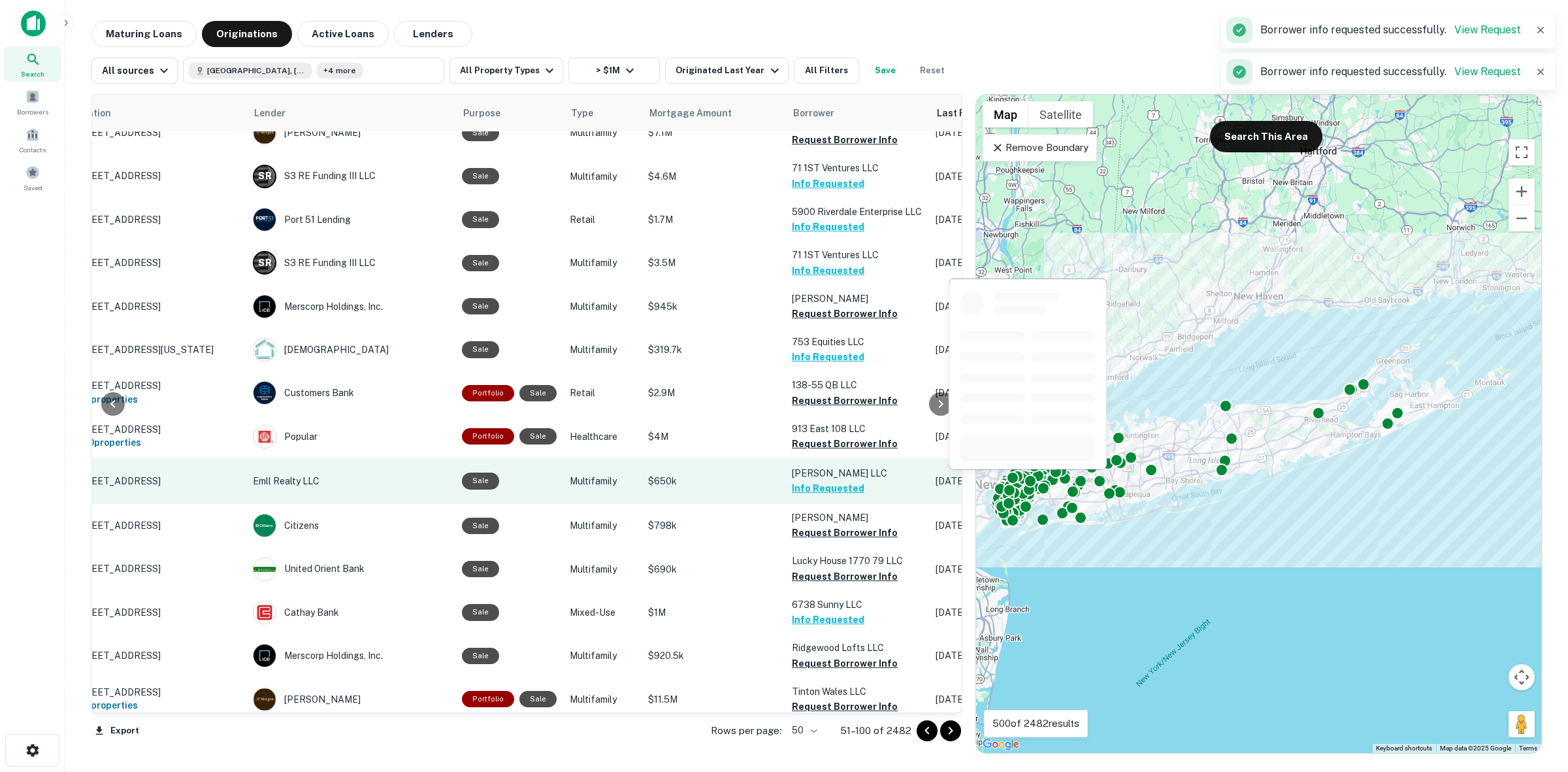
scroll to position [0, 66]
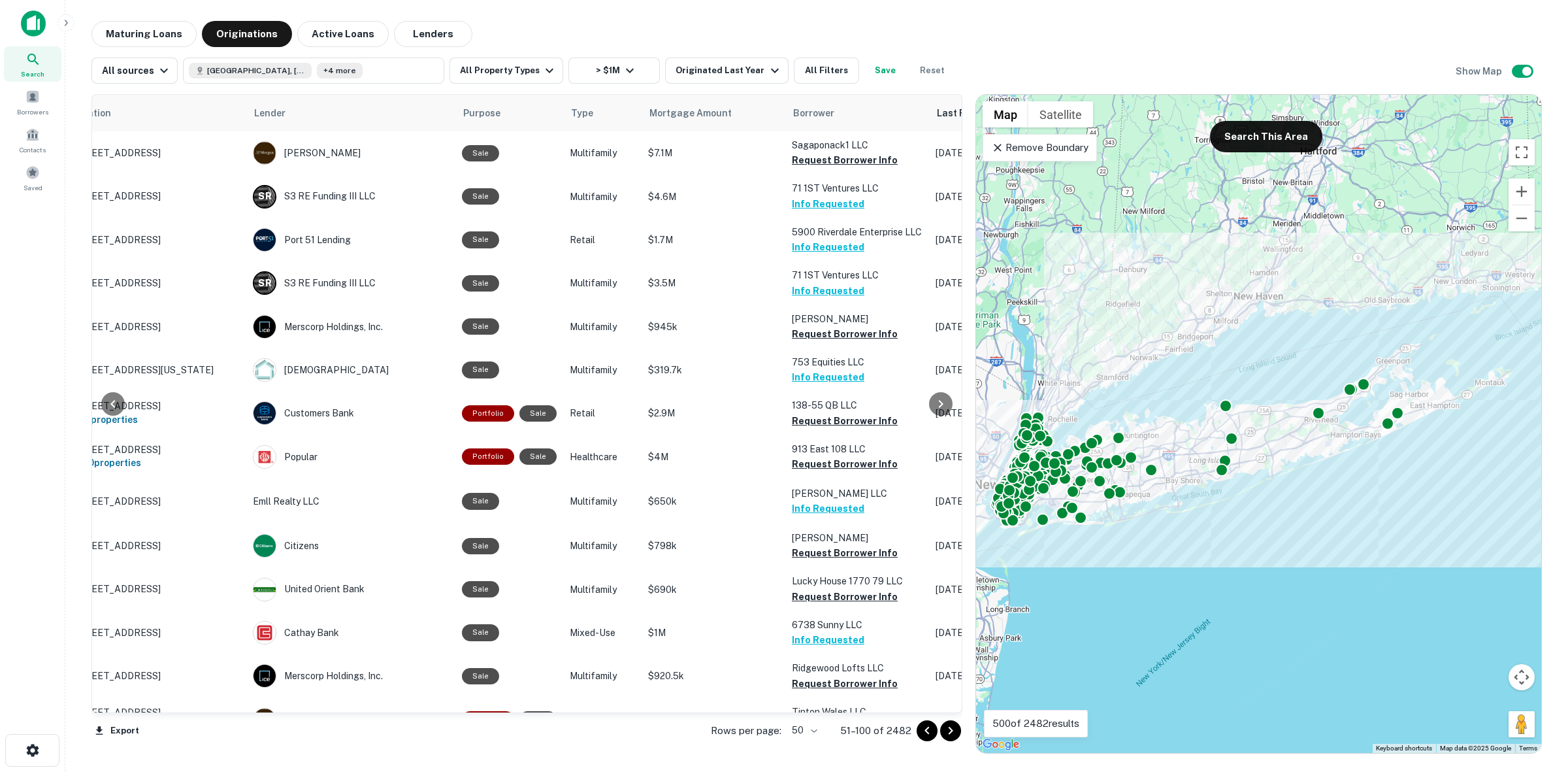
click at [948, 729] on icon "Go to next page" at bounding box center [950, 730] width 16 height 16
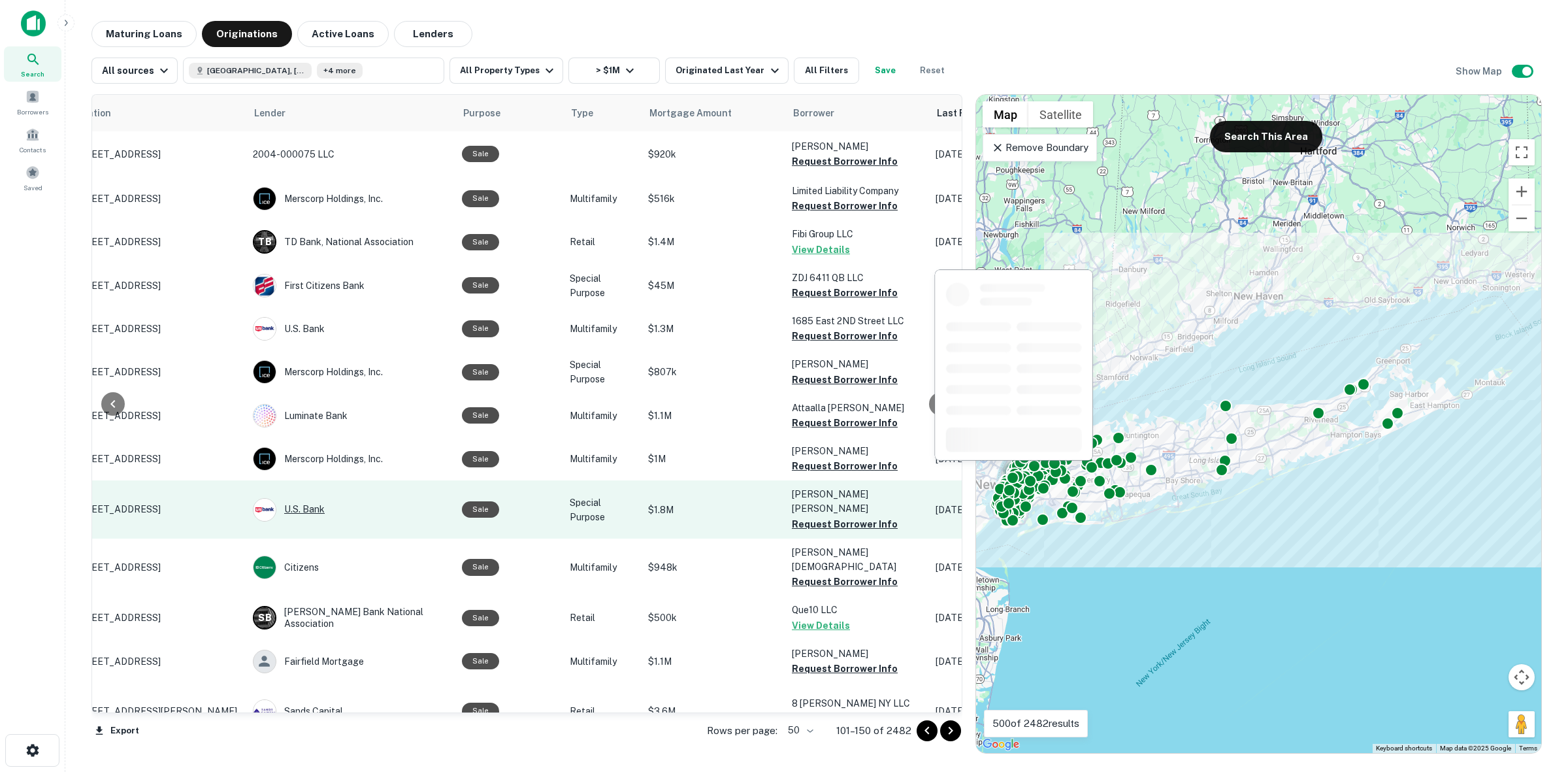
scroll to position [164, 66]
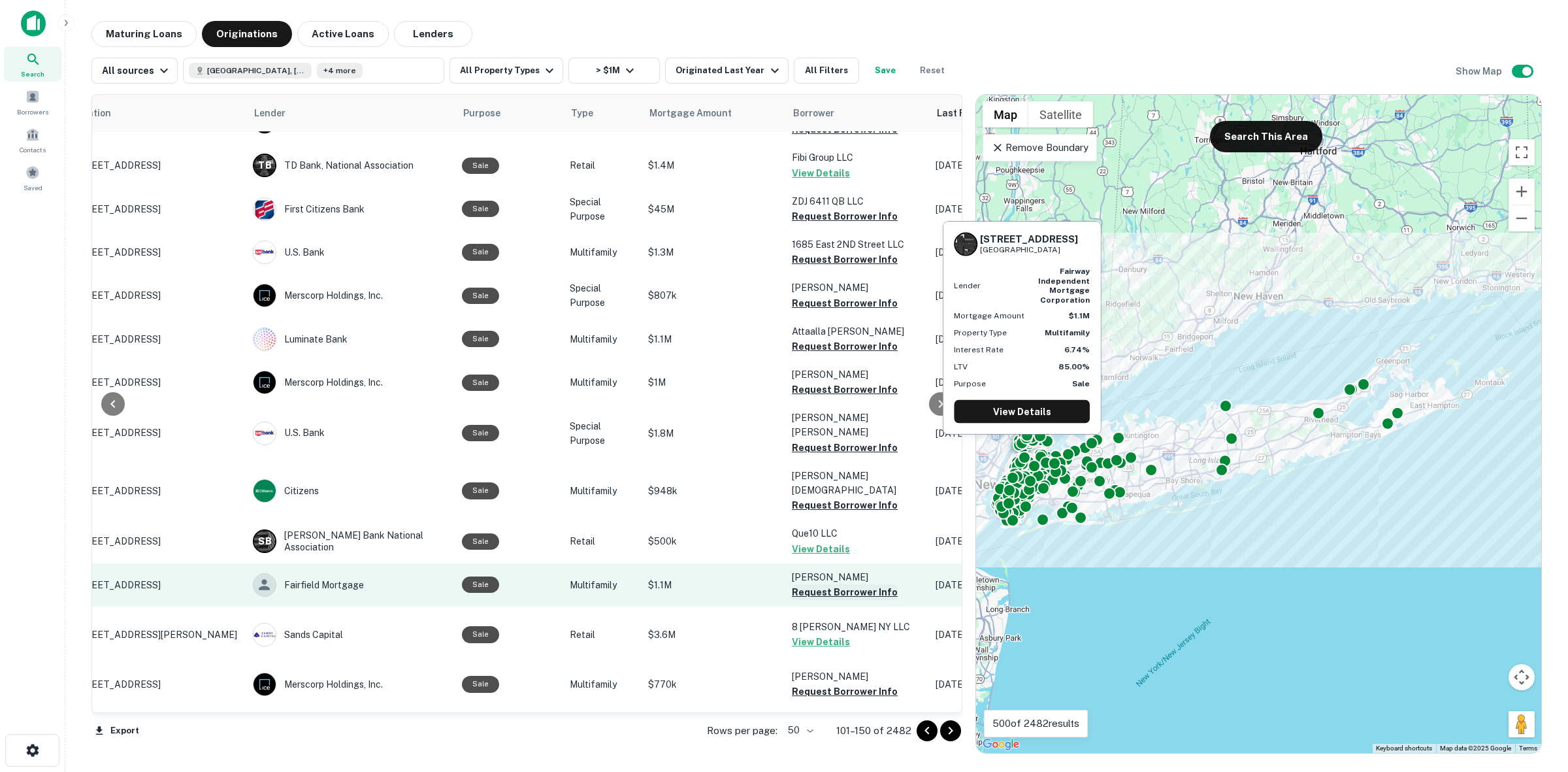
click at [845, 584] on button "Request Borrower Info" at bounding box center [845, 591] width 106 height 16
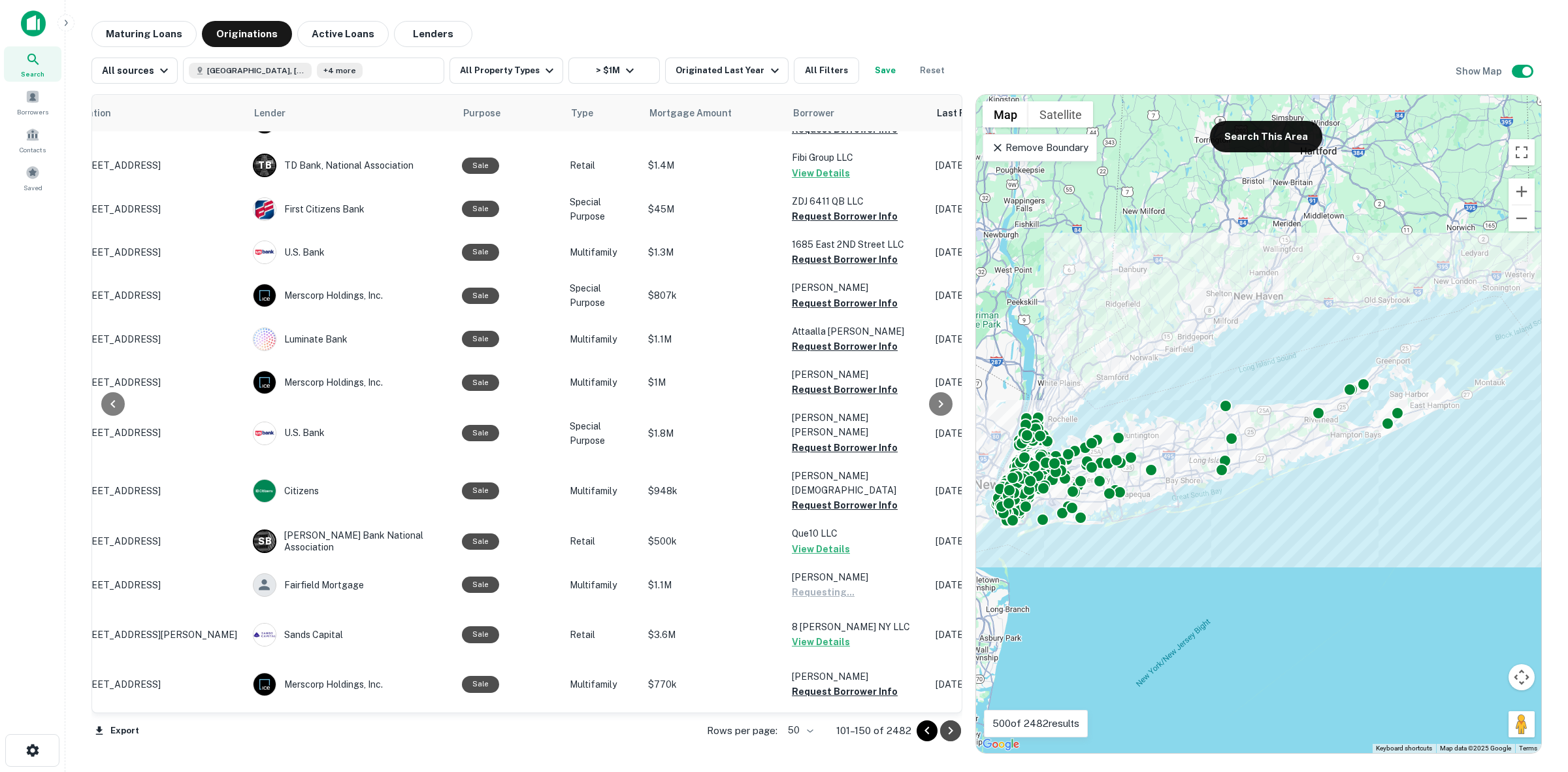
drag, startPoint x: 954, startPoint y: 730, endPoint x: 935, endPoint y: 605, distance: 126.4
click at [956, 729] on icon "Go to next page" at bounding box center [950, 730] width 16 height 16
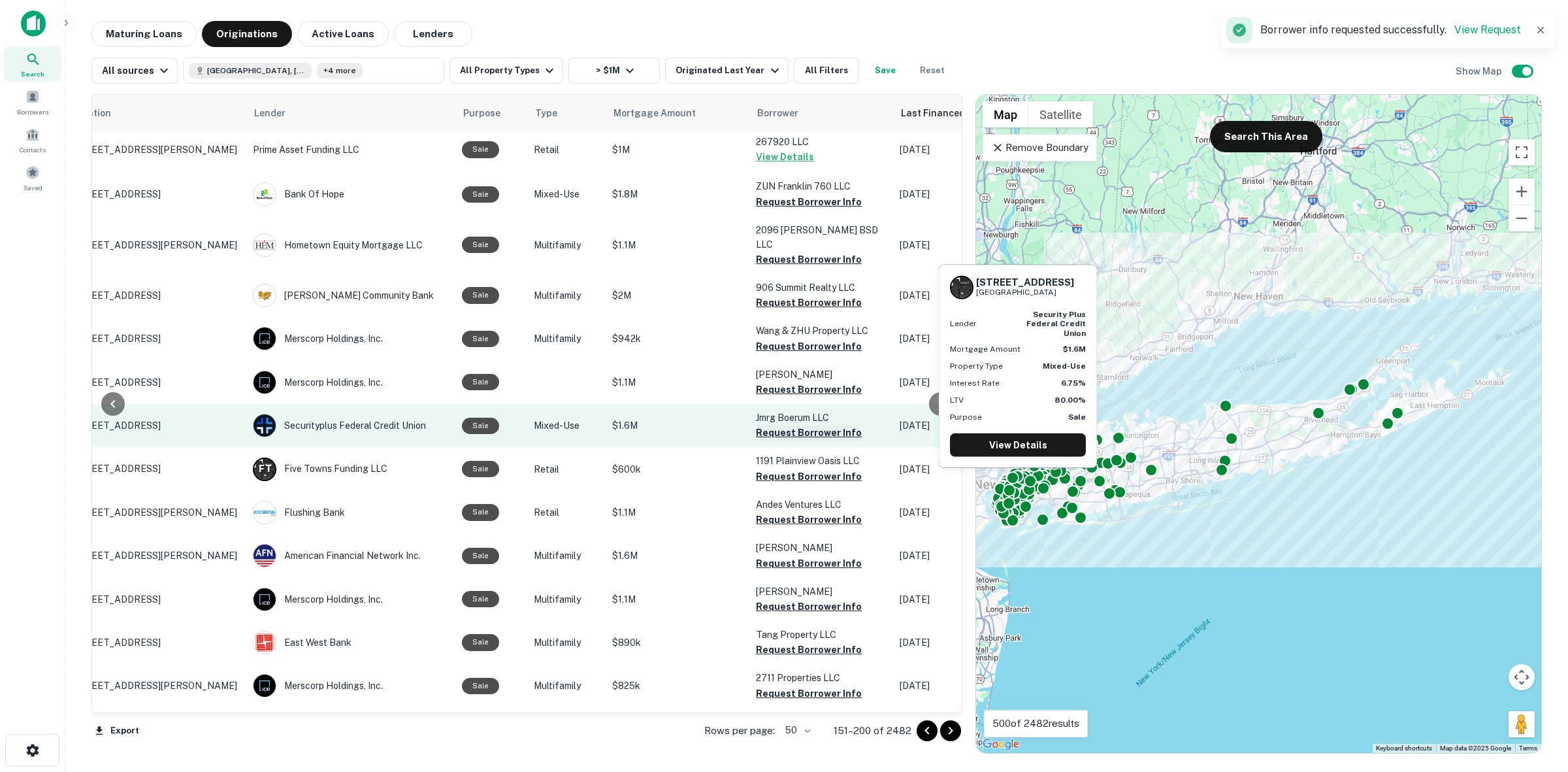
click at [791, 425] on button "Request Borrower Info" at bounding box center [809, 432] width 106 height 16
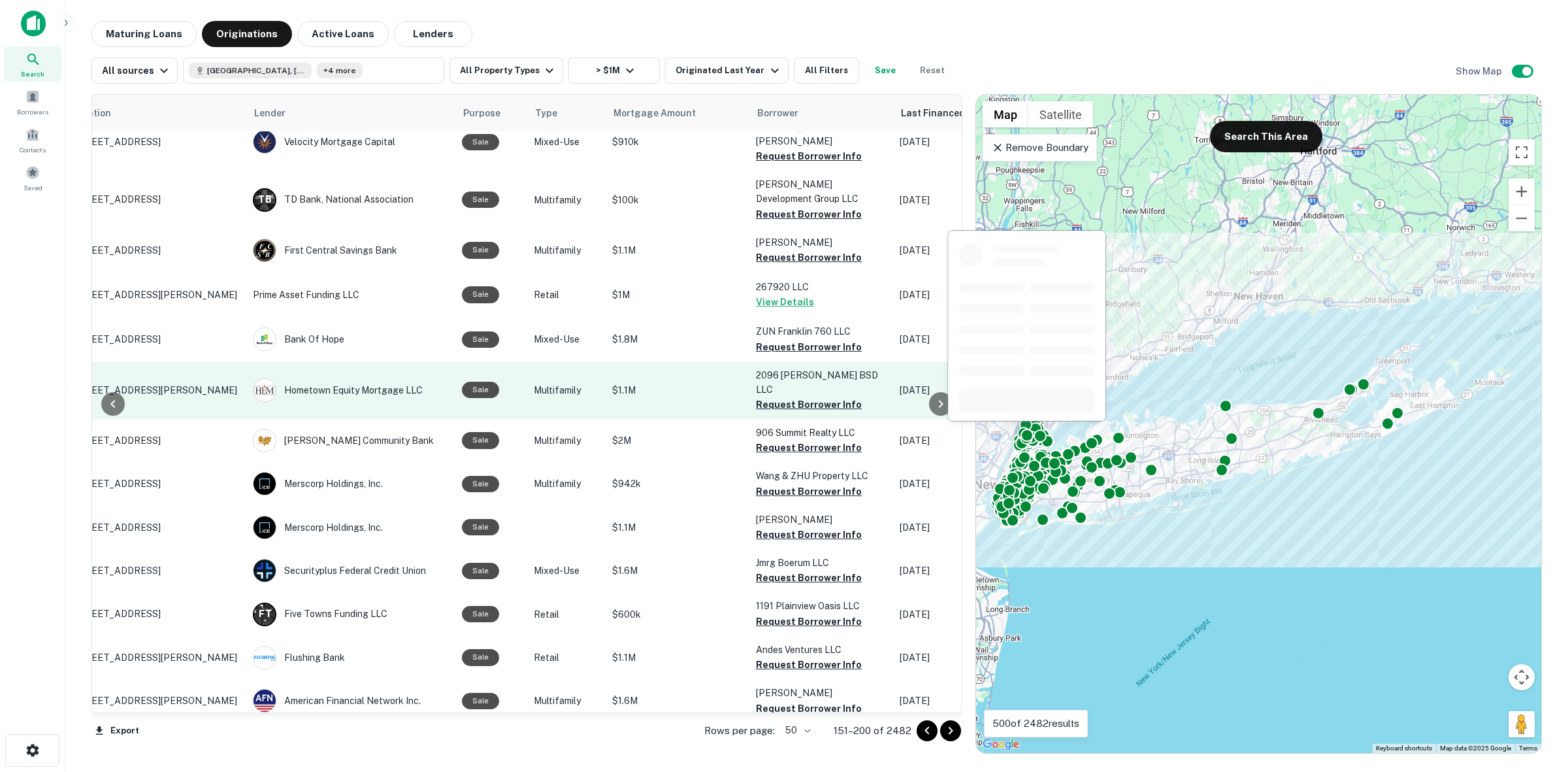
scroll to position [0, 66]
